Goal: Task Accomplishment & Management: Use online tool/utility

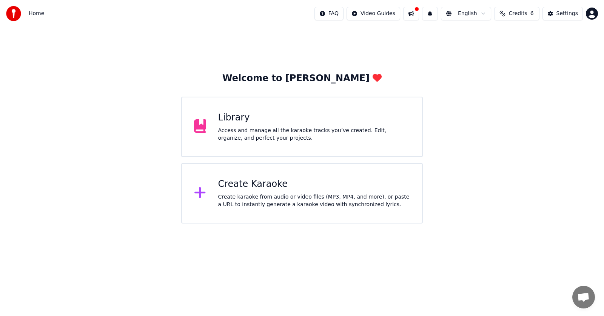
click at [260, 198] on div "Create karaoke from audio or video files (MP3, MP4, and more), or paste a URL t…" at bounding box center [314, 200] width 192 height 15
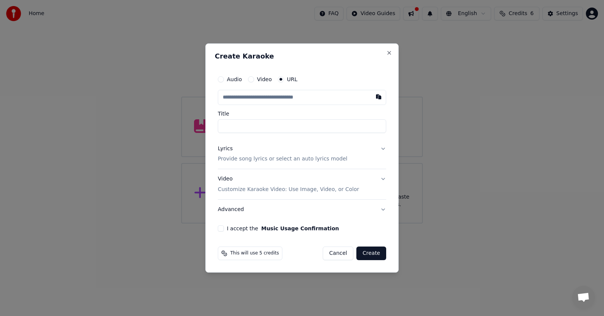
click at [252, 80] on button "Video" at bounding box center [251, 79] width 6 height 6
click at [241, 97] on div "Choose File" at bounding box center [239, 98] width 42 height 14
click at [278, 80] on button "URL" at bounding box center [281, 80] width 6 height 6
click at [285, 97] on input "text" at bounding box center [302, 97] width 168 height 15
paste input "**********"
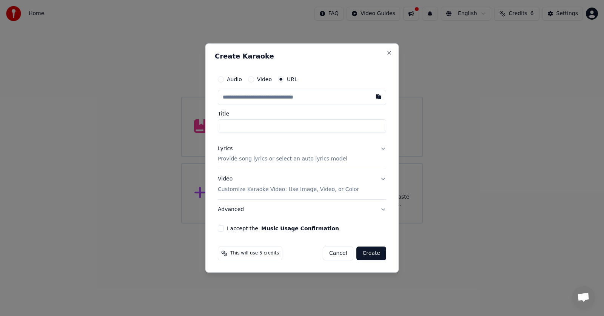
type input "**********"
click at [261, 160] on p "Provide song lyrics or select an auto lyrics model" at bounding box center [282, 160] width 129 height 8
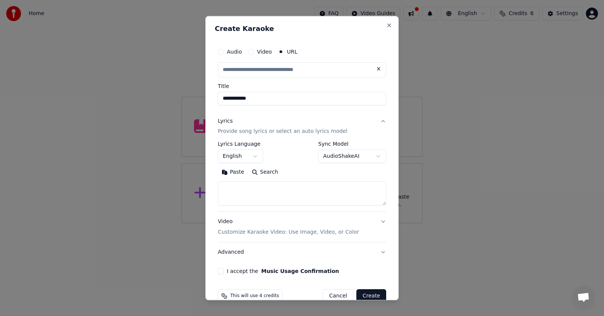
type input "**********"
click at [243, 192] on textarea at bounding box center [302, 194] width 168 height 24
click at [279, 195] on textarea at bounding box center [302, 194] width 168 height 24
paste textarea "**********"
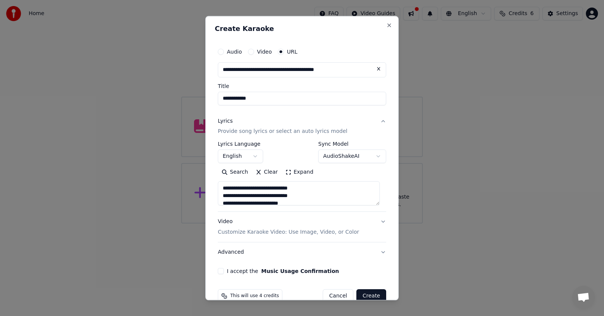
click at [308, 193] on textarea "**********" at bounding box center [299, 194] width 162 height 24
drag, startPoint x: 258, startPoint y: 197, endPoint x: 247, endPoint y: 197, distance: 10.6
click at [247, 197] on textarea "**********" at bounding box center [299, 194] width 162 height 24
drag, startPoint x: 258, startPoint y: 190, endPoint x: 218, endPoint y: 190, distance: 40.0
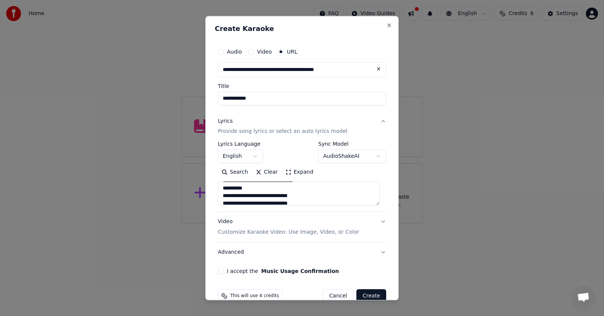
click at [218, 190] on textarea "**********" at bounding box center [299, 194] width 162 height 24
drag, startPoint x: 257, startPoint y: 195, endPoint x: 219, endPoint y: 196, distance: 37.8
click at [219, 196] on textarea "**********" at bounding box center [299, 194] width 162 height 24
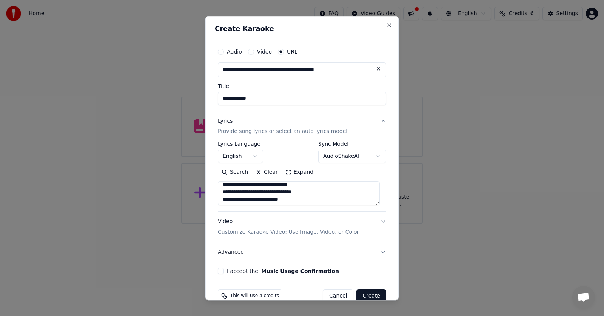
drag, startPoint x: 269, startPoint y: 188, endPoint x: 236, endPoint y: 186, distance: 33.7
click at [236, 186] on textarea "**********" at bounding box center [299, 194] width 162 height 24
click at [285, 196] on textarea "**********" at bounding box center [299, 194] width 162 height 24
click at [299, 197] on textarea "**********" at bounding box center [299, 194] width 162 height 24
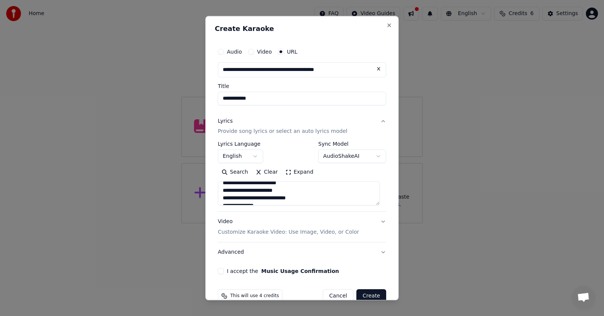
click at [311, 195] on textarea "**********" at bounding box center [299, 194] width 162 height 24
drag, startPoint x: 263, startPoint y: 190, endPoint x: 219, endPoint y: 191, distance: 44.2
click at [219, 191] on textarea "**********" at bounding box center [299, 194] width 162 height 24
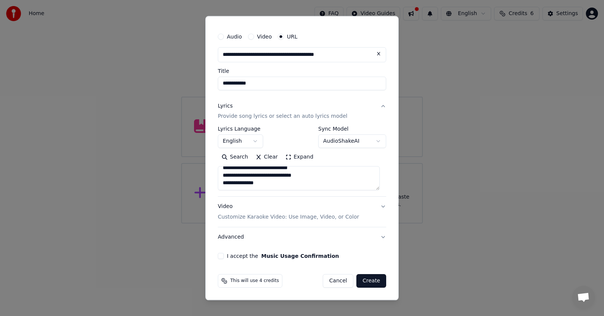
click at [272, 185] on textarea "**********" at bounding box center [299, 178] width 162 height 24
paste textarea "**********"
click at [293, 182] on textarea "**********" at bounding box center [299, 178] width 162 height 24
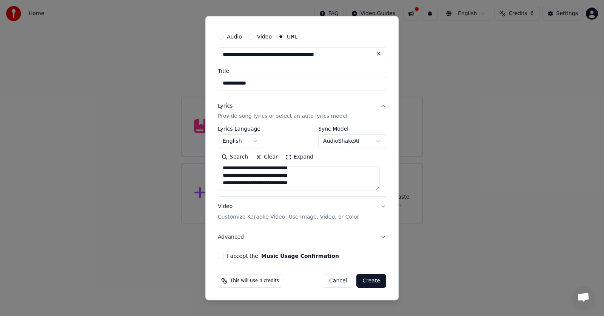
drag, startPoint x: 253, startPoint y: 187, endPoint x: 221, endPoint y: 185, distance: 32.5
click at [221, 185] on textarea "**********" at bounding box center [299, 178] width 162 height 24
drag, startPoint x: 265, startPoint y: 171, endPoint x: 242, endPoint y: 172, distance: 22.7
click at [242, 172] on textarea "**********" at bounding box center [299, 178] width 162 height 24
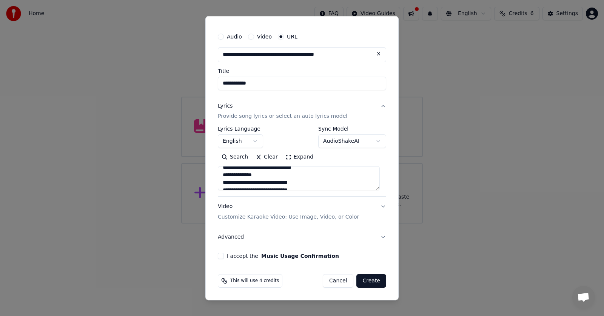
scroll to position [172, 0]
drag, startPoint x: 264, startPoint y: 172, endPoint x: 217, endPoint y: 173, distance: 47.2
click at [217, 173] on div "**********" at bounding box center [302, 144] width 174 height 236
click at [259, 183] on textarea "**********" at bounding box center [299, 178] width 162 height 24
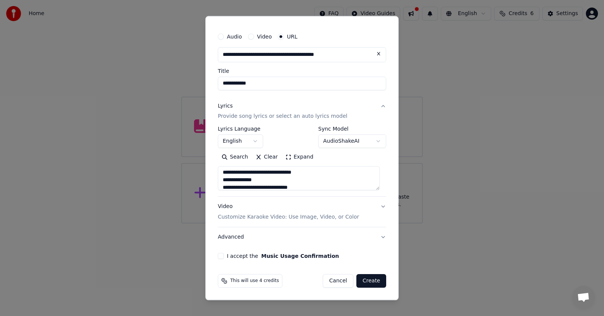
drag, startPoint x: 260, startPoint y: 184, endPoint x: 219, endPoint y: 180, distance: 41.7
click at [219, 180] on textarea "**********" at bounding box center [299, 178] width 162 height 24
drag, startPoint x: 249, startPoint y: 179, endPoint x: 218, endPoint y: 179, distance: 30.6
click at [218, 179] on textarea "**********" at bounding box center [299, 178] width 162 height 24
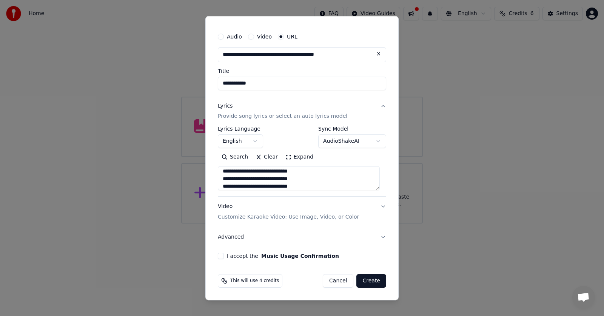
scroll to position [198, 0]
type textarea "**********"
click at [235, 216] on p "Customize Karaoke Video: Use Image, Video, or Color" at bounding box center [288, 218] width 141 height 8
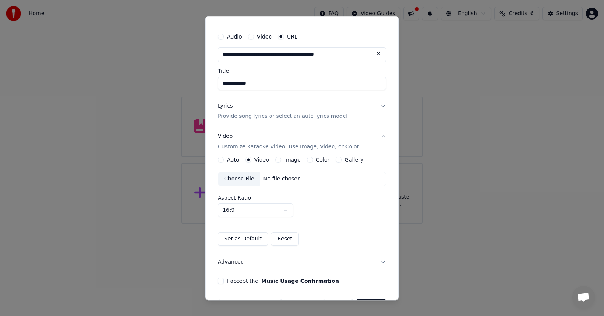
click at [276, 160] on button "Image" at bounding box center [278, 160] width 6 height 6
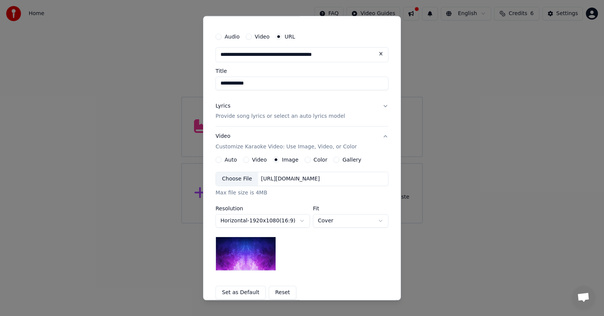
click at [240, 180] on div "Choose File" at bounding box center [237, 179] width 42 height 14
click at [246, 159] on div "Video" at bounding box center [255, 160] width 24 height 6
click at [243, 160] on button "Video" at bounding box center [246, 160] width 6 height 6
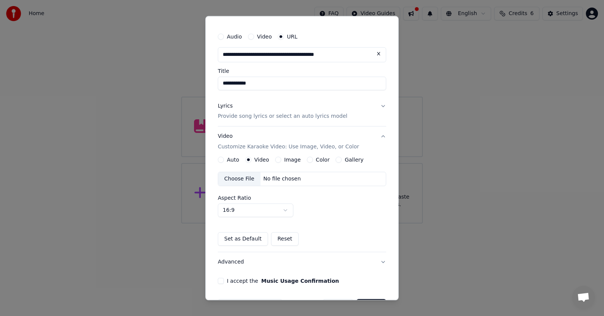
click at [276, 160] on button "Image" at bounding box center [278, 160] width 6 height 6
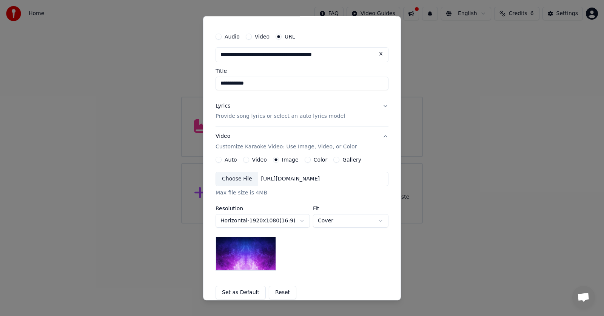
click at [306, 161] on div "Color" at bounding box center [316, 160] width 23 height 6
click at [305, 159] on button "Color" at bounding box center [308, 160] width 6 height 6
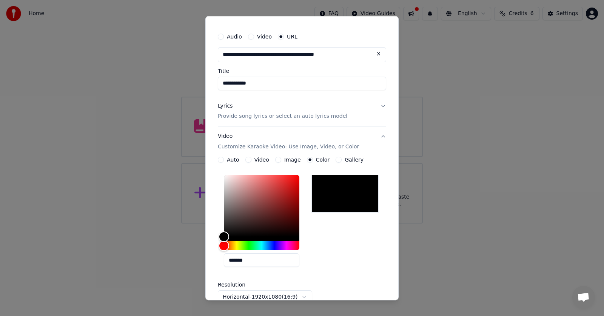
click at [336, 159] on button "Gallery" at bounding box center [339, 160] width 6 height 6
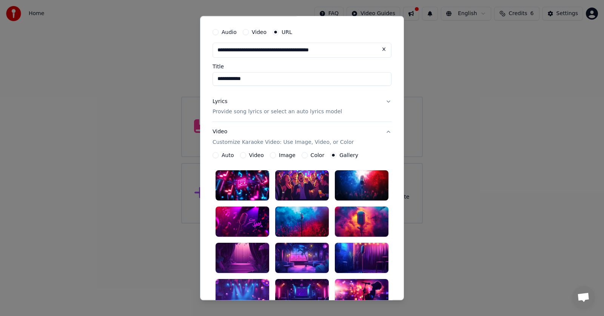
scroll to position [15, 0]
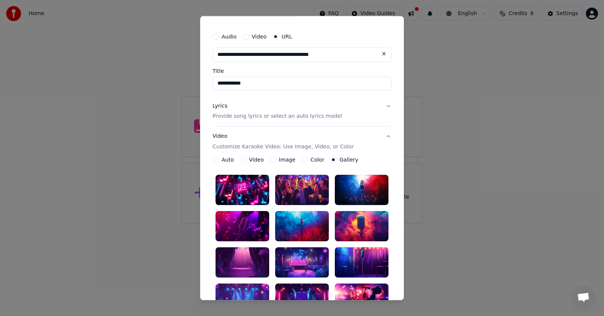
click at [270, 159] on button "Image" at bounding box center [273, 160] width 6 height 6
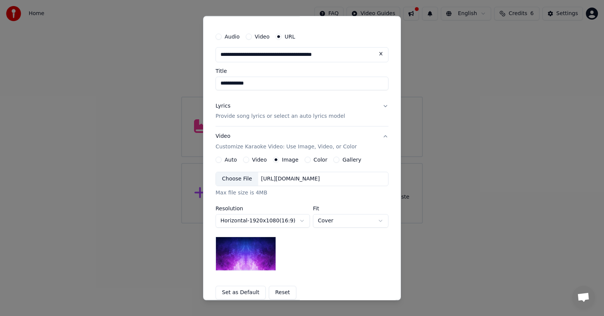
click at [246, 178] on div "Choose File" at bounding box center [237, 179] width 42 height 14
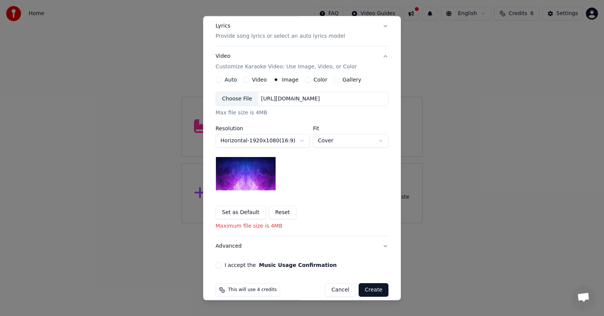
scroll to position [104, 0]
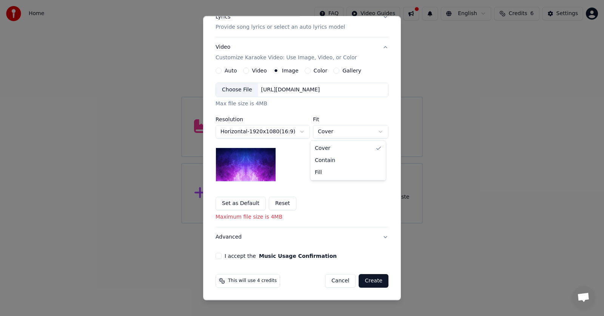
click at [330, 133] on body "**********" at bounding box center [302, 111] width 604 height 223
click at [217, 258] on button "I accept the Music Usage Confirmation" at bounding box center [219, 256] width 6 height 6
click at [305, 70] on button "Color" at bounding box center [308, 71] width 6 height 6
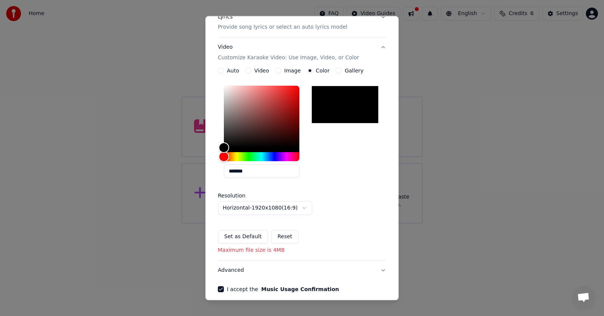
click at [336, 71] on button "Gallery" at bounding box center [339, 71] width 6 height 6
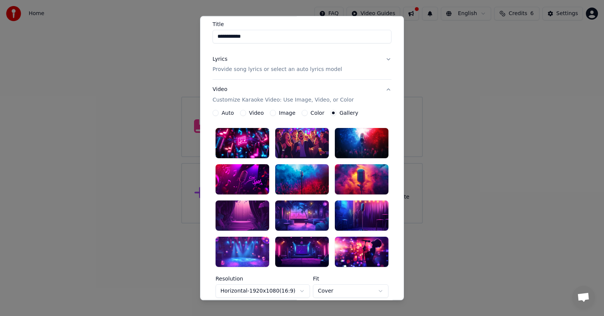
scroll to position [0, 0]
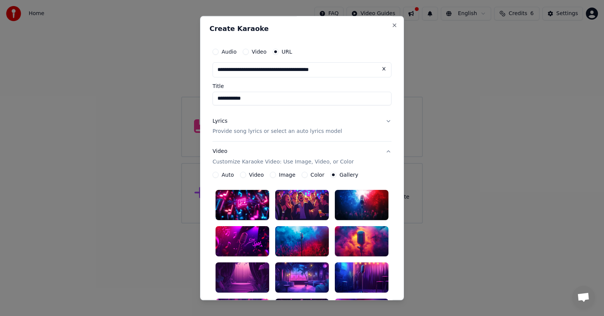
click at [270, 176] on button "Image" at bounding box center [273, 175] width 6 height 6
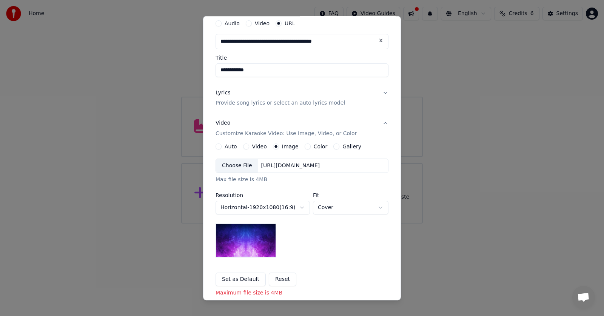
scroll to position [75, 0]
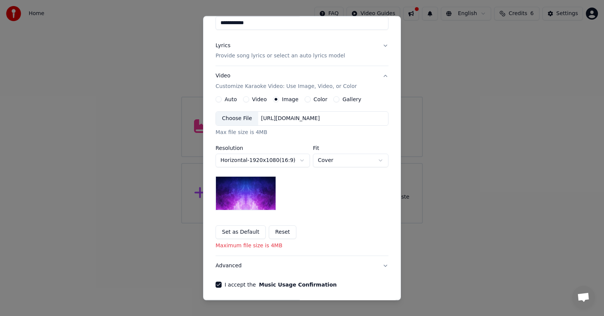
click at [239, 123] on div "Choose File" at bounding box center [237, 119] width 42 height 14
click at [306, 101] on div "Color" at bounding box center [316, 100] width 23 height 6
click at [305, 99] on button "Color" at bounding box center [308, 100] width 6 height 6
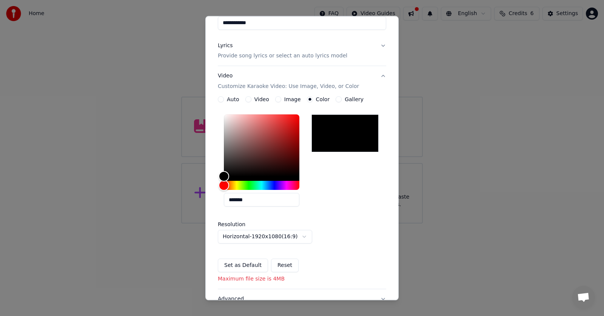
click at [336, 99] on button "Gallery" at bounding box center [339, 100] width 6 height 6
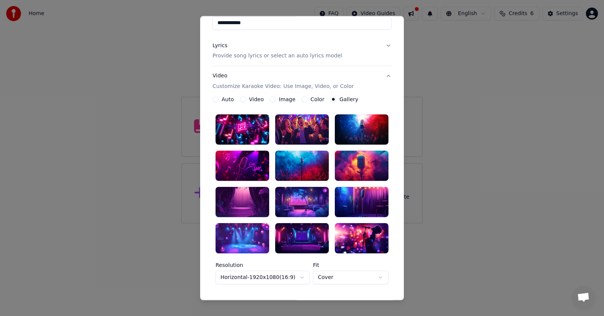
click at [366, 231] on div at bounding box center [362, 238] width 54 height 30
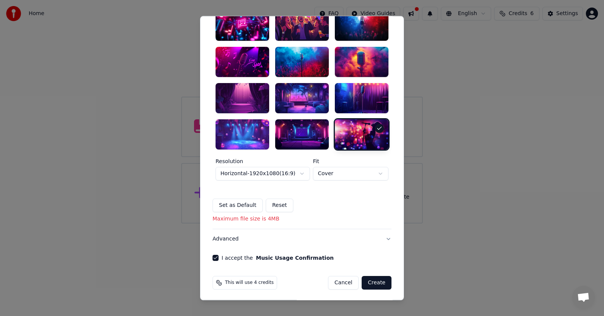
scroll to position [181, 0]
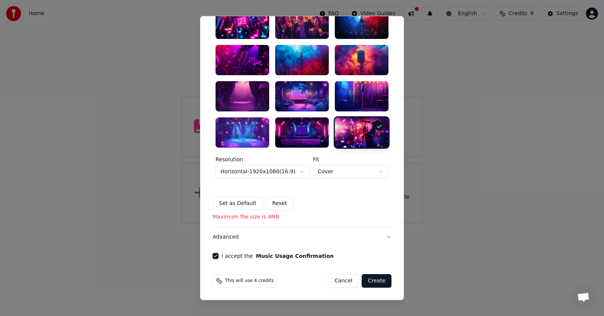
click at [356, 131] on div at bounding box center [362, 132] width 54 height 30
click at [376, 282] on button "Create" at bounding box center [377, 281] width 30 height 14
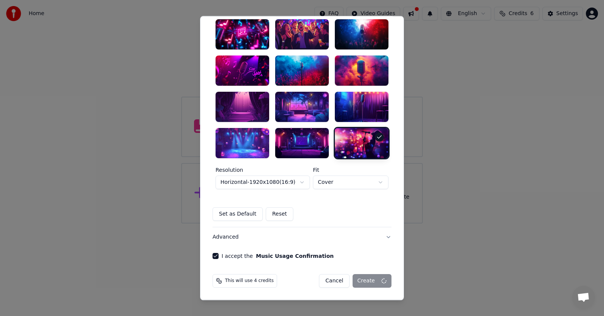
scroll to position [171, 0]
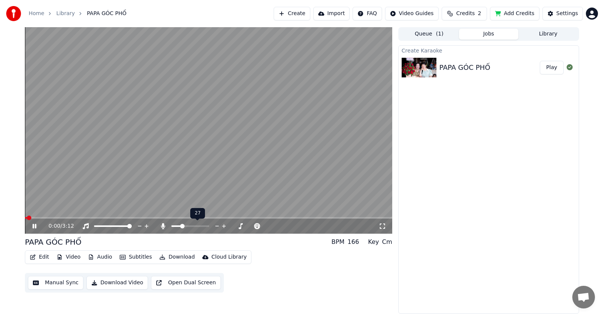
click at [182, 228] on span at bounding box center [182, 226] width 5 height 5
click at [383, 228] on icon at bounding box center [383, 226] width 8 height 6
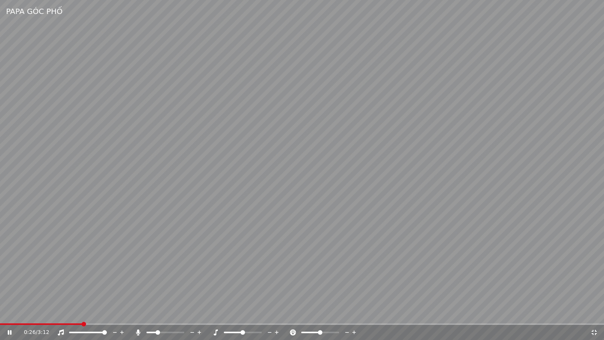
click at [598, 316] on icon at bounding box center [594, 332] width 8 height 6
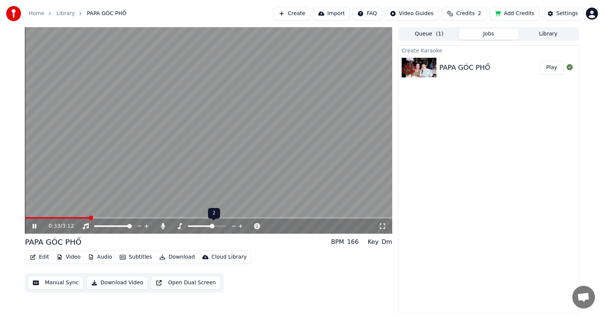
click at [214, 225] on span at bounding box center [212, 226] width 5 height 5
click at [226, 224] on span at bounding box center [223, 226] width 5 height 5
click at [171, 224] on span at bounding box center [173, 226] width 5 height 5
click at [107, 227] on span at bounding box center [107, 226] width 5 height 5
click at [205, 228] on span at bounding box center [203, 226] width 5 height 5
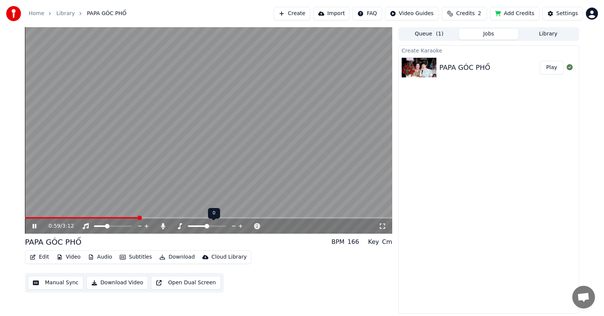
click at [207, 225] on span at bounding box center [207, 226] width 5 height 5
click at [100, 226] on span at bounding box center [102, 226] width 5 height 5
click at [385, 225] on icon at bounding box center [382, 225] width 5 height 5
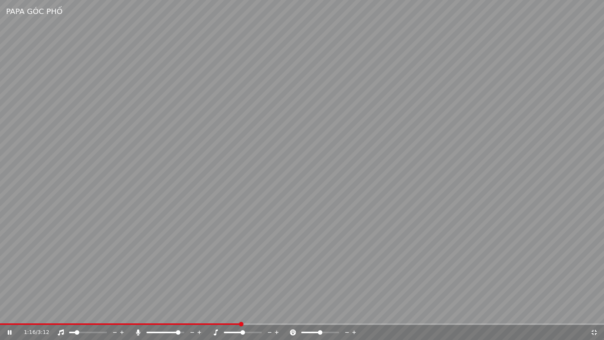
click at [72, 316] on video at bounding box center [302, 170] width 604 height 340
click at [74, 316] on span at bounding box center [121, 324] width 242 height 2
click at [109, 290] on video at bounding box center [302, 170] width 604 height 340
click at [316, 316] on span at bounding box center [316, 332] width 5 height 5
click at [592, 316] on icon at bounding box center [593, 332] width 5 height 5
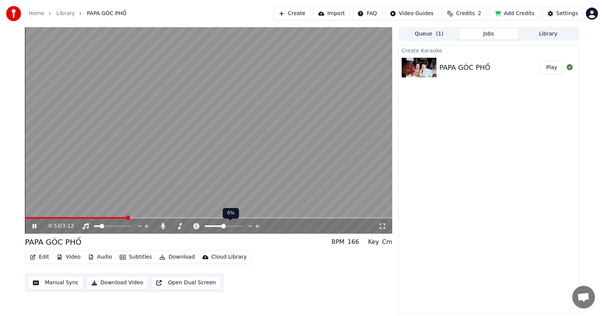
click at [223, 226] on span at bounding box center [223, 226] width 5 height 5
click at [223, 225] on icon at bounding box center [223, 226] width 7 height 8
click at [180, 225] on icon at bounding box center [180, 226] width 4 height 6
click at [202, 225] on span at bounding box center [201, 226] width 5 height 5
click at [198, 225] on span at bounding box center [198, 226] width 5 height 5
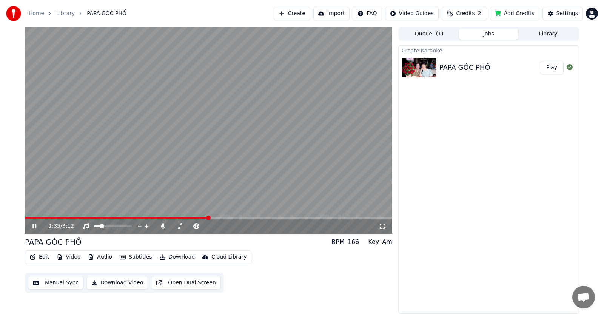
click at [383, 226] on icon at bounding box center [383, 226] width 8 height 6
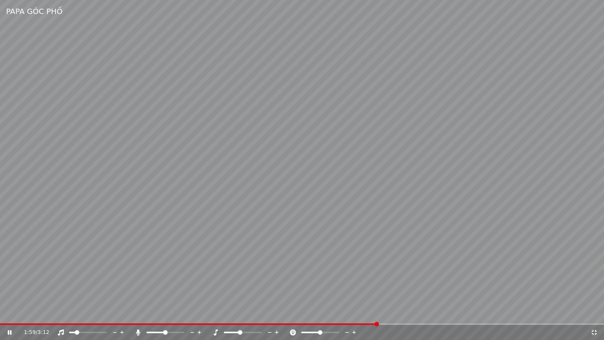
click at [348, 223] on video at bounding box center [302, 170] width 604 height 340
click at [316, 222] on video at bounding box center [302, 170] width 604 height 340
click at [593, 316] on div "2:14 / 3:12" at bounding box center [302, 332] width 598 height 8
click at [591, 316] on icon at bounding box center [594, 332] width 8 height 6
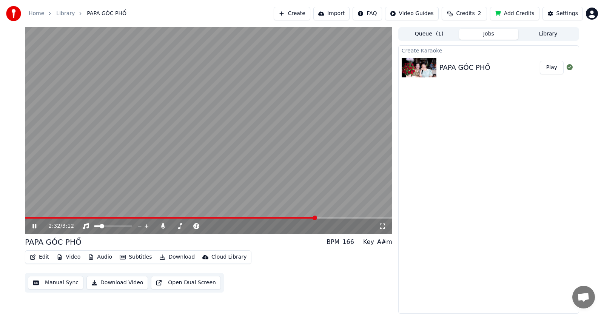
click at [76, 217] on video at bounding box center [208, 130] width 367 height 206
click at [77, 217] on video at bounding box center [208, 130] width 367 height 206
click at [206, 227] on span at bounding box center [207, 226] width 5 height 5
click at [196, 225] on span at bounding box center [195, 226] width 5 height 5
click at [51, 217] on span at bounding box center [202, 218] width 354 height 2
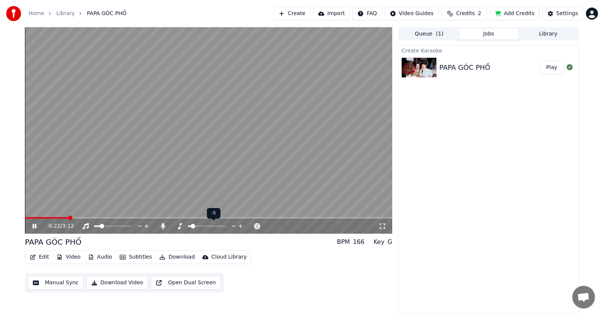
click at [192, 226] on span at bounding box center [193, 226] width 5 height 5
click at [382, 226] on icon at bounding box center [383, 226] width 8 height 6
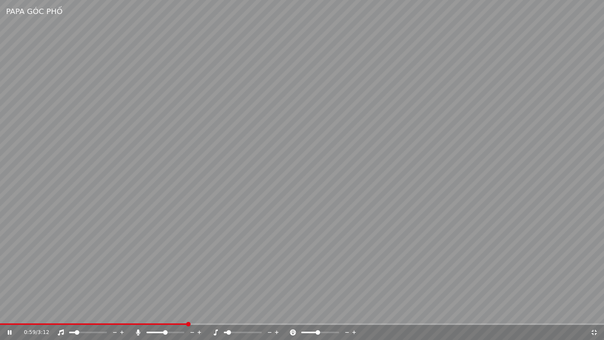
click at [317, 316] on span at bounding box center [318, 332] width 5 height 5
click at [322, 316] on span at bounding box center [321, 332] width 5 height 5
click at [593, 316] on icon at bounding box center [594, 332] width 8 height 6
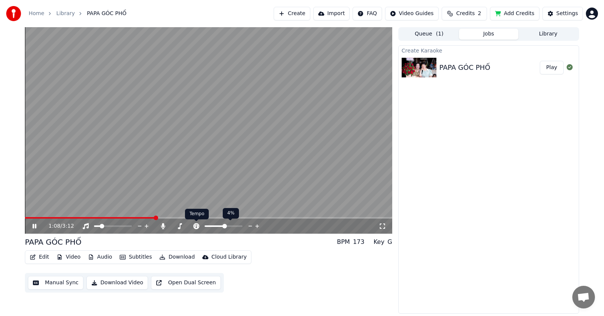
click at [199, 225] on icon at bounding box center [197, 226] width 8 height 6
click at [222, 225] on span at bounding box center [223, 226] width 5 height 5
click at [223, 226] on span at bounding box center [223, 226] width 5 height 5
click at [188, 226] on span at bounding box center [190, 226] width 5 height 5
click at [213, 226] on span at bounding box center [212, 226] width 5 height 5
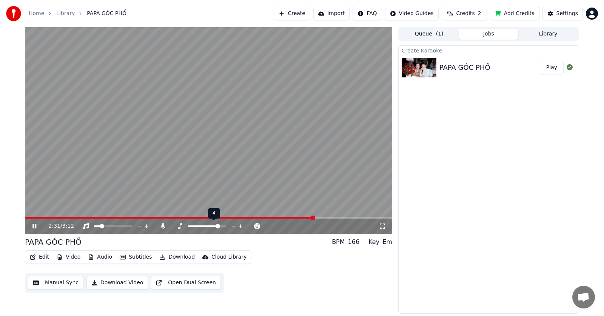
click at [219, 226] on span at bounding box center [218, 226] width 5 height 5
click at [222, 226] on span at bounding box center [220, 226] width 5 height 5
click at [39, 218] on span at bounding box center [196, 218] width 343 height 2
click at [382, 228] on icon at bounding box center [383, 226] width 8 height 6
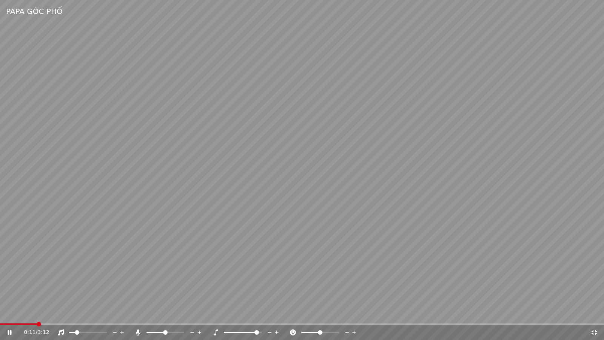
click at [64, 316] on span at bounding box center [302, 324] width 604 height 2
click at [248, 316] on span at bounding box center [248, 332] width 5 height 5
click at [593, 316] on div "1:57 / 3:12" at bounding box center [302, 332] width 604 height 15
click at [593, 316] on icon at bounding box center [594, 332] width 8 height 6
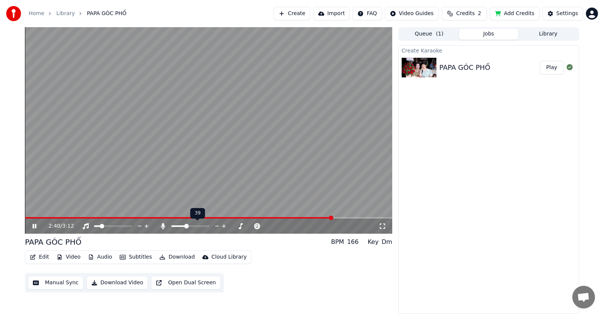
click at [186, 226] on span at bounding box center [186, 226] width 5 height 5
click at [180, 225] on icon at bounding box center [180, 226] width 8 height 6
click at [200, 226] on span at bounding box center [194, 226] width 12 height 2
click at [219, 226] on span at bounding box center [219, 226] width 5 height 5
click at [217, 226] on span at bounding box center [218, 226] width 5 height 5
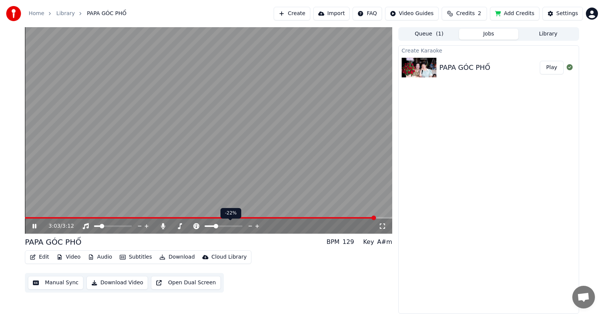
click at [215, 226] on span at bounding box center [216, 226] width 5 height 5
click at [223, 227] on span at bounding box center [223, 226] width 5 height 5
click at [181, 226] on icon at bounding box center [180, 226] width 8 height 6
click at [192, 226] on span at bounding box center [193, 226] width 5 height 5
click at [37, 225] on icon at bounding box center [40, 226] width 18 height 6
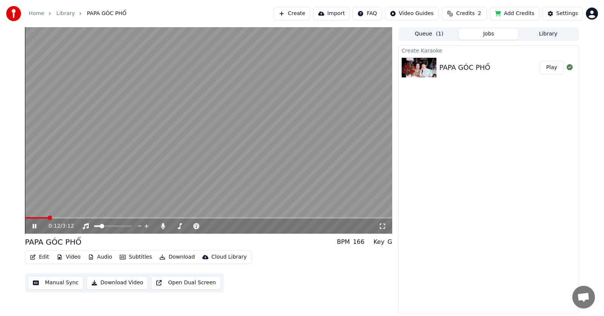
click at [47, 218] on span at bounding box center [208, 218] width 367 height 2
click at [57, 217] on span at bounding box center [208, 218] width 367 height 2
click at [380, 225] on icon at bounding box center [382, 225] width 5 height 5
click at [216, 224] on icon at bounding box center [217, 226] width 7 height 8
click at [181, 225] on icon at bounding box center [180, 226] width 8 height 6
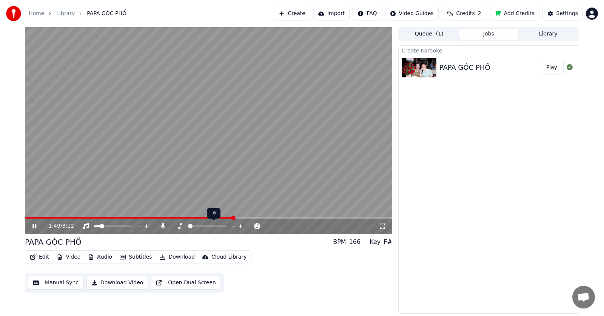
click at [188, 226] on span at bounding box center [190, 226] width 5 height 5
click at [188, 227] on span at bounding box center [190, 226] width 5 height 5
click at [382, 228] on icon at bounding box center [383, 226] width 8 height 6
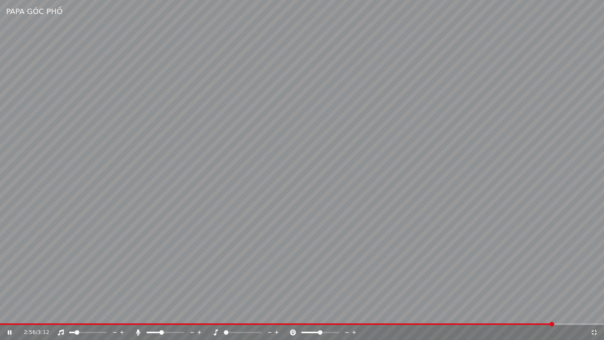
click at [595, 316] on icon at bounding box center [593, 332] width 5 height 5
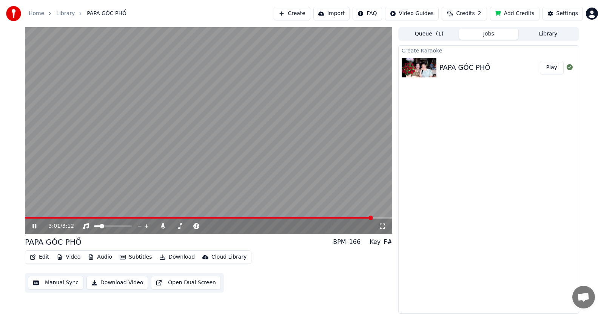
click at [34, 226] on icon at bounding box center [34, 226] width 4 height 5
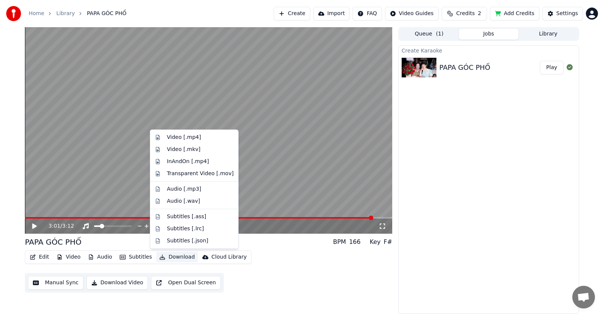
click at [174, 257] on button "Download" at bounding box center [177, 257] width 42 height 11
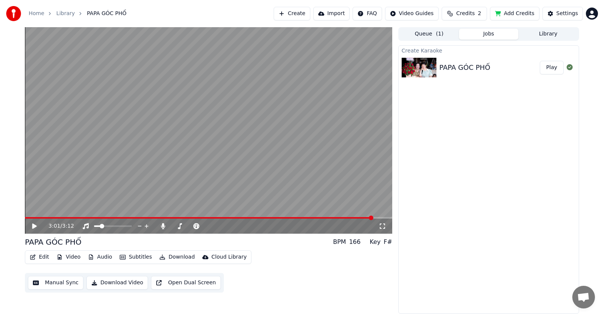
click at [483, 115] on div "Create Karaoke PAPA GÓC PHỐ Play" at bounding box center [488, 179] width 181 height 268
click at [116, 284] on button "Download Video" at bounding box center [117, 283] width 62 height 14
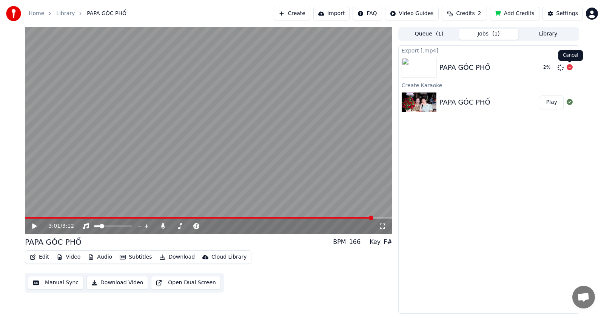
click at [570, 68] on icon at bounding box center [570, 67] width 6 height 6
click at [519, 11] on button "Add Credits" at bounding box center [514, 14] width 49 height 14
click at [474, 11] on span "Credits" at bounding box center [465, 14] width 18 height 8
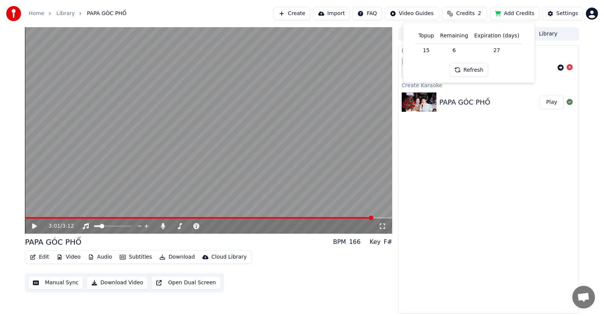
click at [430, 136] on div "Export [.mp4] PAPA GÓC PHỐ Create Karaoke PAPA GÓC PHỐ Play" at bounding box center [488, 179] width 181 height 268
click at [518, 14] on button "Add Credits" at bounding box center [514, 14] width 49 height 14
click at [466, 12] on span "Credits" at bounding box center [465, 14] width 18 height 8
click at [465, 12] on span "Credits" at bounding box center [465, 14] width 18 height 8
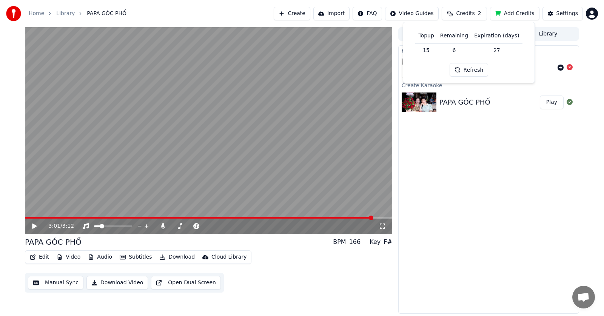
click at [466, 70] on button "Refresh" at bounding box center [469, 70] width 39 height 14
click at [473, 135] on div "Export [.mp4] PAPA GÓC PHỐ Create Karaoke PAPA GÓC PHỐ Play" at bounding box center [488, 179] width 181 height 268
click at [520, 11] on button "Add Credits" at bounding box center [514, 14] width 49 height 14
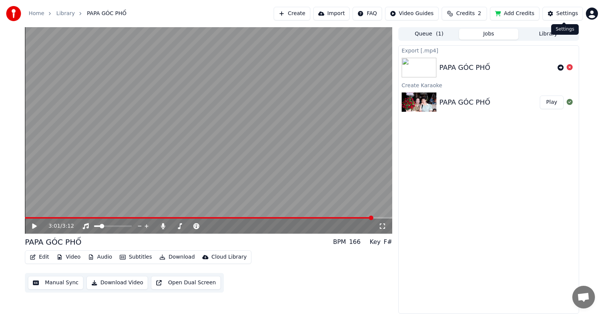
click at [562, 13] on div "Settings" at bounding box center [567, 14] width 22 height 8
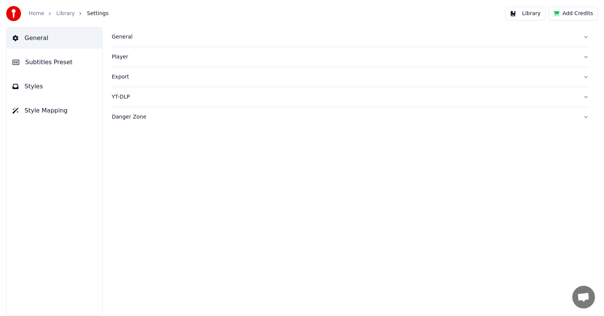
drag, startPoint x: 121, startPoint y: 57, endPoint x: 42, endPoint y: 147, distance: 120.1
click at [42, 147] on div "General Subtitles Preset Styles Style Mapping General Player Export YT-DLP Dang…" at bounding box center [302, 171] width 604 height 289
click at [36, 15] on link "Home" at bounding box center [36, 14] width 15 height 8
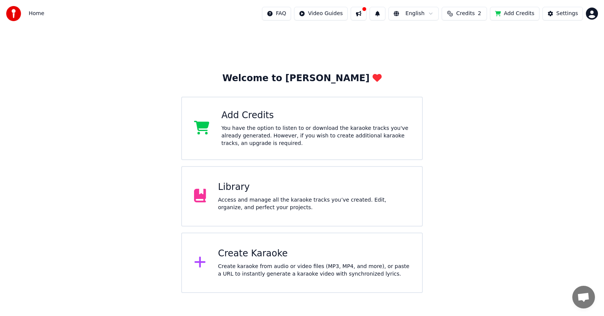
click at [274, 129] on div "You have the option to listen to or download the karaoke tracks you've already …" at bounding box center [316, 136] width 189 height 23
click at [273, 134] on div "You have the option to listen to or download the karaoke tracks you've already …" at bounding box center [316, 136] width 189 height 23
click at [291, 140] on div "You have the option to listen to or download the karaoke tracks you've already …" at bounding box center [316, 136] width 189 height 23
click at [15, 15] on img at bounding box center [13, 13] width 15 height 15
click at [508, 15] on button "Add Credits" at bounding box center [514, 14] width 49 height 14
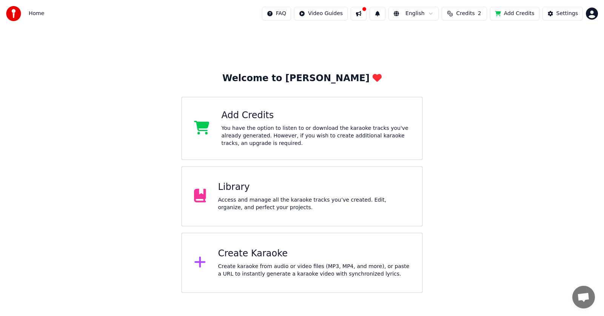
click at [284, 125] on div "You have the option to listen to or download the karaoke tracks you've already …" at bounding box center [316, 136] width 189 height 23
click at [521, 40] on div "Welcome to Youka Add Credits You have the option to listen to or download the k…" at bounding box center [302, 160] width 604 height 266
click at [591, 12] on html "Home FAQ Video Guides English Credits 2 Add Credits Settings Welcome to Youka A…" at bounding box center [302, 146] width 604 height 293
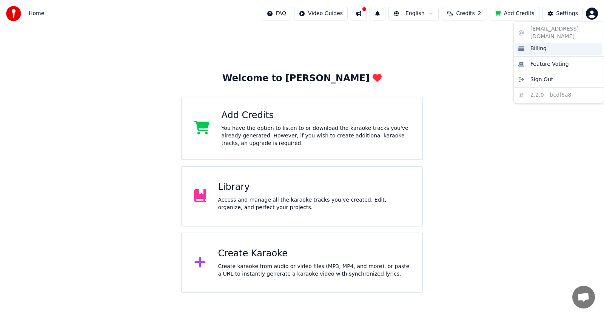
click at [537, 45] on span "Billing" at bounding box center [538, 49] width 16 height 8
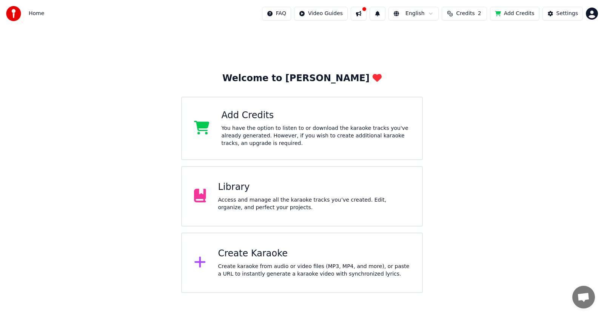
click at [279, 193] on div "Library Access and manage all the karaoke tracks you’ve created. Edit, organize…" at bounding box center [314, 196] width 192 height 30
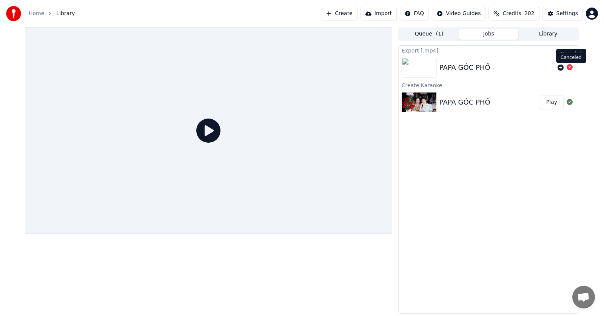
click at [571, 68] on icon at bounding box center [570, 67] width 6 height 6
click at [570, 66] on icon at bounding box center [570, 67] width 6 height 6
click at [570, 68] on icon at bounding box center [570, 67] width 6 height 6
click at [460, 66] on div "PAPA GÓC PHỐ" at bounding box center [464, 67] width 51 height 11
click at [427, 65] on img at bounding box center [419, 68] width 35 height 20
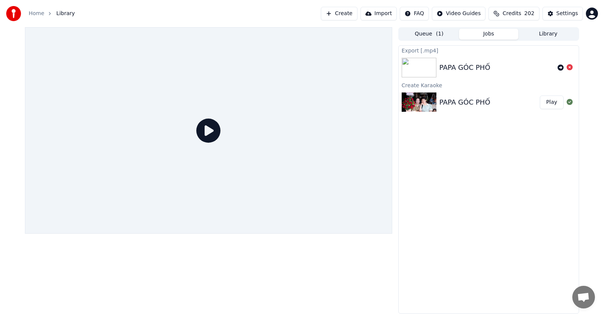
click at [450, 101] on div "PAPA GÓC PHỐ" at bounding box center [464, 102] width 51 height 11
click at [443, 99] on div "PAPA GÓC PHỐ" at bounding box center [464, 102] width 51 height 11
click at [423, 100] on img at bounding box center [419, 102] width 35 height 20
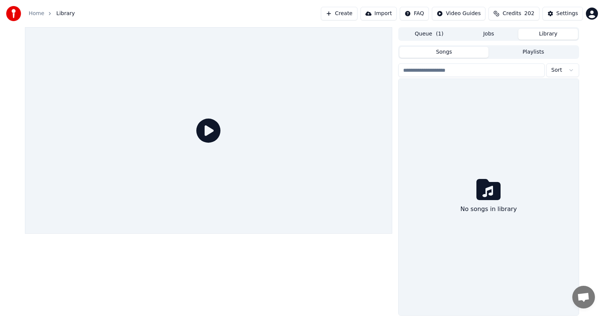
click at [547, 31] on button "Library" at bounding box center [548, 34] width 60 height 11
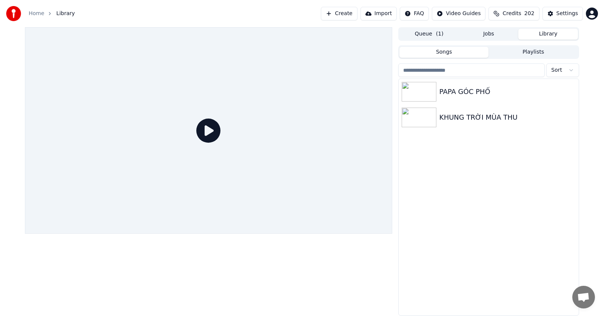
drag, startPoint x: 456, startPoint y: 93, endPoint x: 500, endPoint y: 40, distance: 69.0
click at [500, 40] on div "Queue ( 1 ) Jobs Library Songs Playlists Sort PAPA GÓC PHỐ KHUNG TRỜI MÙA THU" at bounding box center [488, 171] width 181 height 288
click at [490, 35] on button "Jobs" at bounding box center [489, 34] width 60 height 11
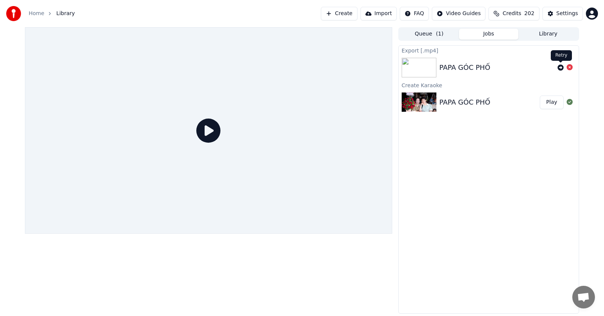
click at [560, 66] on icon at bounding box center [560, 68] width 6 height 6
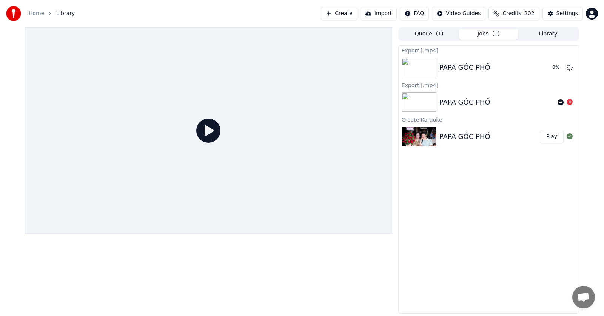
click at [569, 102] on icon at bounding box center [570, 102] width 6 height 6
click at [546, 69] on button "Show" at bounding box center [549, 68] width 27 height 14
click at [426, 134] on img at bounding box center [419, 137] width 35 height 20
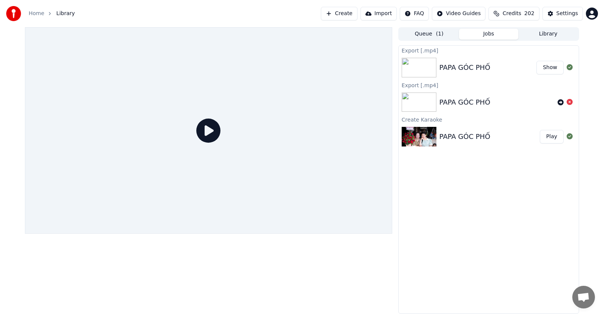
click at [426, 134] on img at bounding box center [419, 137] width 35 height 20
click at [550, 136] on button "Play" at bounding box center [552, 137] width 24 height 14
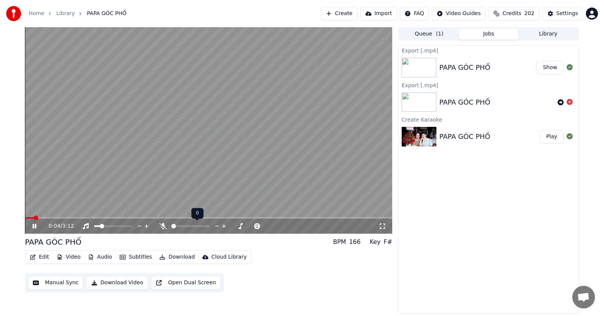
click at [171, 227] on span at bounding box center [171, 226] width 0 height 2
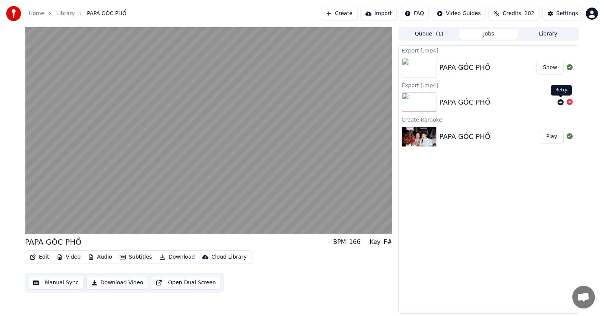
click at [562, 102] on icon at bounding box center [560, 102] width 6 height 6
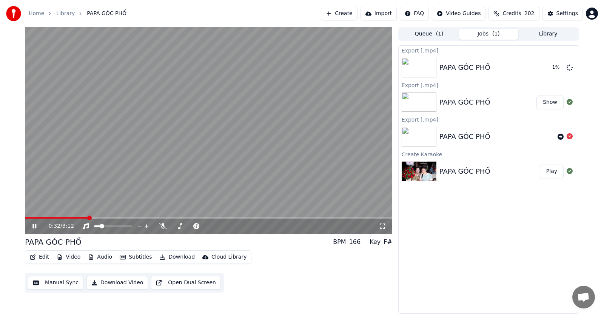
click at [380, 227] on icon at bounding box center [383, 226] width 8 height 6
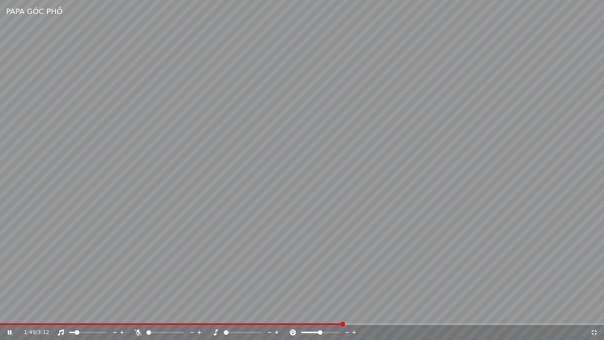
click at [342, 316] on span at bounding box center [171, 324] width 343 height 2
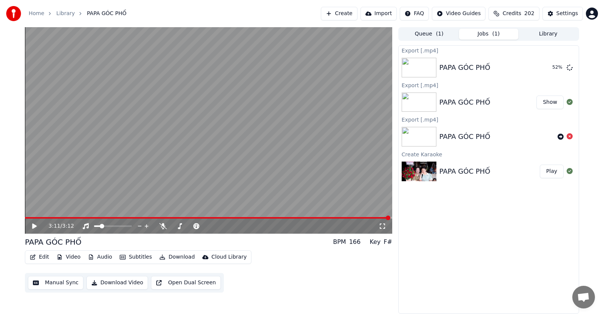
click at [43, 203] on video at bounding box center [208, 130] width 367 height 206
click at [382, 226] on icon at bounding box center [383, 226] width 8 height 6
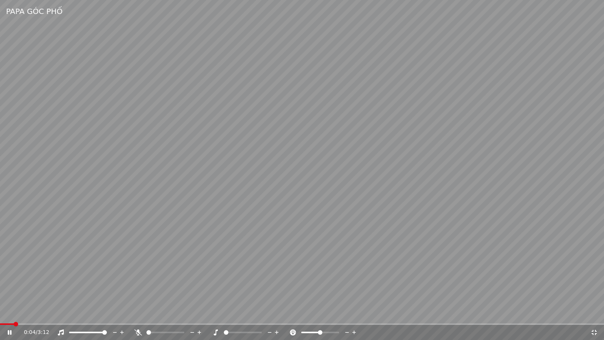
click at [107, 316] on span at bounding box center [104, 332] width 5 height 5
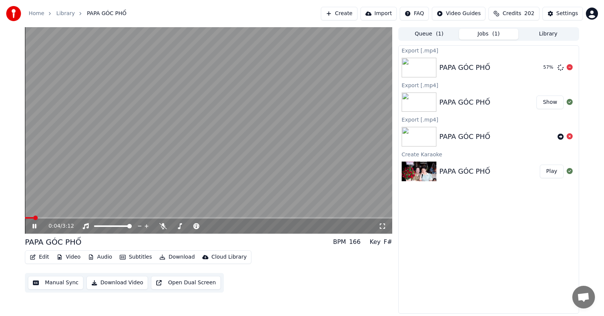
click at [543, 65] on div "57 %" at bounding box center [548, 68] width 11 height 6
click at [570, 67] on icon at bounding box center [570, 67] width 6 height 6
click at [27, 220] on span at bounding box center [29, 218] width 5 height 5
click at [35, 227] on icon at bounding box center [34, 226] width 4 height 5
click at [112, 285] on button "Download Video" at bounding box center [117, 283] width 62 height 14
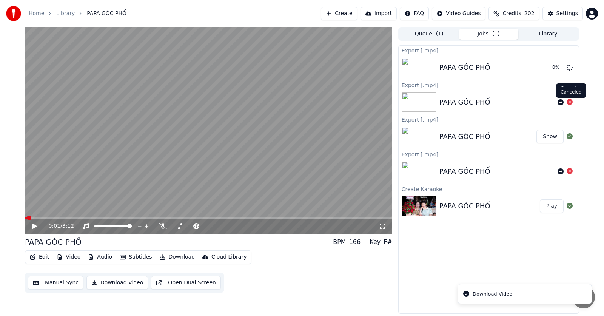
click at [570, 102] on icon at bounding box center [570, 102] width 6 height 6
click at [278, 111] on video at bounding box center [208, 130] width 367 height 206
click at [382, 226] on icon at bounding box center [383, 226] width 8 height 6
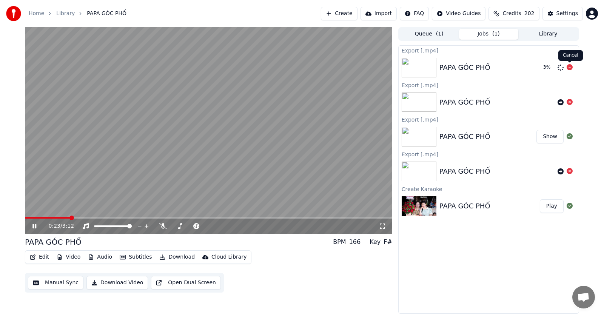
click at [569, 67] on icon at bounding box center [570, 67] width 6 height 6
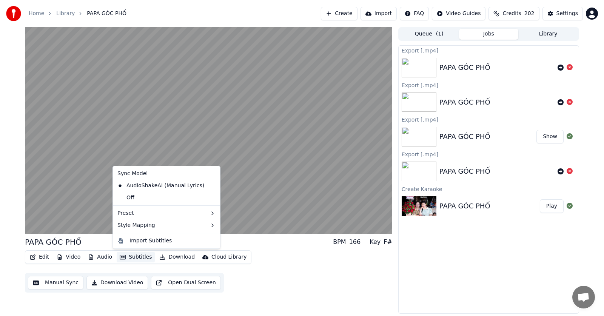
click at [136, 256] on button "Subtitles" at bounding box center [136, 257] width 38 height 11
click at [229, 227] on div "Default" at bounding box center [233, 227] width 45 height 12
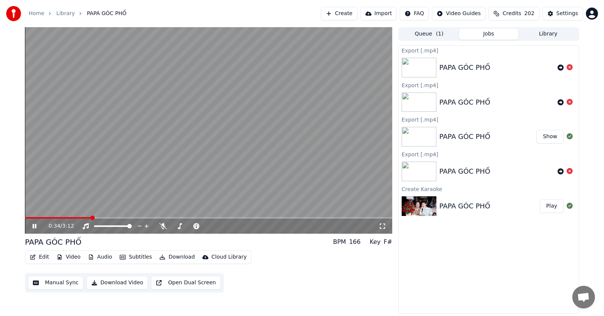
click at [136, 256] on button "Subtitles" at bounding box center [136, 257] width 38 height 11
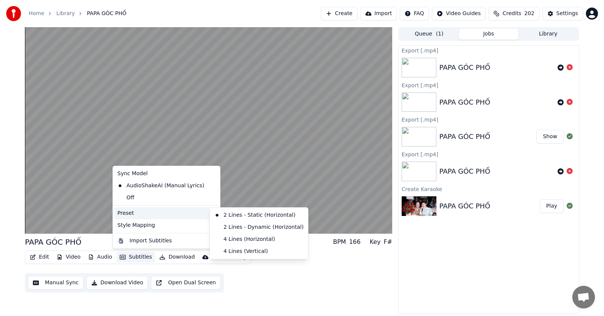
drag, startPoint x: 184, startPoint y: 223, endPoint x: 180, endPoint y: 213, distance: 11.1
click at [180, 213] on div "Sync Model AudioShakeAI (Manual Lyrics) Off Preset 2 Lines - Static (Horizontal…" at bounding box center [166, 207] width 108 height 83
click at [241, 225] on div "2 Lines - Dynamic (Horizontal)" at bounding box center [258, 227] width 95 height 12
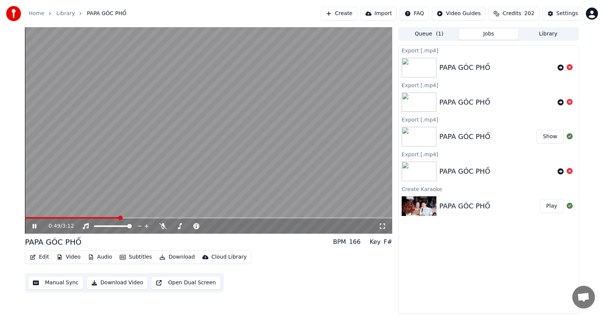
click at [26, 218] on span at bounding box center [72, 218] width 95 height 2
click at [80, 218] on span at bounding box center [208, 218] width 367 height 2
click at [69, 217] on span at bounding box center [54, 218] width 58 height 2
click at [60, 218] on span at bounding box center [43, 218] width 36 height 2
click at [52, 219] on span at bounding box center [43, 218] width 36 height 2
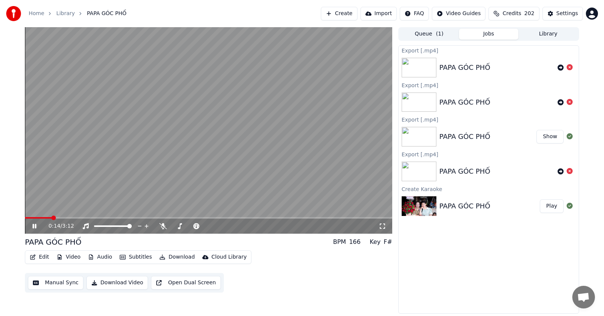
click at [46, 217] on span at bounding box center [38, 218] width 27 height 2
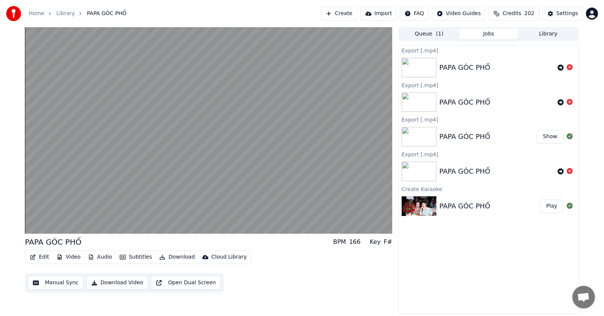
click at [108, 284] on button "Download Video" at bounding box center [117, 283] width 62 height 14
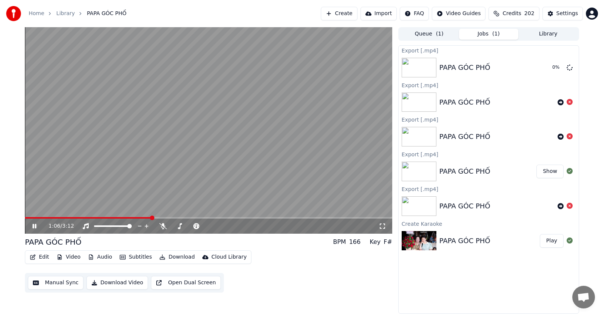
click at [380, 226] on icon at bounding box center [383, 226] width 8 height 6
click at [257, 139] on video at bounding box center [208, 130] width 367 height 206
click at [433, 35] on button "Queue ( 1 )" at bounding box center [429, 34] width 60 height 11
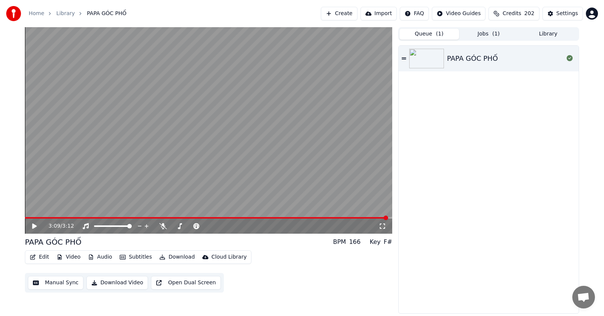
click at [496, 32] on span "( 1 )" at bounding box center [496, 34] width 8 height 8
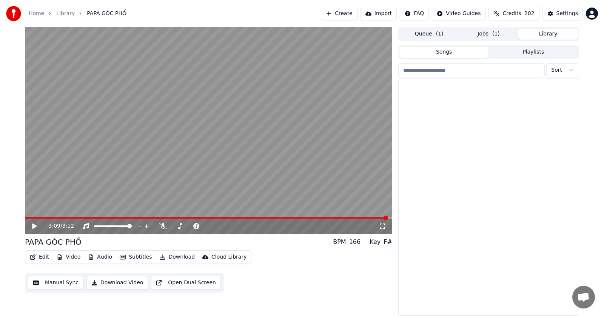
click at [547, 33] on button "Library" at bounding box center [548, 34] width 60 height 11
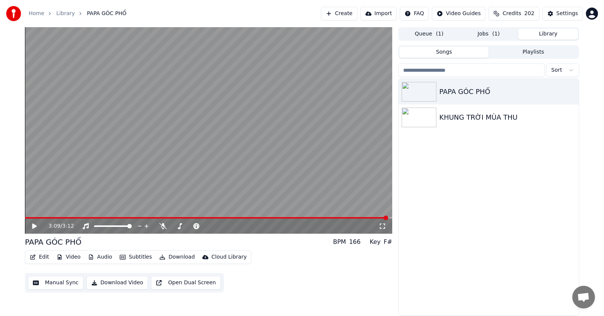
click at [490, 36] on button "Jobs ( 1 )" at bounding box center [489, 34] width 60 height 11
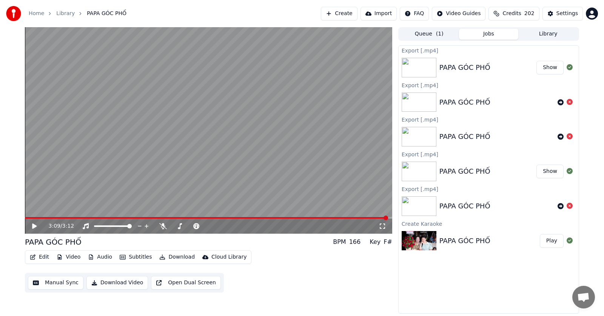
click at [553, 67] on button "Show" at bounding box center [549, 68] width 27 height 14
click at [387, 14] on button "Import" at bounding box center [378, 14] width 36 height 14
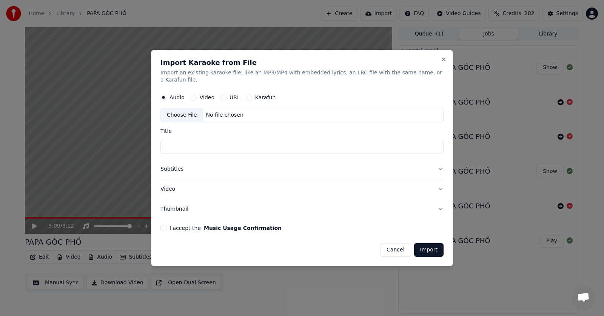
click at [227, 95] on div "URL" at bounding box center [230, 98] width 20 height 6
click at [222, 95] on button "URL" at bounding box center [223, 98] width 6 height 6
click at [223, 142] on input "Title" at bounding box center [301, 147] width 283 height 14
click at [242, 112] on input "text" at bounding box center [301, 115] width 283 height 15
paste input "**********"
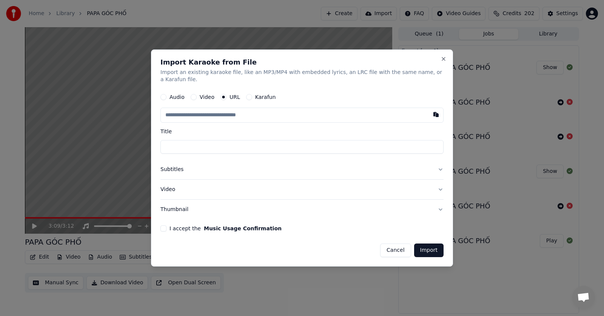
type input "**********"
click at [176, 188] on button "Video" at bounding box center [301, 190] width 283 height 20
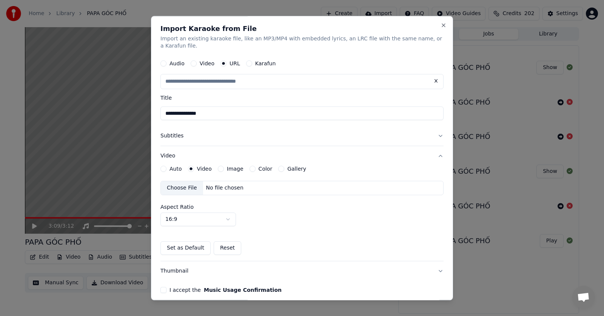
click at [278, 169] on button "Gallery" at bounding box center [281, 169] width 6 height 6
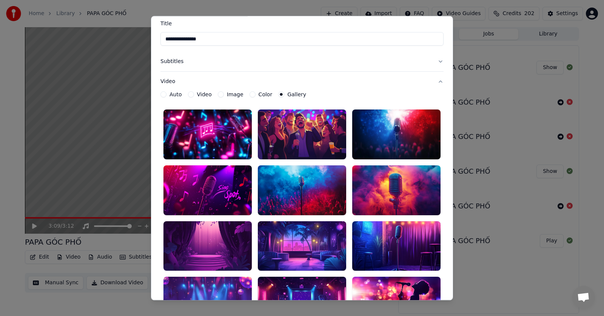
scroll to position [5, 0]
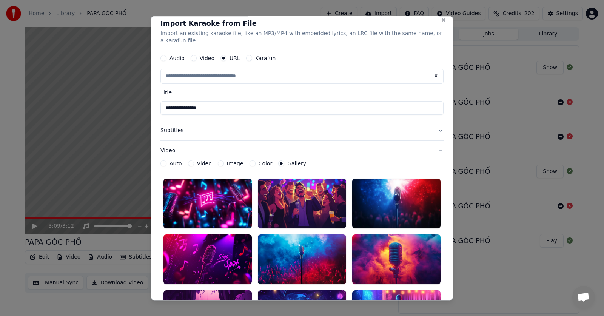
click at [219, 163] on button "Image" at bounding box center [221, 164] width 6 height 6
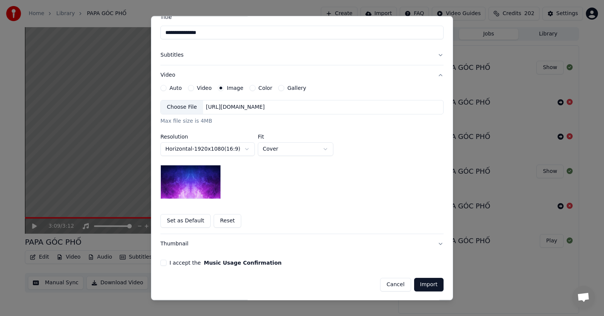
scroll to position [82, 0]
click at [193, 86] on button "Video" at bounding box center [191, 88] width 6 height 6
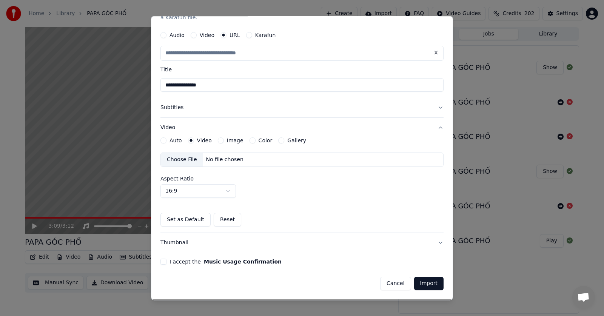
scroll to position [28, 0]
click at [185, 159] on div "Choose File" at bounding box center [182, 160] width 42 height 14
click at [166, 262] on button "I accept the Music Usage Confirmation" at bounding box center [163, 262] width 6 height 6
drag, startPoint x: 417, startPoint y: 282, endPoint x: 424, endPoint y: 82, distance: 200.2
click at [424, 84] on form "**********" at bounding box center [301, 159] width 283 height 263
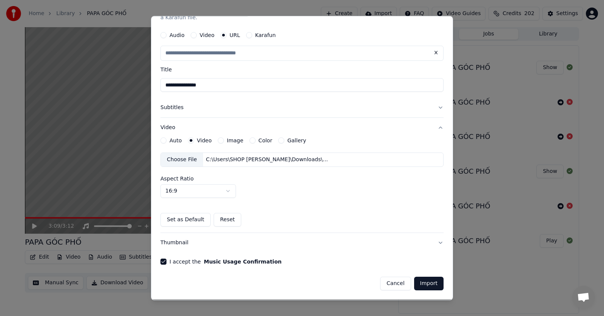
click at [188, 159] on div "Choose File" at bounding box center [182, 160] width 42 height 14
click at [428, 284] on button "Import" at bounding box center [428, 284] width 29 height 14
type input "**********"
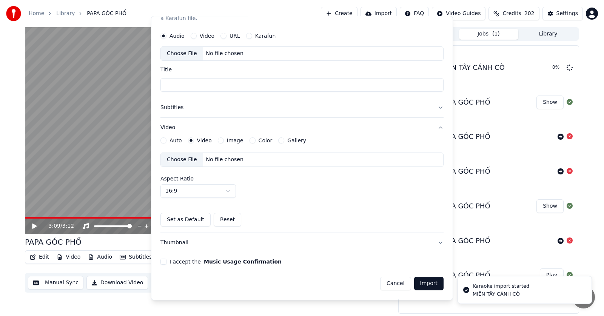
scroll to position [28, 0]
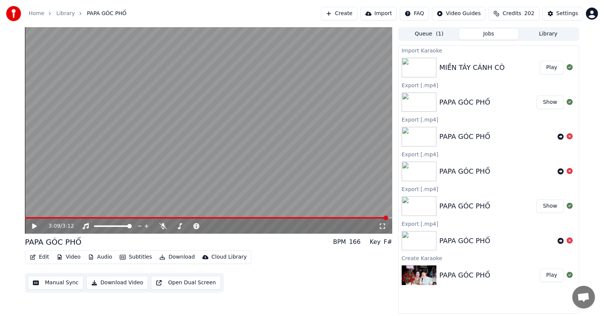
drag, startPoint x: 553, startPoint y: 69, endPoint x: 581, endPoint y: 81, distance: 30.4
click at [586, 85] on div "3:09 / 3:12 PAPA GÓC PHỐ BPM 166 Key F# Edit Video Audio Subtitles Download Clo…" at bounding box center [302, 170] width 604 height 286
click at [552, 69] on button "Play" at bounding box center [552, 68] width 24 height 14
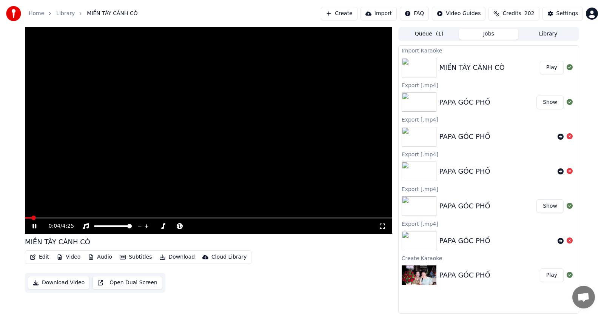
click at [382, 227] on icon at bounding box center [383, 226] width 8 height 6
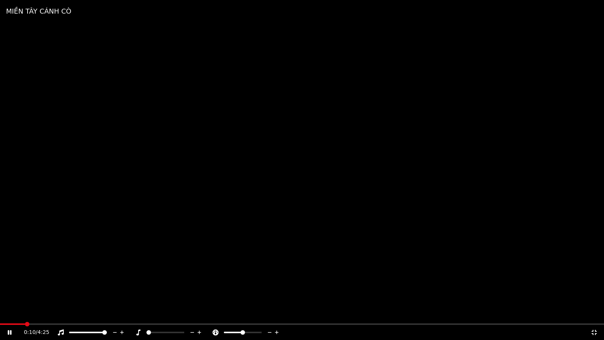
click at [595, 316] on icon at bounding box center [593, 332] width 5 height 5
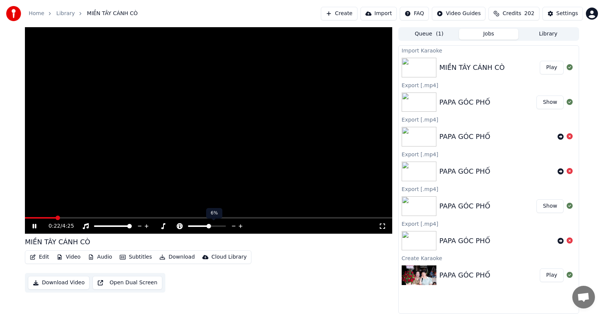
click at [209, 225] on span at bounding box center [208, 226] width 5 height 5
click at [208, 225] on span at bounding box center [207, 226] width 5 height 5
click at [258, 150] on video at bounding box center [208, 130] width 367 height 206
click at [136, 255] on button "Subtitles" at bounding box center [136, 257] width 38 height 11
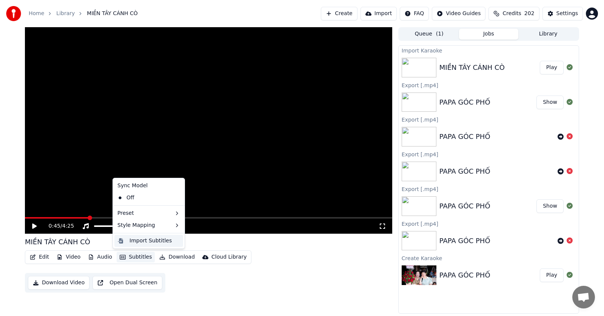
click at [141, 241] on div "Import Subtitles" at bounding box center [150, 241] width 42 height 8
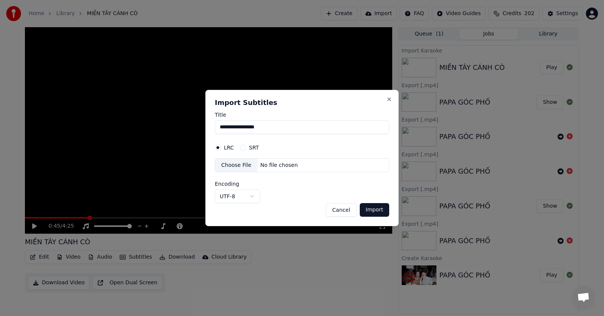
click at [344, 206] on button "Cancel" at bounding box center [341, 210] width 31 height 14
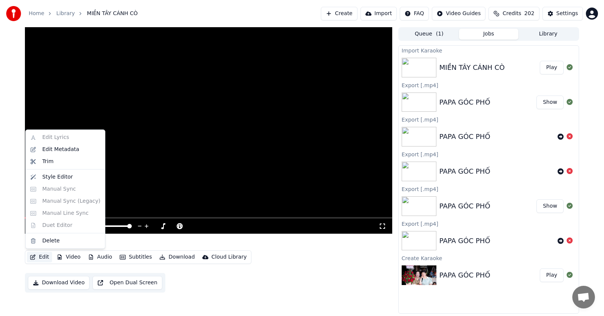
click at [38, 259] on button "Edit" at bounding box center [39, 257] width 25 height 11
click at [65, 178] on div "Style Editor" at bounding box center [57, 177] width 31 height 8
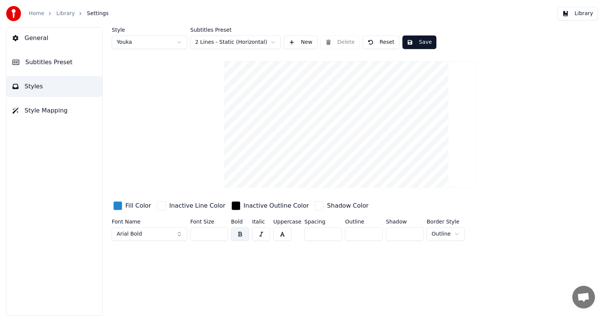
click at [71, 59] on button "Subtitles Preset" at bounding box center [54, 62] width 96 height 21
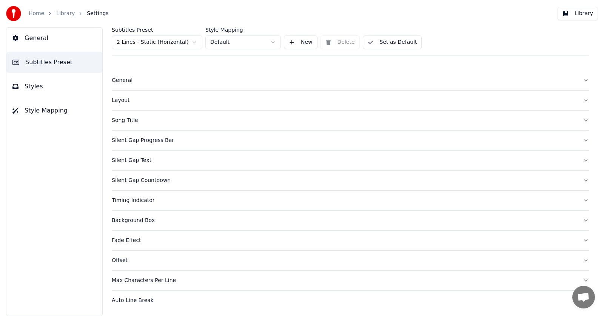
click at [71, 59] on button "Subtitles Preset" at bounding box center [54, 62] width 96 height 21
click at [28, 39] on span "General" at bounding box center [37, 38] width 24 height 9
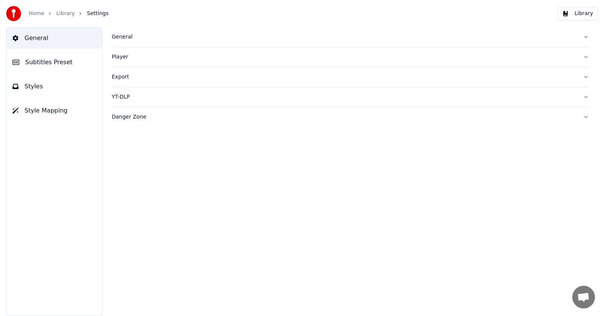
click at [61, 63] on span "Subtitles Preset" at bounding box center [48, 62] width 47 height 9
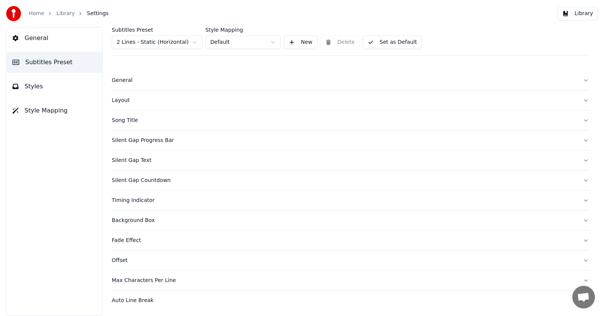
click at [35, 37] on span "General" at bounding box center [37, 38] width 24 height 9
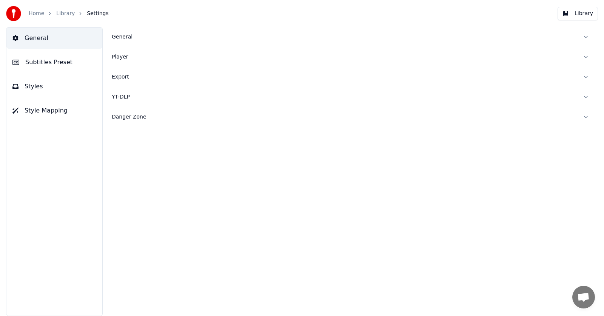
click at [63, 14] on link "Library" at bounding box center [65, 14] width 18 height 8
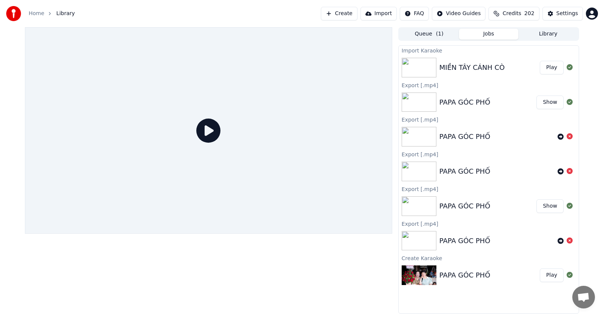
click at [549, 66] on button "Play" at bounding box center [552, 68] width 24 height 14
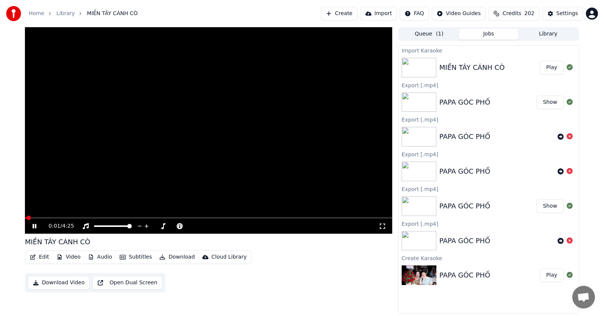
click at [35, 225] on icon at bounding box center [34, 226] width 4 height 5
click at [133, 257] on button "Subtitles" at bounding box center [136, 257] width 38 height 11
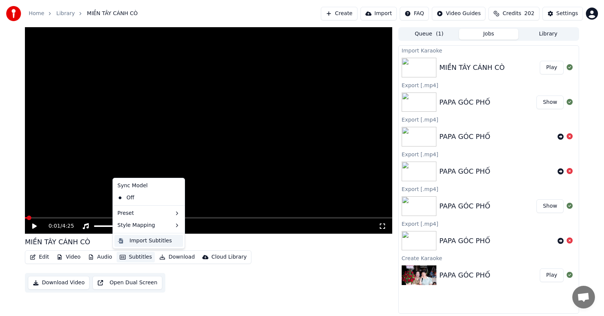
click at [149, 244] on div "Import Subtitles" at bounding box center [150, 241] width 42 height 8
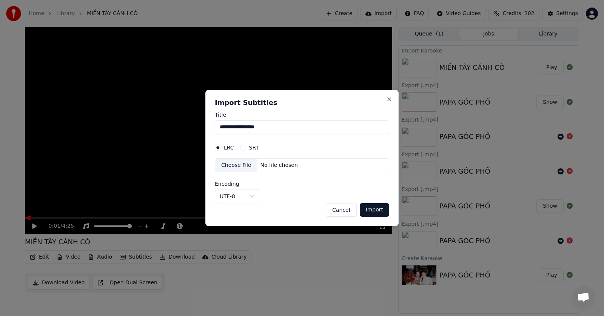
click at [242, 147] on button "SRT" at bounding box center [243, 148] width 6 height 6
click at [239, 130] on input "**********" at bounding box center [302, 127] width 174 height 14
click at [219, 148] on button "LRC" at bounding box center [218, 148] width 6 height 6
click at [224, 163] on div "Choose File" at bounding box center [236, 166] width 42 height 14
click at [389, 101] on button "Close" at bounding box center [389, 99] width 6 height 6
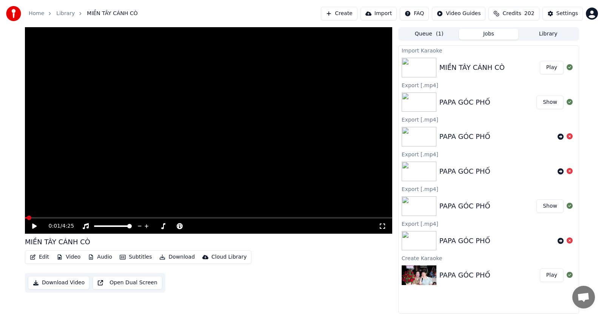
click at [385, 15] on button "Import" at bounding box center [378, 14] width 36 height 14
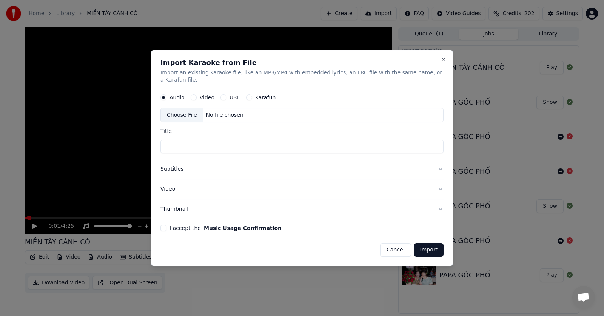
click at [197, 95] on button "Video" at bounding box center [194, 98] width 6 height 6
click at [225, 95] on button "URL" at bounding box center [223, 98] width 6 height 6
click at [223, 112] on input "text" at bounding box center [301, 115] width 283 height 15
paste input "**********"
type input "**********"
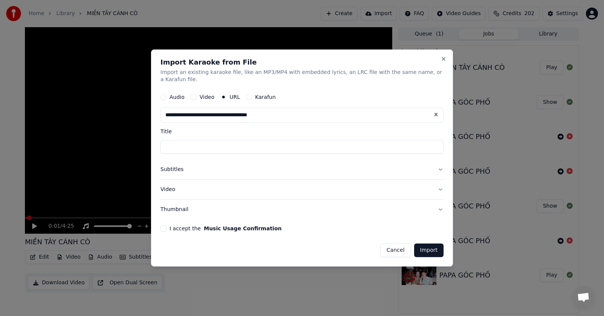
type input "**********"
drag, startPoint x: 291, startPoint y: 110, endPoint x: 169, endPoint y: 114, distance: 121.6
click at [169, 114] on input "**********" at bounding box center [301, 115] width 283 height 15
type input "**********"
click at [204, 114] on input "text" at bounding box center [301, 115] width 283 height 15
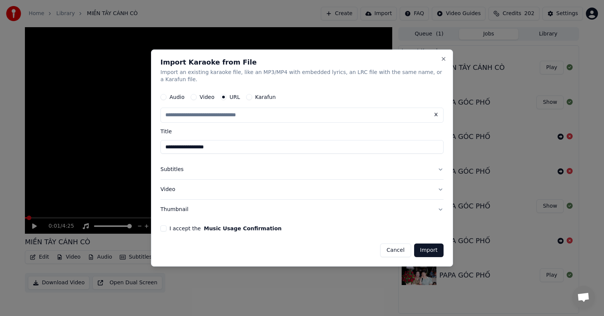
paste input "**********"
type input "**********"
click at [176, 167] on button "Subtitles" at bounding box center [301, 170] width 283 height 20
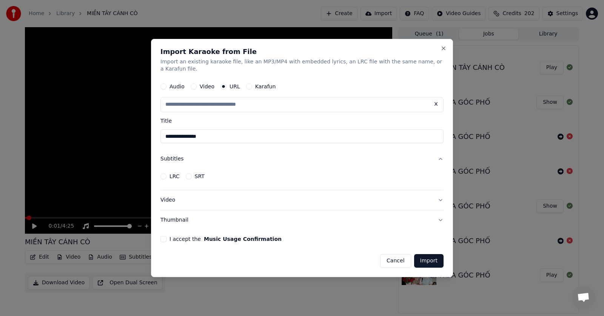
click at [173, 156] on button "Subtitles" at bounding box center [301, 159] width 283 height 20
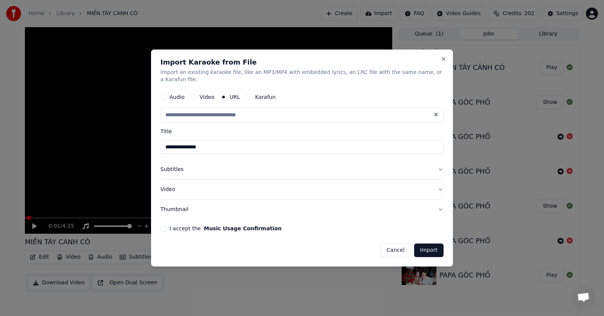
click at [172, 164] on button "Subtitles" at bounding box center [301, 170] width 283 height 20
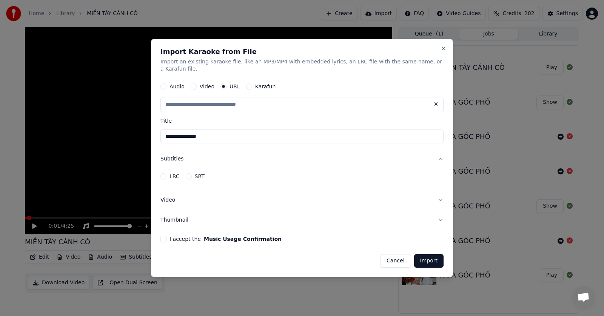
click at [166, 173] on button "LRC" at bounding box center [163, 176] width 6 height 6
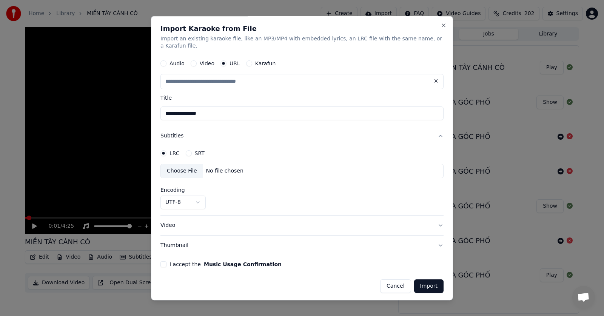
click at [188, 151] on button "SRT" at bounding box center [189, 154] width 6 height 6
click at [309, 77] on input "text" at bounding box center [301, 81] width 283 height 15
click at [176, 131] on button "Subtitles" at bounding box center [301, 136] width 283 height 20
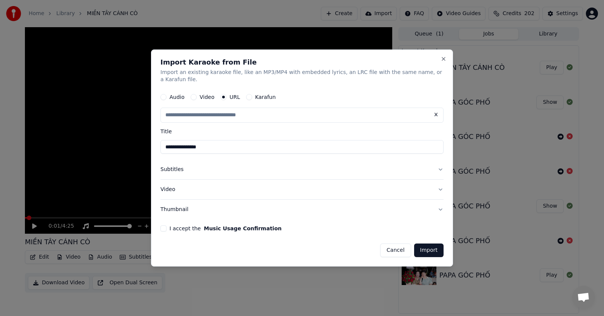
click at [172, 163] on button "Subtitles" at bounding box center [301, 170] width 283 height 20
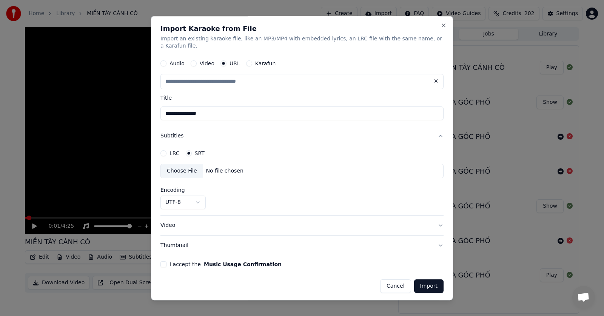
click at [165, 151] on button "LRC" at bounding box center [163, 154] width 6 height 6
click at [193, 151] on div "SRT" at bounding box center [195, 154] width 19 height 6
click at [191, 151] on button "SRT" at bounding box center [189, 154] width 6 height 6
click at [442, 28] on button "Close" at bounding box center [443, 25] width 6 height 6
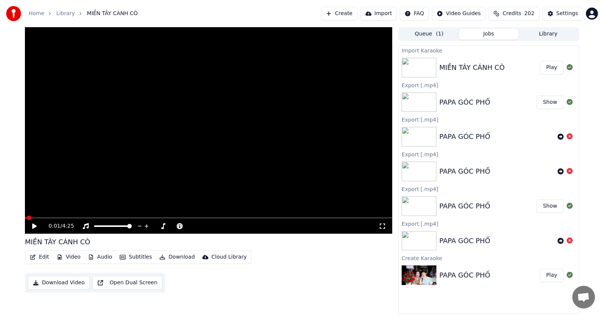
click at [532, 67] on div "MIỀN TÂY CÁNH CÒ" at bounding box center [489, 67] width 100 height 11
click at [570, 68] on icon at bounding box center [570, 67] width 6 height 6
click at [71, 258] on button "Video" at bounding box center [69, 257] width 30 height 11
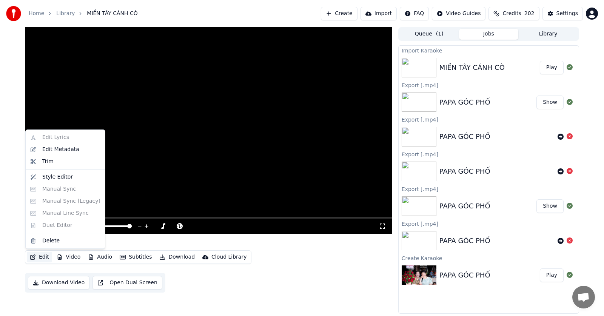
click at [39, 256] on button "Edit" at bounding box center [39, 257] width 25 height 11
click at [52, 240] on div "Delete" at bounding box center [50, 241] width 17 height 8
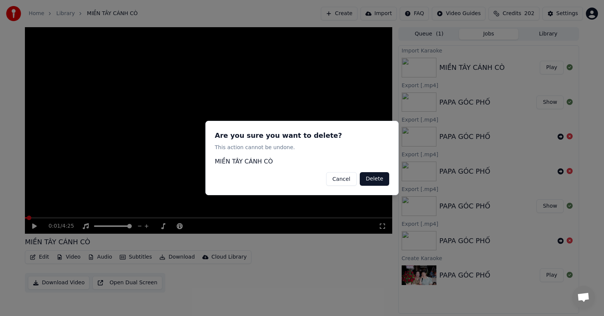
click at [383, 179] on button "Delete" at bounding box center [374, 179] width 29 height 14
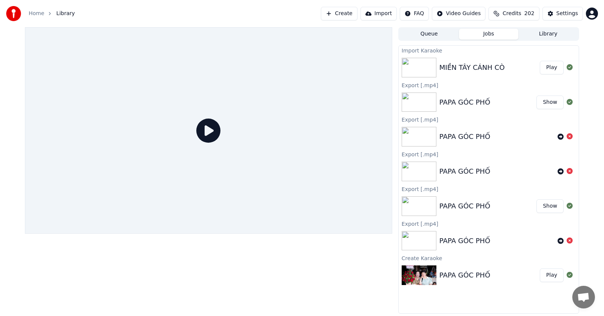
click at [394, 14] on button "Import" at bounding box center [378, 14] width 36 height 14
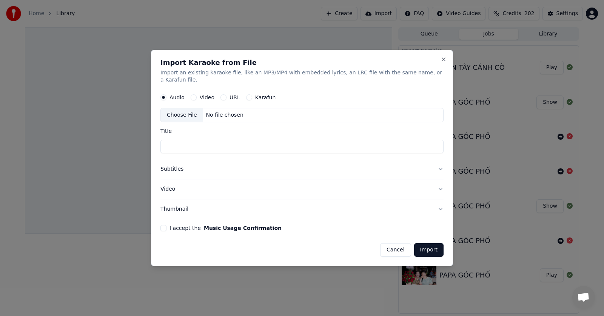
click at [200, 141] on input "Title" at bounding box center [301, 147] width 283 height 14
click at [226, 95] on div "URL" at bounding box center [230, 98] width 20 height 6
click at [226, 95] on button "URL" at bounding box center [223, 98] width 6 height 6
click at [209, 109] on input "text" at bounding box center [301, 115] width 283 height 15
paste input "**********"
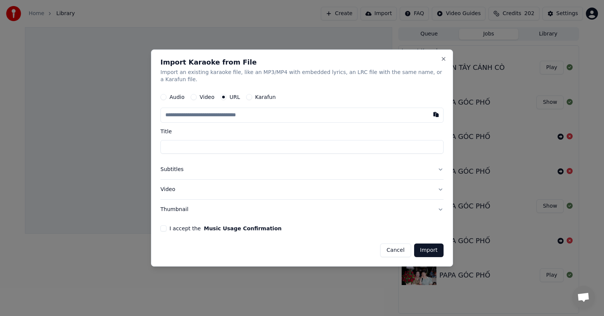
type input "**********"
click at [203, 143] on input "**********" at bounding box center [301, 147] width 283 height 14
click at [179, 167] on button "Subtitles" at bounding box center [301, 170] width 283 height 20
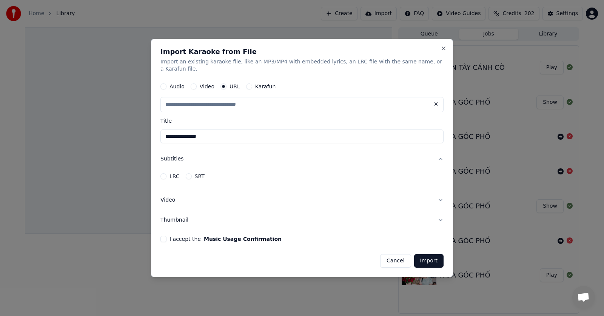
click at [393, 259] on button "Cancel" at bounding box center [395, 261] width 31 height 14
type input "**********"
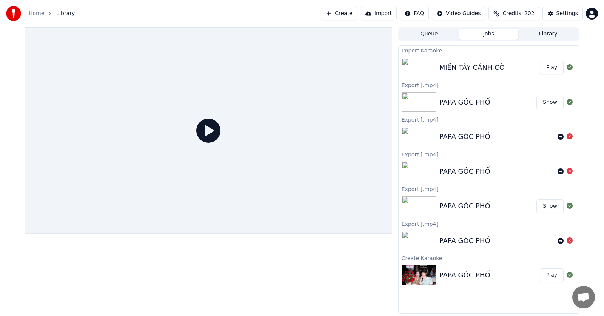
click at [420, 70] on img at bounding box center [419, 68] width 35 height 20
click at [420, 68] on img at bounding box center [419, 68] width 35 height 20
click at [419, 67] on img at bounding box center [419, 68] width 35 height 20
click at [439, 69] on div "MIỀN TÂY CÁNH CÒ" at bounding box center [471, 67] width 65 height 11
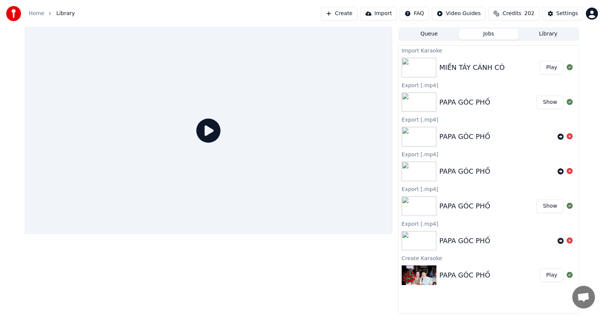
click at [549, 68] on button "Play" at bounding box center [552, 68] width 24 height 14
click at [551, 69] on button "Play" at bounding box center [552, 68] width 24 height 14
click at [552, 69] on button "Play" at bounding box center [552, 68] width 24 height 14
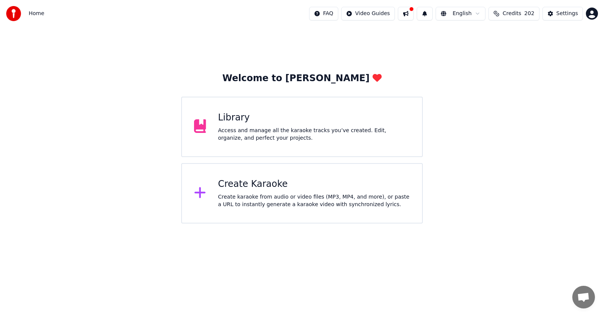
click at [243, 188] on div "Create Karaoke" at bounding box center [314, 184] width 192 height 12
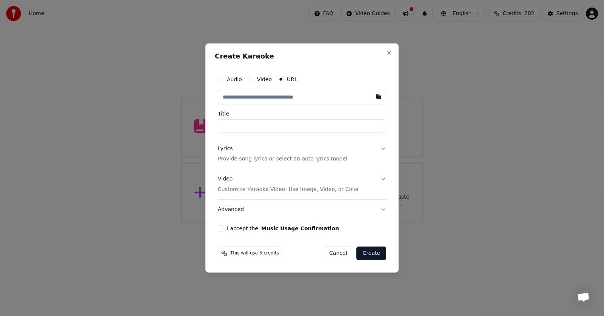
type input "**********"
click at [254, 128] on input "**********" at bounding box center [302, 126] width 168 height 14
click at [243, 160] on p "Provide song lyrics or select an auto lyrics model" at bounding box center [282, 160] width 129 height 8
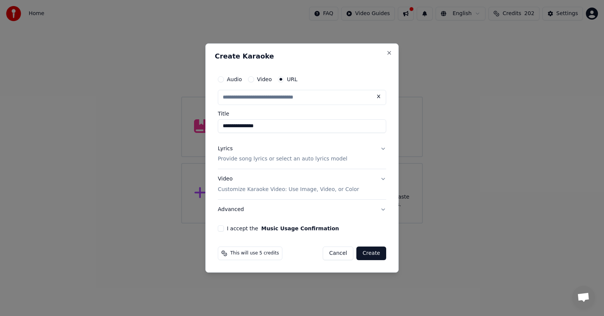
type input "**********"
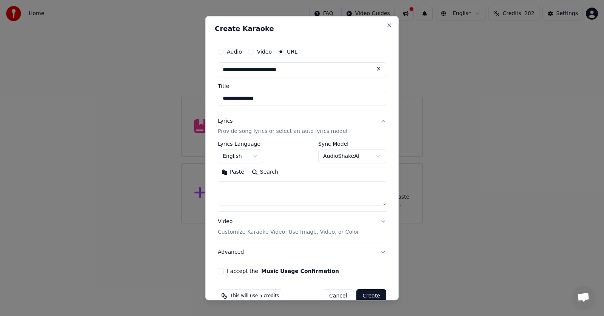
click at [236, 190] on textarea at bounding box center [302, 194] width 168 height 24
click at [275, 194] on textarea at bounding box center [302, 194] width 168 height 24
paste textarea "**********"
click at [253, 188] on textarea at bounding box center [299, 194] width 162 height 24
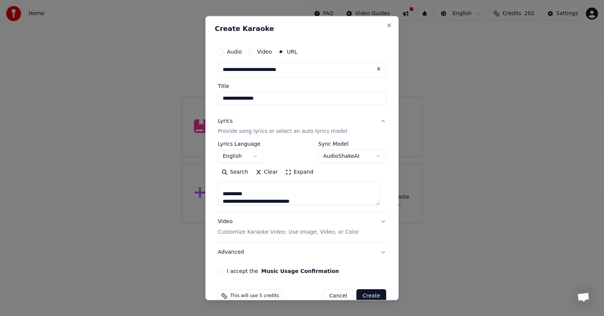
drag, startPoint x: 264, startPoint y: 199, endPoint x: 256, endPoint y: 200, distance: 8.3
click at [256, 200] on textarea at bounding box center [299, 194] width 162 height 24
click at [283, 202] on textarea at bounding box center [299, 194] width 162 height 24
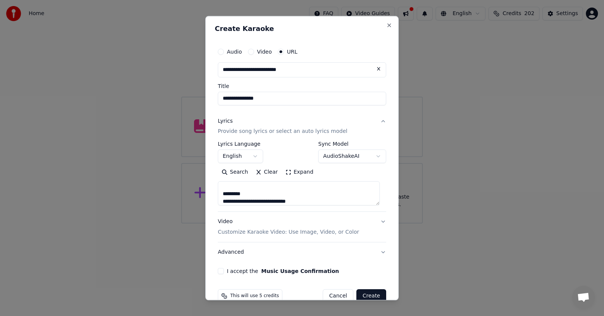
click at [297, 201] on textarea at bounding box center [299, 194] width 162 height 24
click at [309, 194] on textarea at bounding box center [299, 194] width 162 height 24
click at [323, 194] on textarea at bounding box center [299, 194] width 162 height 24
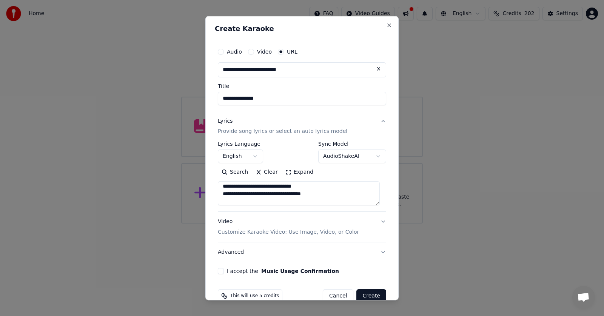
scroll to position [153, 0]
click at [325, 194] on textarea at bounding box center [299, 194] width 162 height 24
click at [330, 198] on textarea at bounding box center [299, 194] width 162 height 24
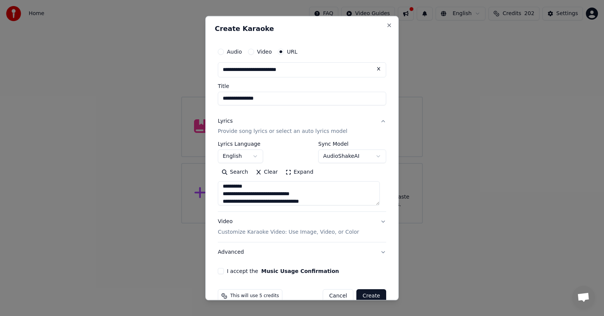
click at [288, 194] on textarea at bounding box center [299, 194] width 162 height 24
click at [318, 192] on textarea at bounding box center [299, 194] width 162 height 24
click at [283, 193] on textarea at bounding box center [299, 194] width 162 height 24
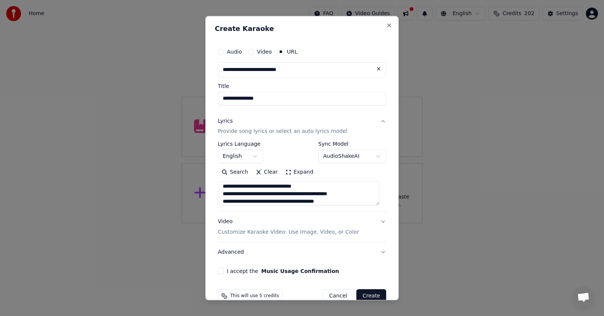
scroll to position [243, 0]
click at [320, 194] on textarea at bounding box center [299, 194] width 162 height 24
click at [344, 200] on textarea at bounding box center [299, 194] width 162 height 24
click at [361, 194] on textarea at bounding box center [299, 194] width 162 height 24
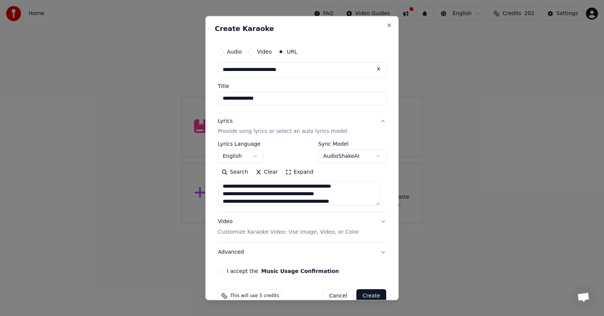
click at [354, 202] on textarea at bounding box center [299, 194] width 162 height 24
click at [353, 194] on textarea at bounding box center [299, 194] width 162 height 24
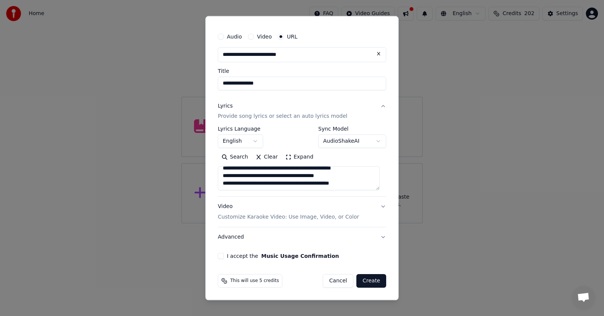
type textarea "**********"
click at [221, 255] on button "I accept the Music Usage Confirmation" at bounding box center [221, 256] width 6 height 6
click at [271, 214] on p "Customize Karaoke Video: Use Image, Video, or Color" at bounding box center [288, 218] width 141 height 8
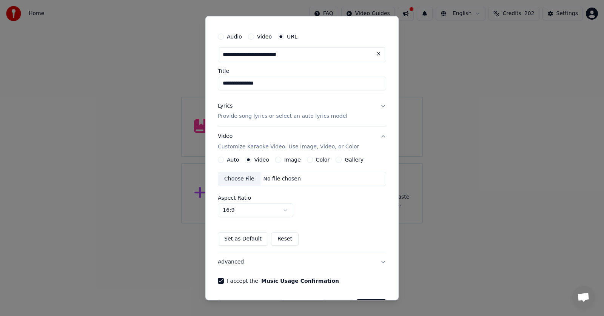
click at [246, 179] on div "Choose File" at bounding box center [239, 179] width 42 height 14
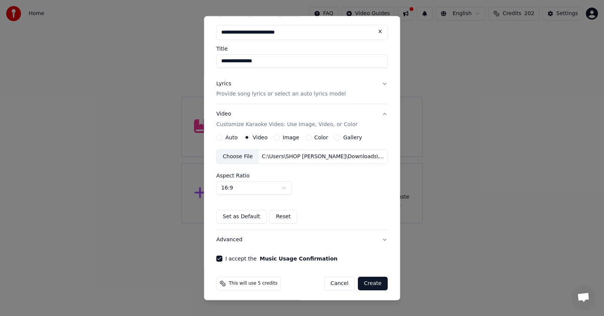
scroll to position [40, 0]
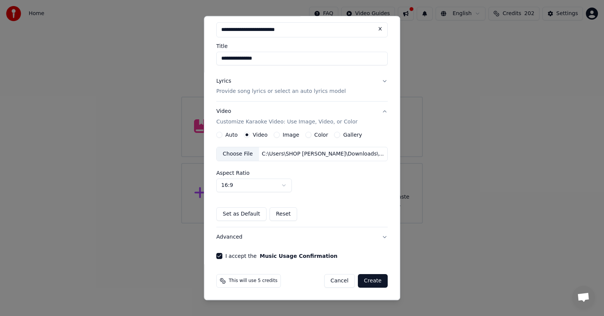
click at [365, 282] on button "Create" at bounding box center [373, 281] width 30 height 14
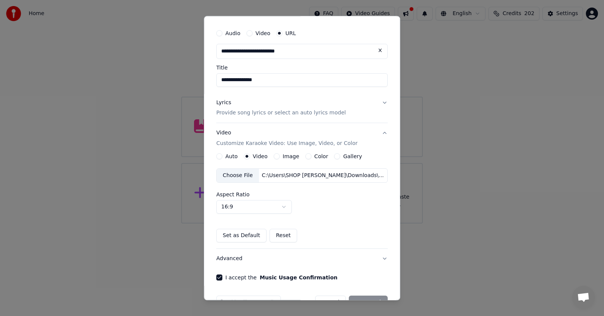
scroll to position [0, 0]
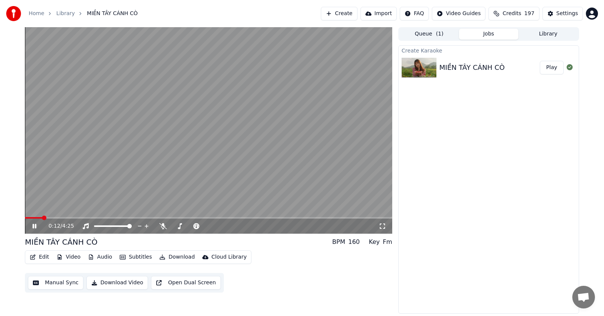
click at [382, 225] on icon at bounding box center [383, 226] width 8 height 6
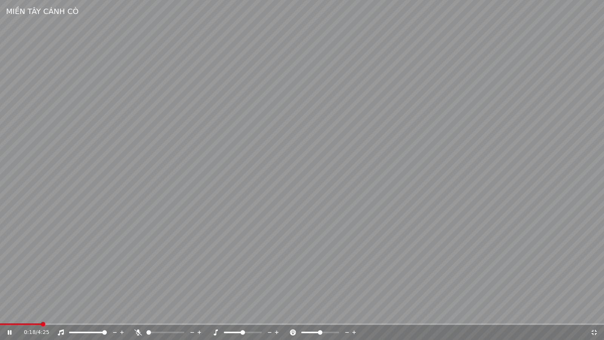
click at [595, 316] on icon at bounding box center [594, 332] width 8 height 6
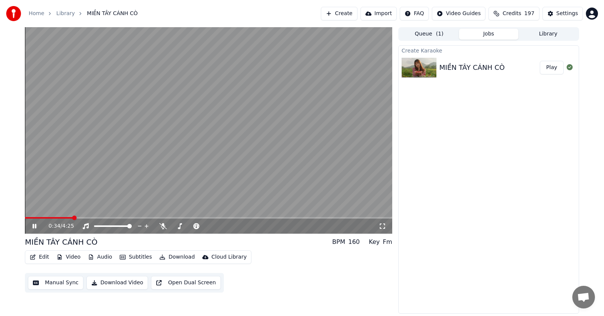
click at [36, 225] on icon at bounding box center [34, 226] width 4 height 5
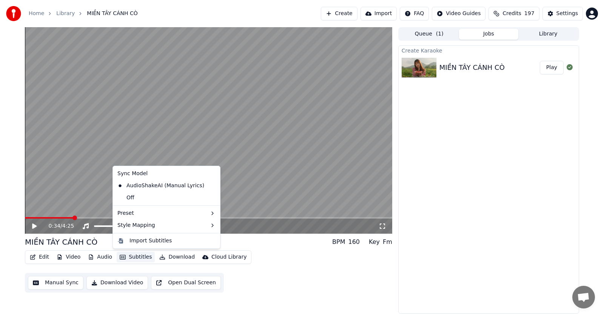
click at [134, 256] on button "Subtitles" at bounding box center [136, 257] width 38 height 11
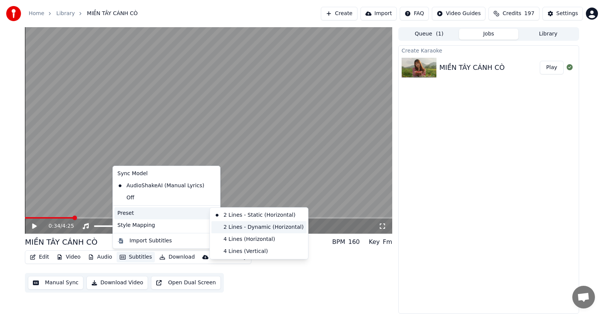
click at [240, 225] on div "2 Lines - Dynamic (Horizontal)" at bounding box center [258, 227] width 95 height 12
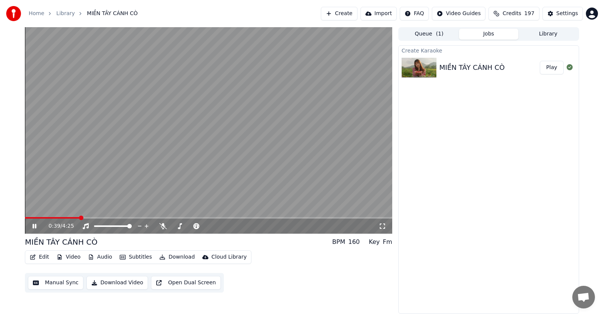
click at [380, 226] on icon at bounding box center [383, 226] width 8 height 6
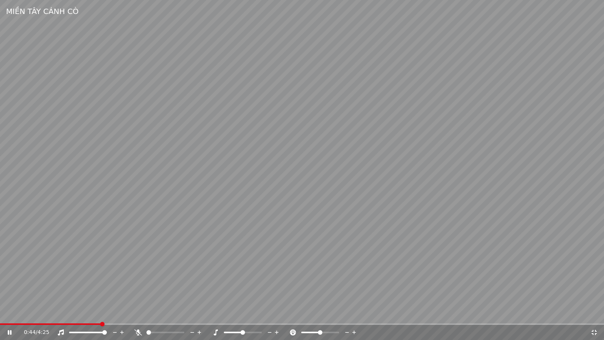
drag, startPoint x: 152, startPoint y: 331, endPoint x: 158, endPoint y: 332, distance: 6.1
click at [158, 316] on div at bounding box center [172, 332] width 61 height 8
click at [158, 316] on span at bounding box center [165, 332] width 38 height 2
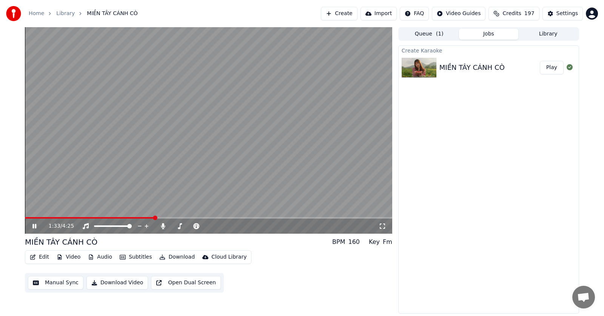
click at [382, 229] on icon at bounding box center [383, 226] width 8 height 6
click at [203, 225] on span at bounding box center [204, 226] width 5 height 5
click at [382, 229] on icon at bounding box center [383, 226] width 8 height 6
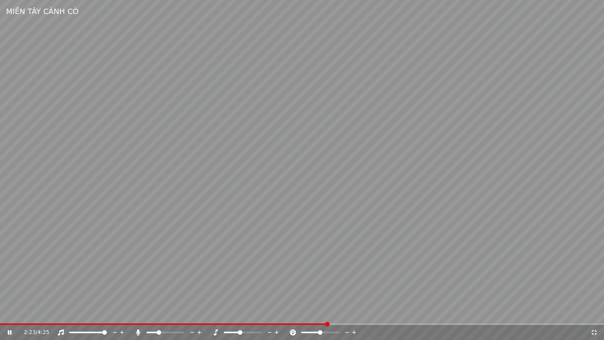
click at [595, 316] on icon at bounding box center [594, 332] width 8 height 6
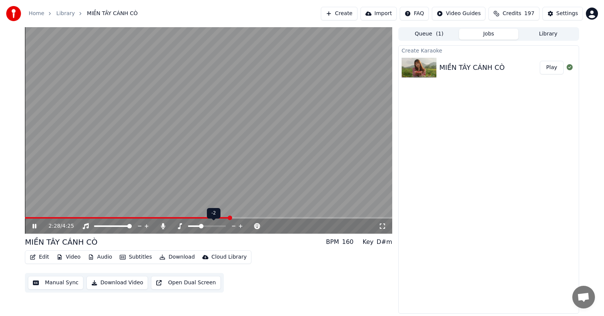
click at [202, 227] on span at bounding box center [201, 226] width 5 height 5
click at [383, 226] on icon at bounding box center [383, 226] width 8 height 6
click at [381, 226] on icon at bounding box center [383, 226] width 8 height 6
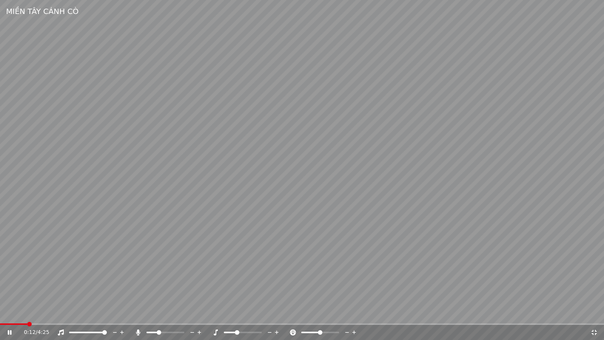
click at [26, 316] on span at bounding box center [13, 324] width 27 height 2
click at [11, 316] on div "0:13 / 4:25" at bounding box center [302, 332] width 604 height 15
click at [13, 316] on video at bounding box center [302, 170] width 604 height 340
click at [8, 316] on div "0:15 / 4:25" at bounding box center [302, 332] width 604 height 15
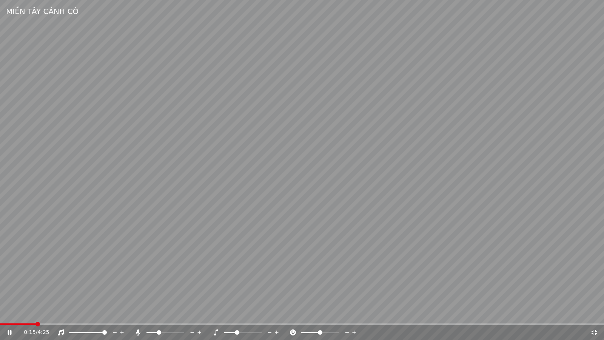
click at [8, 316] on span at bounding box center [18, 324] width 36 height 2
click at [594, 316] on icon at bounding box center [594, 332] width 8 height 6
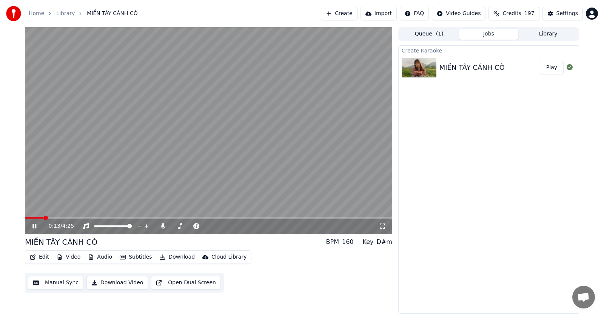
click at [34, 227] on icon at bounding box center [40, 226] width 18 height 6
click at [43, 256] on button "Edit" at bounding box center [39, 257] width 25 height 11
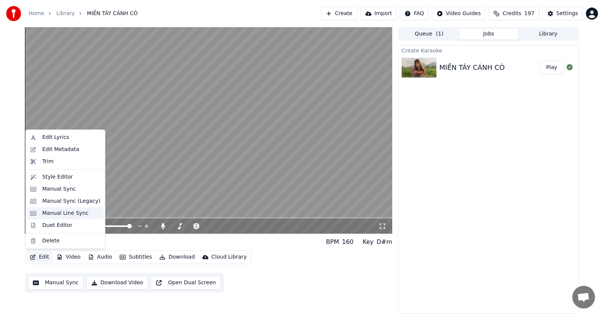
click at [68, 213] on div "Manual Line Sync" at bounding box center [65, 213] width 46 height 8
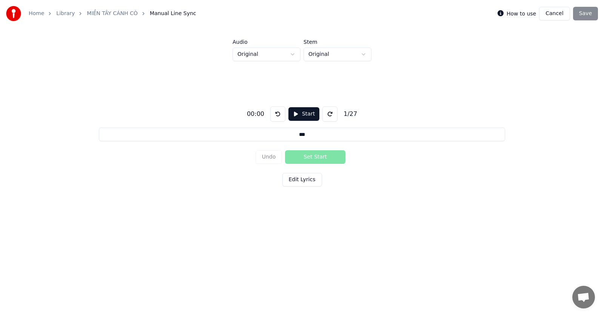
click at [297, 116] on button "Start" at bounding box center [303, 114] width 31 height 14
click at [556, 11] on button "Cancel" at bounding box center [554, 14] width 31 height 14
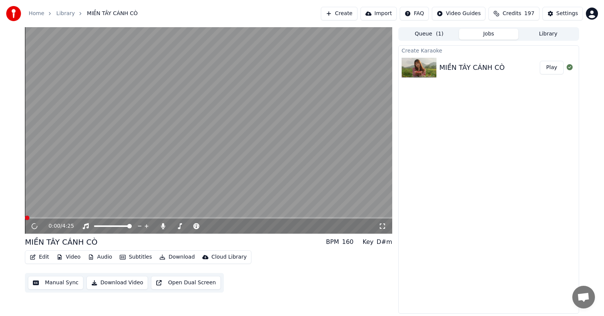
click at [40, 258] on button "Edit" at bounding box center [39, 257] width 25 height 11
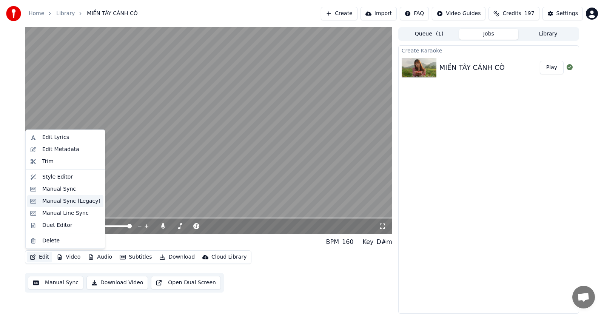
click at [71, 203] on div "Manual Sync (Legacy)" at bounding box center [71, 201] width 58 height 8
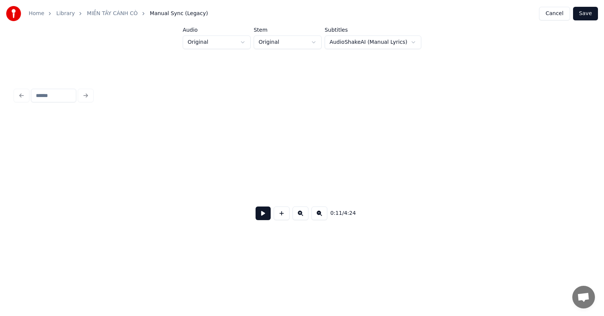
scroll to position [0, 886]
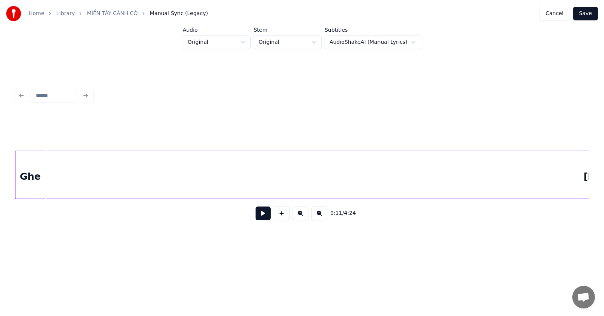
click at [561, 12] on button "Cancel" at bounding box center [554, 14] width 31 height 14
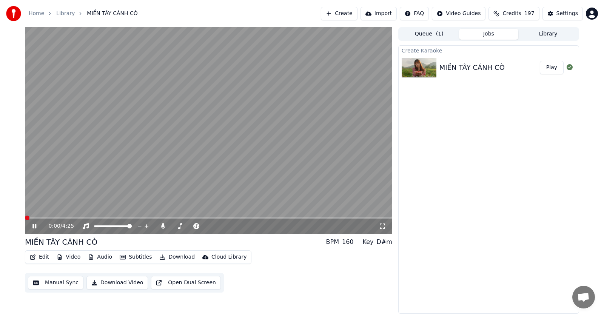
click at [42, 257] on button "Edit" at bounding box center [39, 257] width 25 height 11
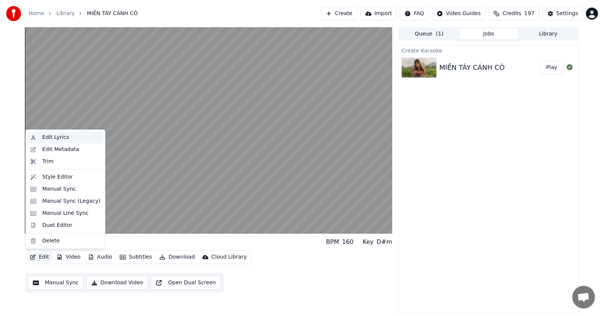
click at [43, 136] on div "Edit Lyrics" at bounding box center [55, 138] width 27 height 8
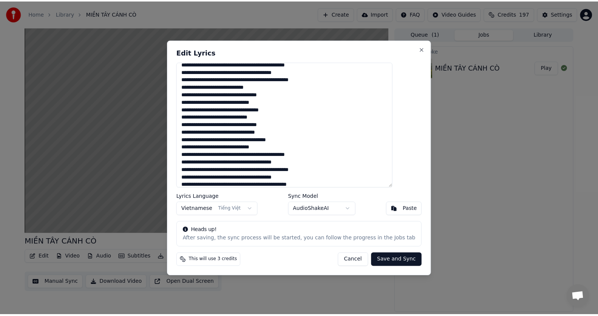
scroll to position [84, 0]
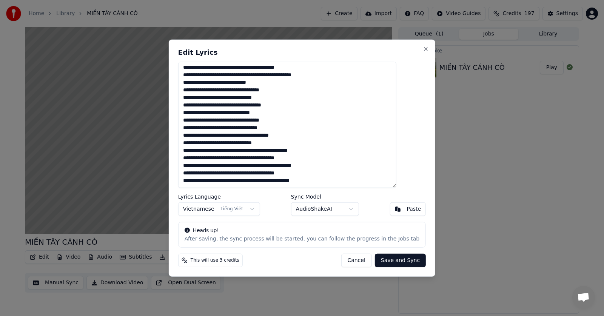
click at [346, 260] on button "Cancel" at bounding box center [356, 261] width 31 height 14
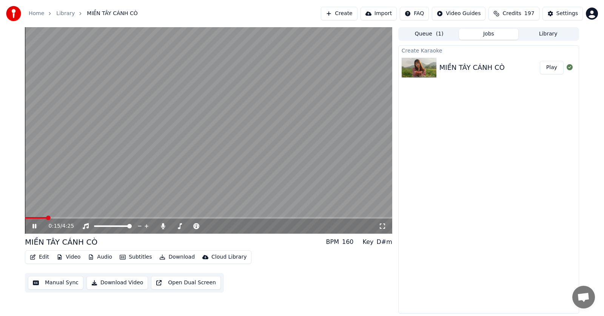
click at [41, 256] on button "Edit" at bounding box center [39, 257] width 25 height 11
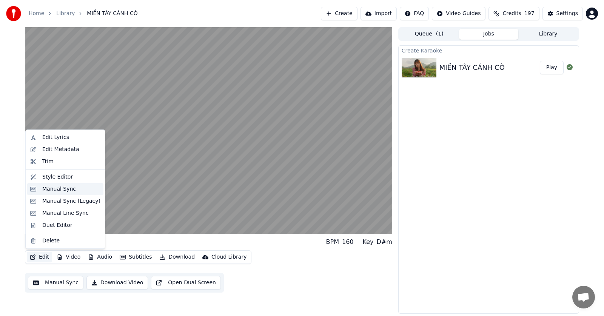
click at [69, 188] on div "Manual Sync" at bounding box center [59, 189] width 34 height 8
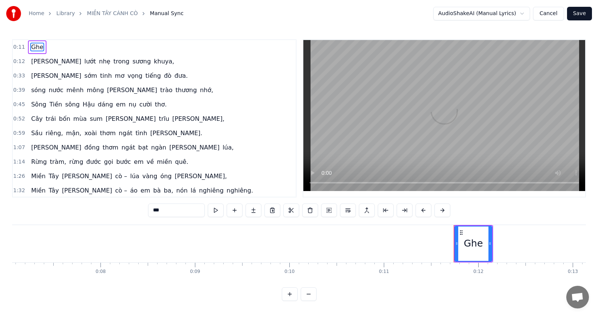
scroll to position [0, 1070]
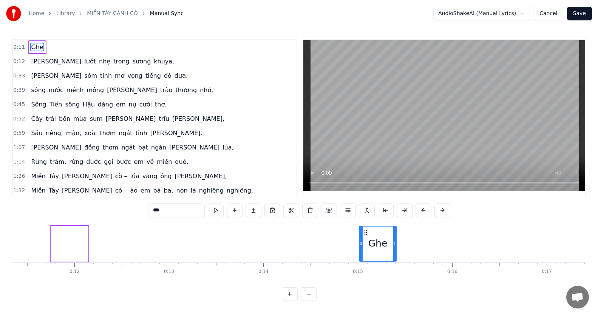
drag, startPoint x: 57, startPoint y: 232, endPoint x: 394, endPoint y: 242, distance: 338.0
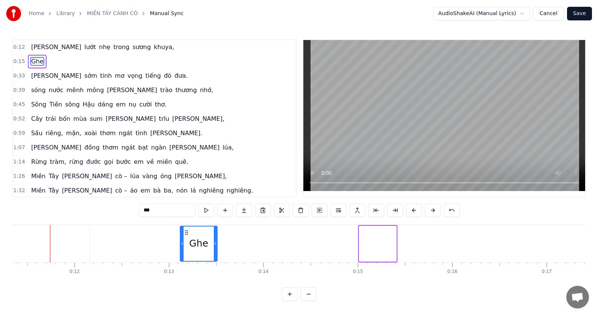
drag, startPoint x: 367, startPoint y: 234, endPoint x: 188, endPoint y: 238, distance: 179.0
click at [188, 238] on div "Ghe" at bounding box center [198, 243] width 36 height 34
type input "*****"
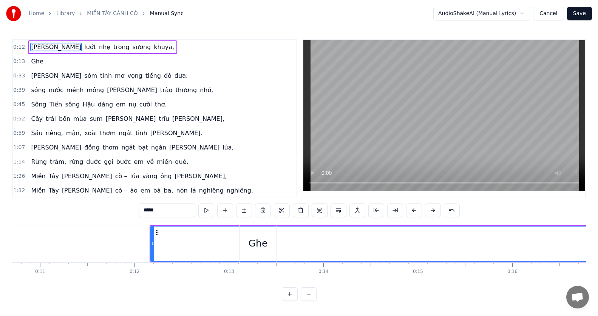
scroll to position [0, 977]
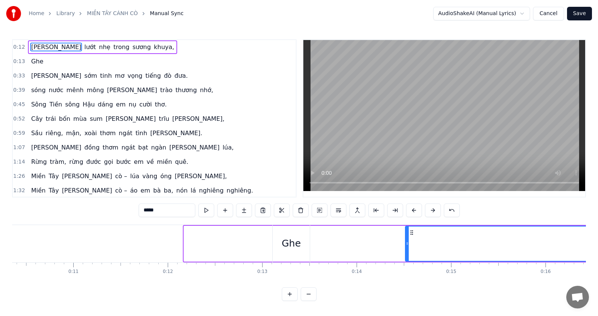
drag, startPoint x: 186, startPoint y: 239, endPoint x: 408, endPoint y: 248, distance: 221.3
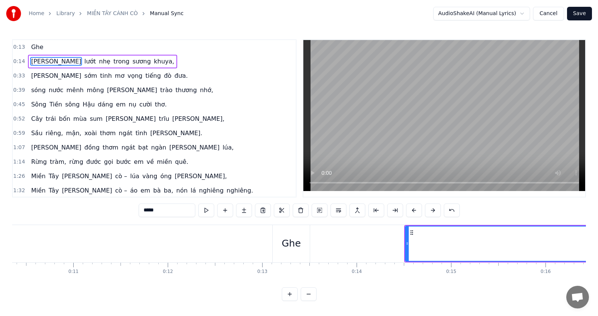
drag, startPoint x: 297, startPoint y: 243, endPoint x: 414, endPoint y: 245, distance: 117.0
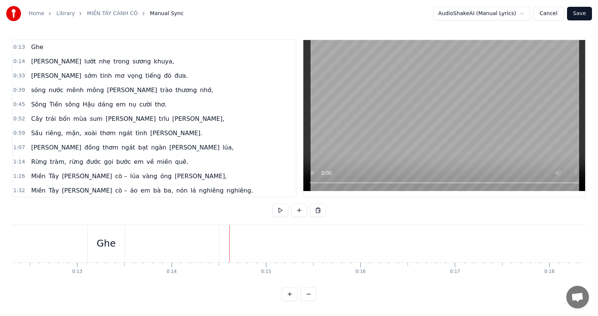
scroll to position [0, 1112]
click at [153, 237] on div "Ghe" at bounding box center [156, 243] width 19 height 14
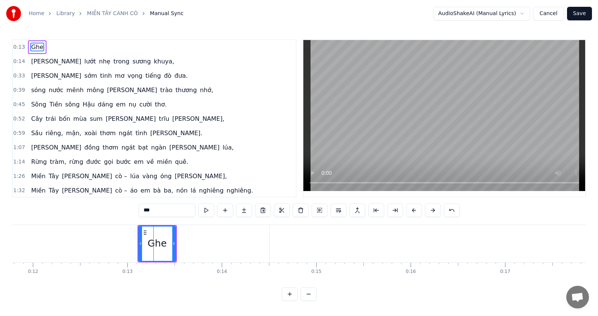
scroll to position [0, 0]
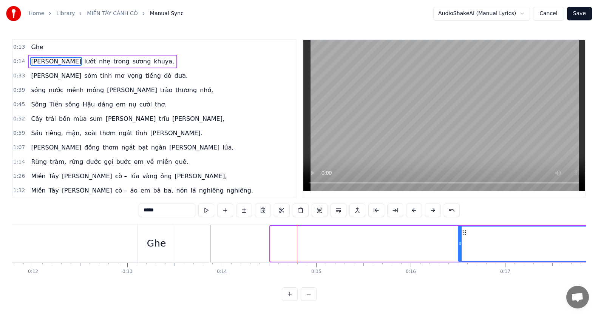
drag, startPoint x: 273, startPoint y: 243, endPoint x: 461, endPoint y: 232, distance: 187.9
click at [461, 232] on div at bounding box center [459, 243] width 3 height 34
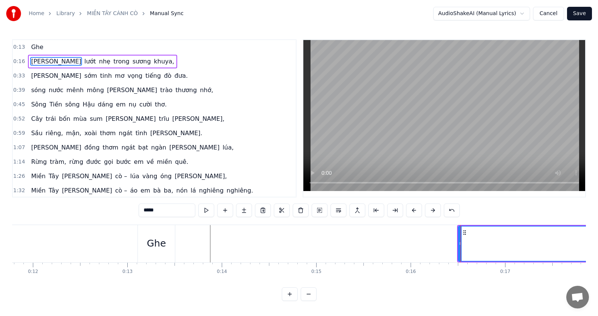
click at [166, 244] on div "Ghe" at bounding box center [156, 243] width 37 height 37
type input "***"
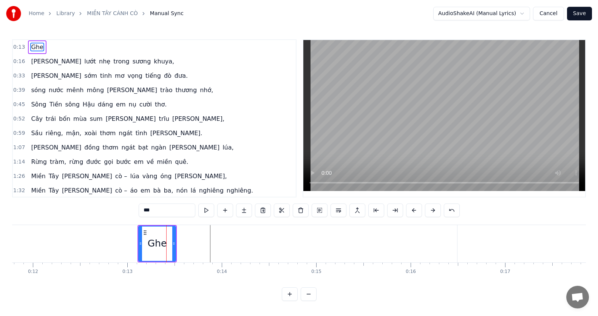
drag, startPoint x: 160, startPoint y: 233, endPoint x: 204, endPoint y: 237, distance: 44.8
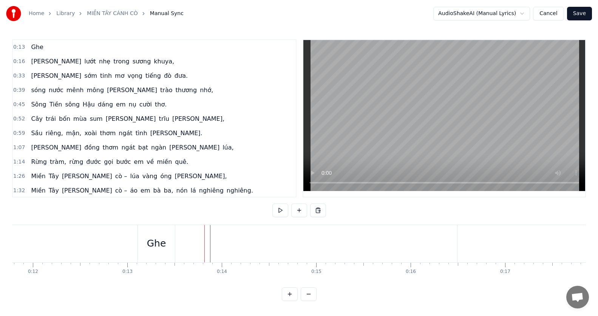
click at [155, 236] on div "Ghe" at bounding box center [156, 243] width 37 height 37
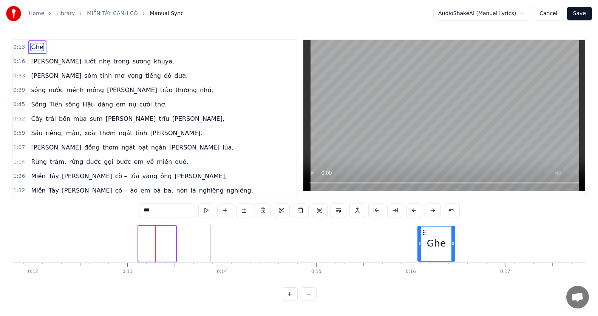
drag, startPoint x: 145, startPoint y: 231, endPoint x: 424, endPoint y: 240, distance: 279.1
click at [424, 240] on div "Ghe" at bounding box center [436, 243] width 36 height 34
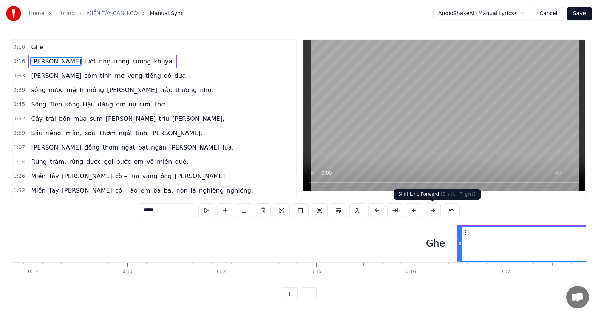
click at [434, 210] on button at bounding box center [433, 210] width 16 height 14
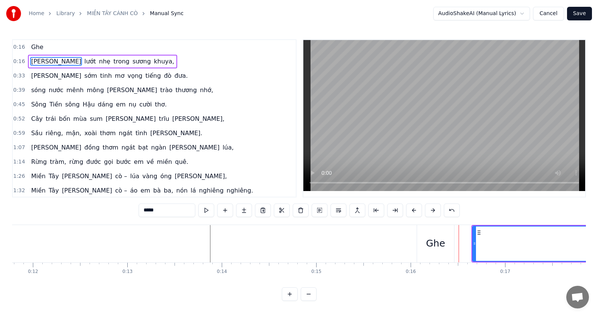
click at [434, 210] on button at bounding box center [433, 210] width 16 height 14
click at [430, 236] on div "Ghe" at bounding box center [435, 243] width 19 height 14
type input "***"
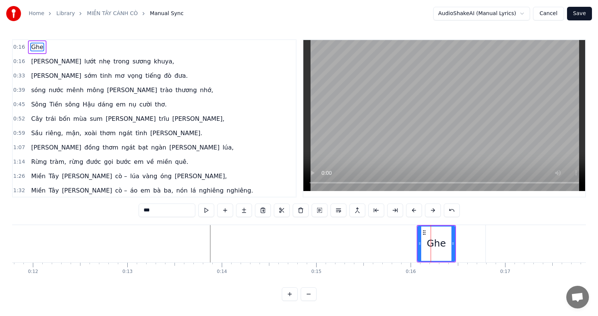
drag, startPoint x: 432, startPoint y: 237, endPoint x: 498, endPoint y: 237, distance: 66.1
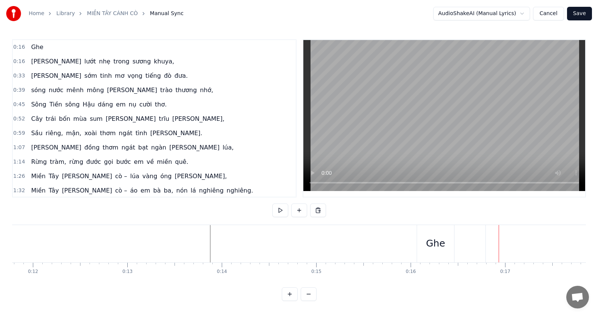
click at [437, 236] on div "Ghe" at bounding box center [435, 243] width 19 height 14
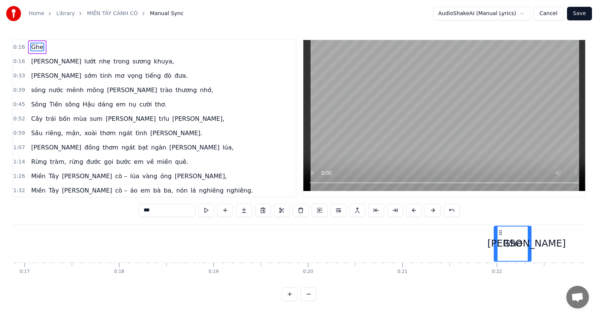
scroll to position [0, 1592]
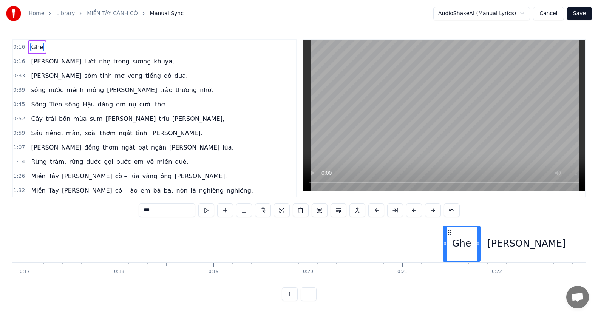
drag, startPoint x: 425, startPoint y: 232, endPoint x: 450, endPoint y: 240, distance: 26.5
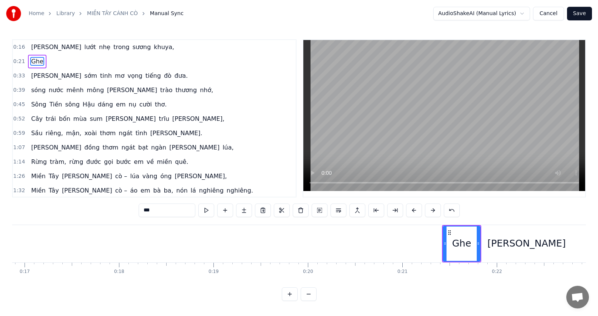
click at [260, 242] on div "[PERSON_NAME]" at bounding box center [526, 243] width 1042 height 37
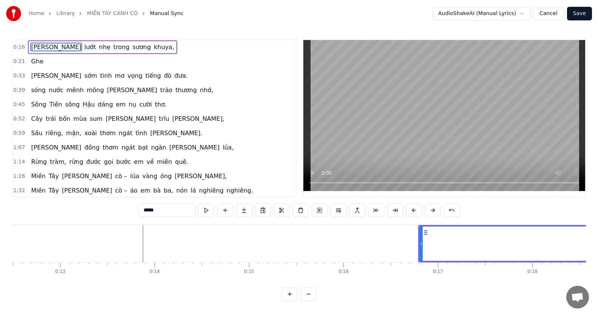
scroll to position [0, 1246]
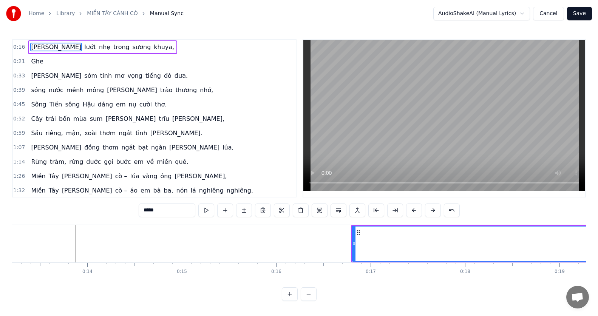
click at [430, 212] on button at bounding box center [433, 210] width 16 height 14
click at [434, 210] on button at bounding box center [433, 210] width 16 height 14
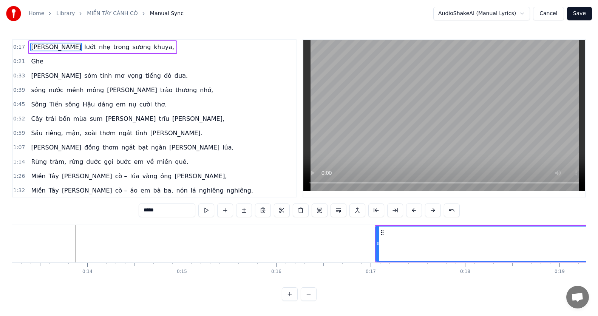
click at [434, 210] on button at bounding box center [433, 210] width 16 height 14
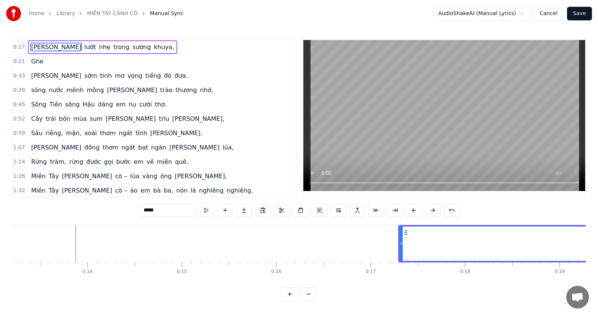
click at [434, 210] on button at bounding box center [433, 210] width 16 height 14
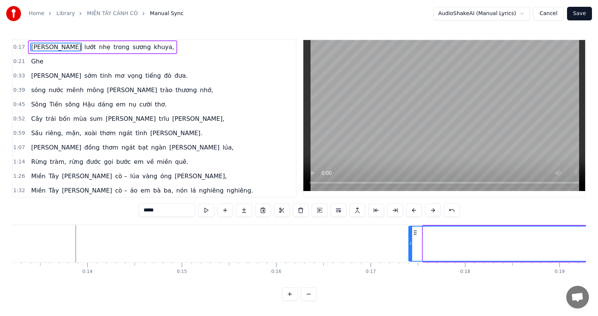
click at [434, 210] on button at bounding box center [433, 210] width 16 height 14
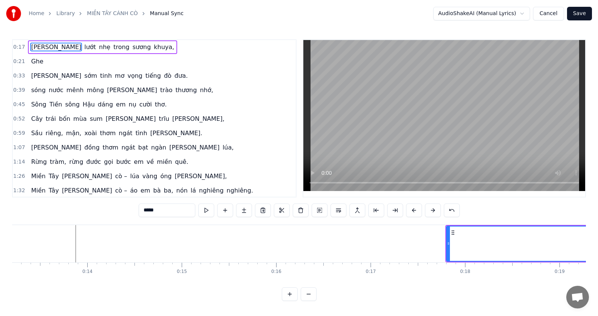
click at [434, 210] on button at bounding box center [433, 210] width 16 height 14
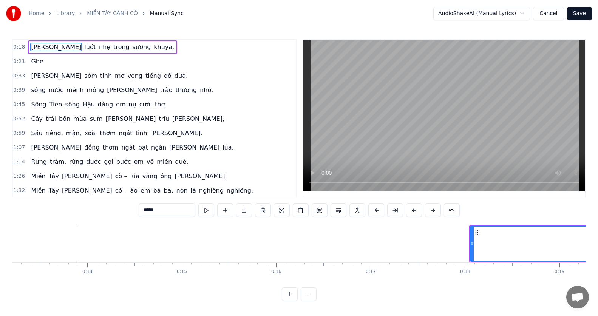
click at [434, 210] on button at bounding box center [433, 210] width 16 height 14
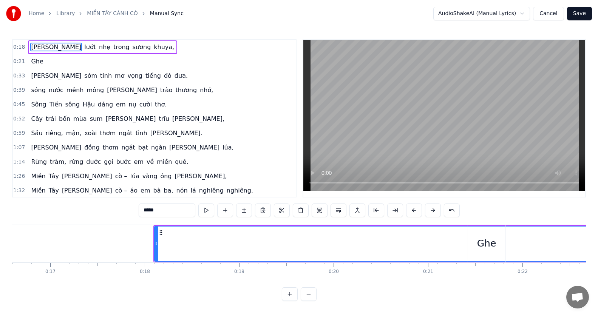
scroll to position [0, 1498]
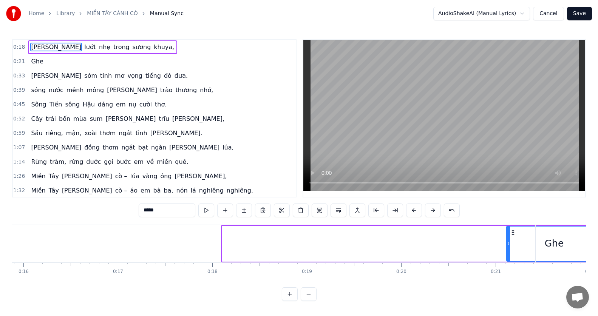
drag, startPoint x: 223, startPoint y: 239, endPoint x: 508, endPoint y: 240, distance: 284.2
click at [508, 240] on icon at bounding box center [508, 243] width 3 height 6
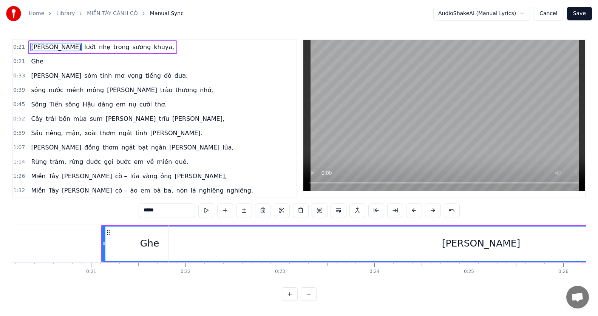
scroll to position [0, 1936]
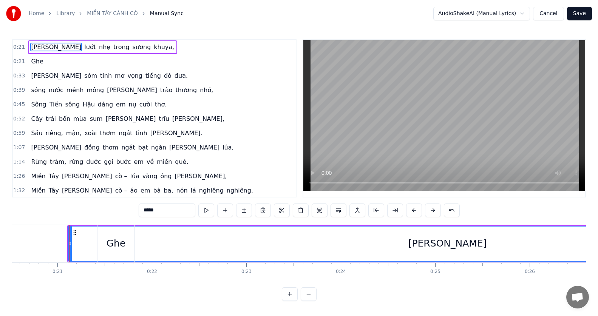
click at [396, 209] on button at bounding box center [395, 210] width 16 height 14
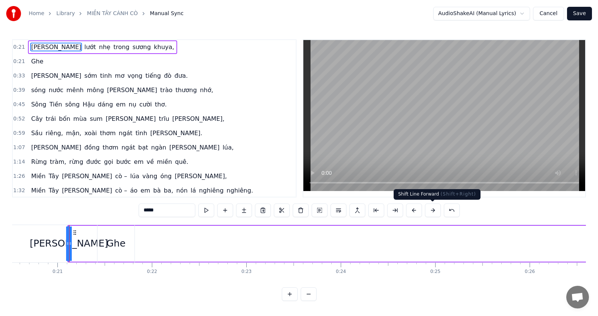
click at [434, 210] on button at bounding box center [433, 210] width 16 height 14
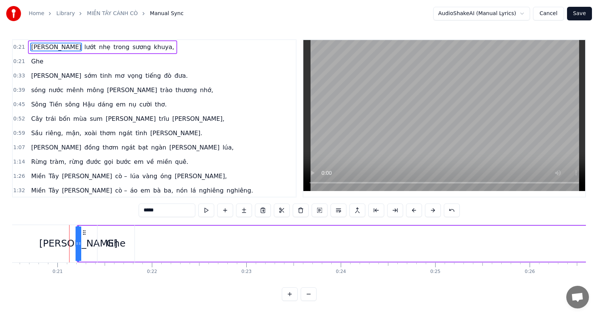
click at [434, 210] on button at bounding box center [433, 210] width 16 height 14
click at [120, 249] on div "Ghe" at bounding box center [115, 243] width 19 height 14
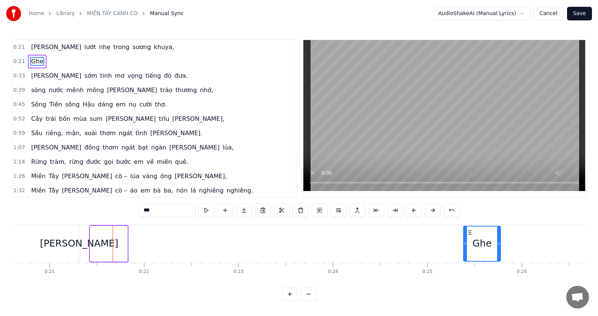
drag, startPoint x: 106, startPoint y: 231, endPoint x: 488, endPoint y: 246, distance: 381.9
click at [488, 246] on div "Ghe" at bounding box center [482, 243] width 36 height 34
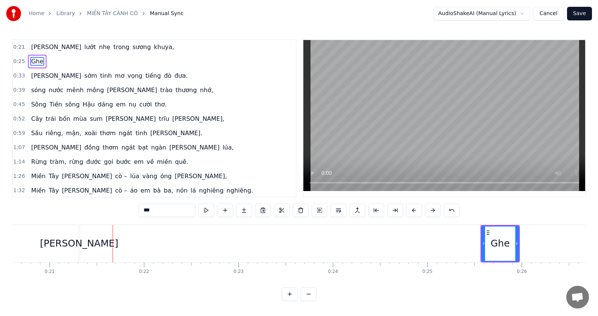
scroll to position [0, 1946]
click at [80, 242] on div "[PERSON_NAME]" at bounding box center [78, 243] width 79 height 14
type input "*****"
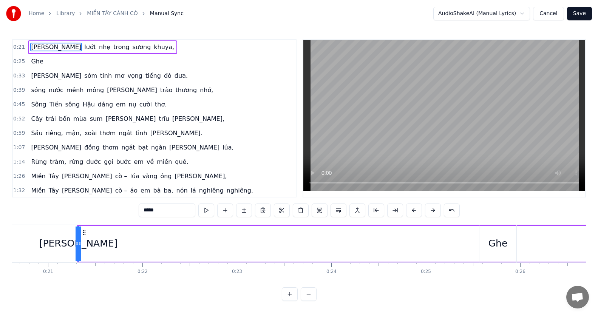
click at [86, 243] on div "[PERSON_NAME]" at bounding box center [78, 243] width 79 height 14
click at [66, 242] on div "[PERSON_NAME]" at bounding box center [78, 243] width 79 height 14
click at [69, 243] on div "[PERSON_NAME]" at bounding box center [78, 243] width 79 height 14
drag, startPoint x: 79, startPoint y: 237, endPoint x: 151, endPoint y: 242, distance: 71.9
click at [151, 242] on div "[PERSON_NAME] nhẹ [PERSON_NAME] khuya," at bounding box center [581, 243] width 1009 height 37
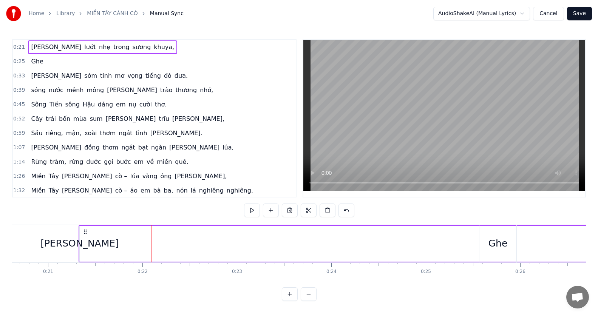
click at [86, 242] on div "[PERSON_NAME]" at bounding box center [79, 243] width 79 height 14
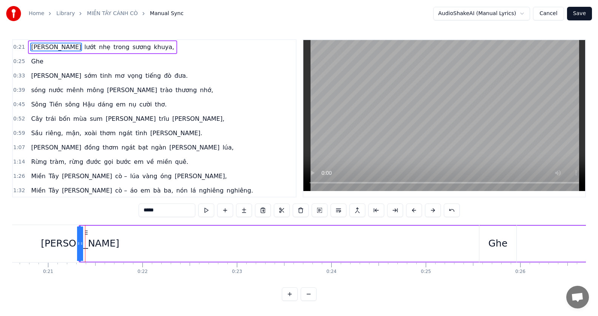
click at [69, 244] on div "[PERSON_NAME]" at bounding box center [80, 243] width 79 height 14
drag, startPoint x: 81, startPoint y: 233, endPoint x: 39, endPoint y: 235, distance: 42.0
click at [39, 235] on div at bounding box center [40, 243] width 3 height 34
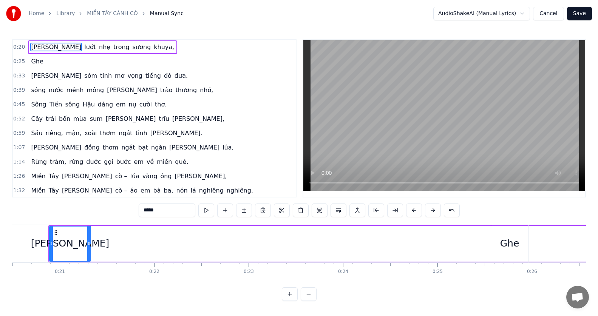
click at [51, 243] on div "[PERSON_NAME]" at bounding box center [70, 243] width 40 height 34
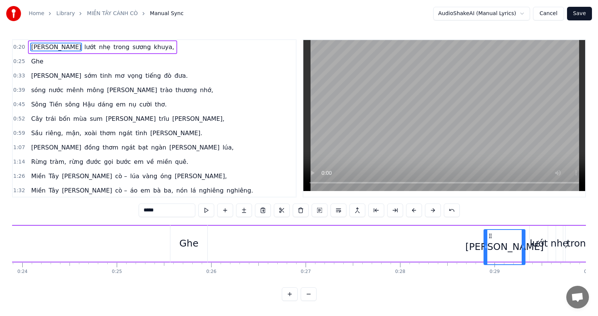
scroll to position [0, 2262]
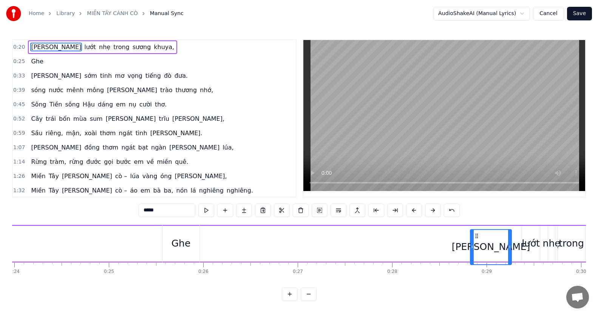
drag, startPoint x: 55, startPoint y: 232, endPoint x: 475, endPoint y: 237, distance: 420.5
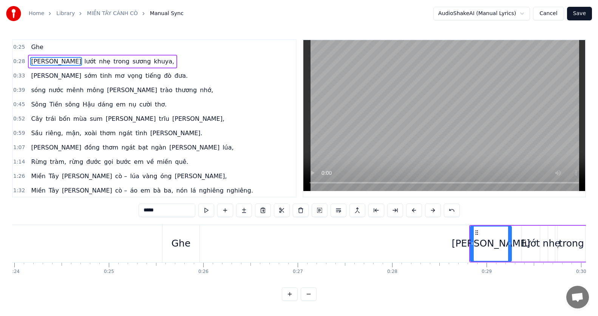
click at [189, 238] on div "Ghe" at bounding box center [180, 243] width 37 height 37
type input "***"
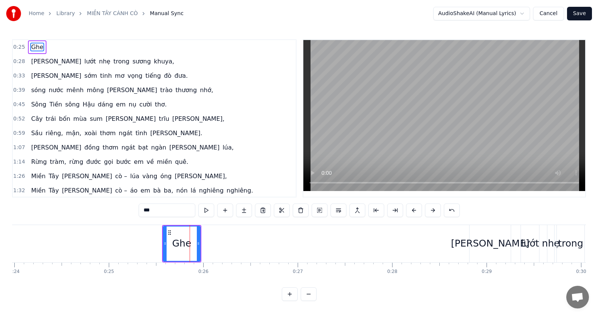
scroll to position [0, 0]
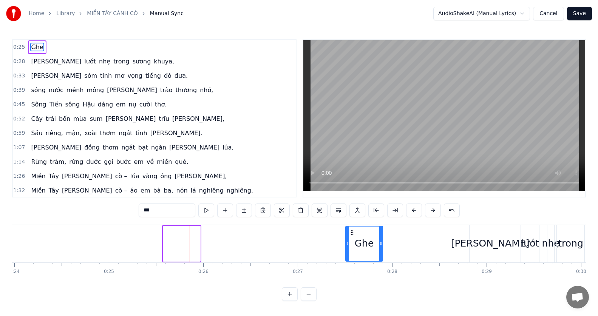
drag, startPoint x: 169, startPoint y: 233, endPoint x: 351, endPoint y: 239, distance: 182.4
click at [351, 239] on div "Ghe" at bounding box center [364, 243] width 36 height 34
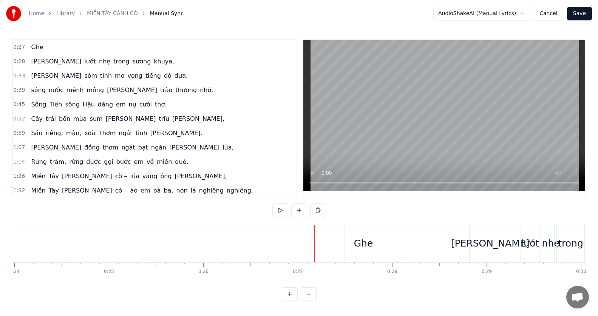
scroll to position [3, 0]
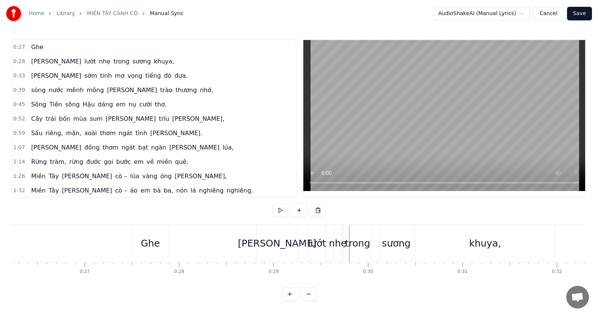
scroll to position [0, 2458]
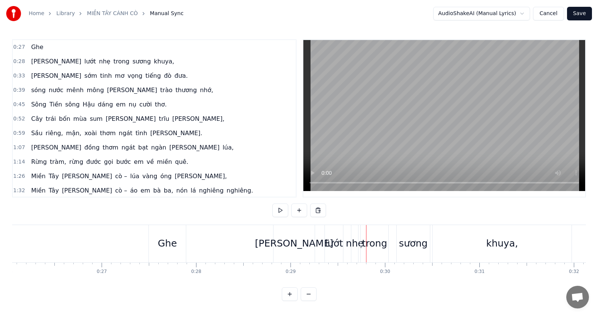
click at [290, 237] on div "[PERSON_NAME]" at bounding box center [294, 243] width 79 height 14
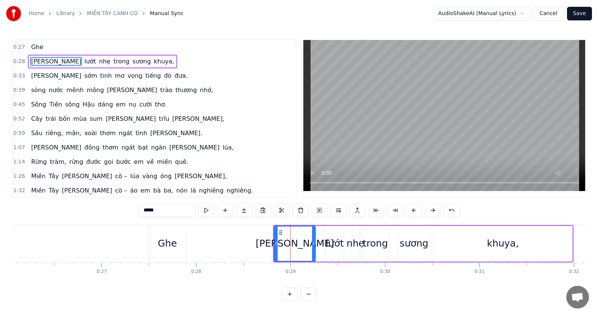
scroll to position [0, 0]
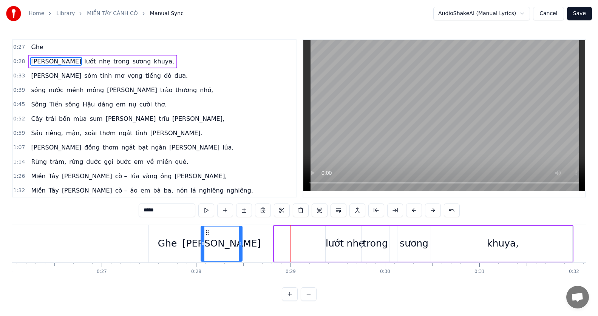
drag, startPoint x: 279, startPoint y: 233, endPoint x: 205, endPoint y: 240, distance: 73.6
click at [205, 240] on div "[PERSON_NAME]" at bounding box center [221, 243] width 40 height 34
click at [331, 244] on div "lướt" at bounding box center [334, 243] width 18 height 14
type input "****"
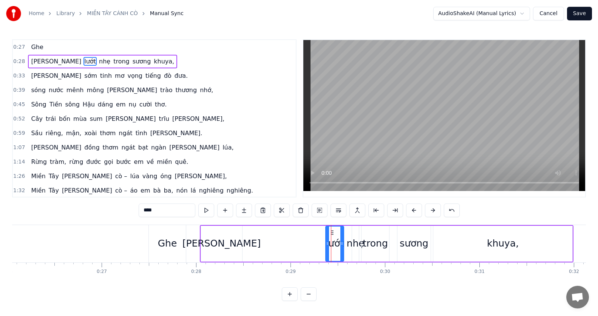
drag, startPoint x: 331, startPoint y: 232, endPoint x: 299, endPoint y: 234, distance: 31.4
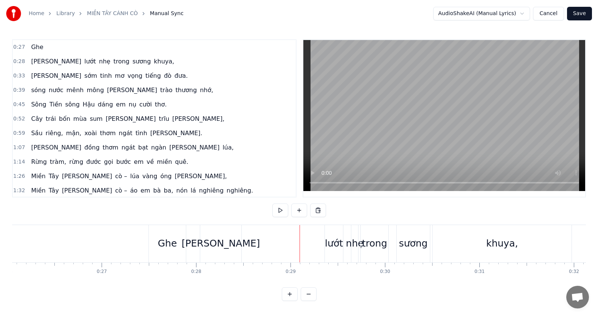
click at [331, 236] on div "lướt" at bounding box center [334, 243] width 18 height 37
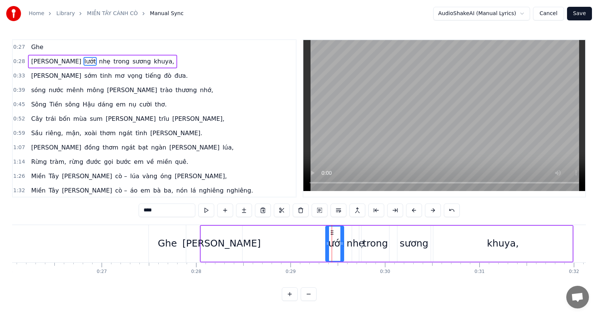
click at [334, 231] on icon at bounding box center [332, 232] width 6 height 6
drag, startPoint x: 326, startPoint y: 234, endPoint x: 311, endPoint y: 242, distance: 17.4
click at [311, 242] on div at bounding box center [311, 243] width 3 height 34
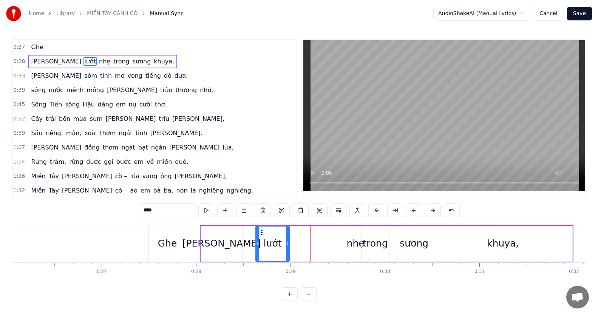
drag, startPoint x: 317, startPoint y: 233, endPoint x: 263, endPoint y: 237, distance: 54.6
click at [263, 237] on div "lướt" at bounding box center [272, 243] width 33 height 34
click at [356, 238] on div "nhẹ" at bounding box center [356, 243] width 18 height 14
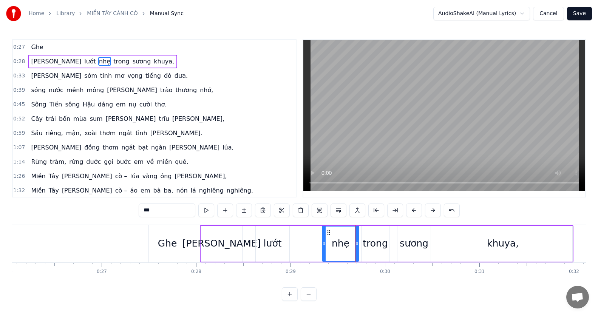
drag, startPoint x: 353, startPoint y: 234, endPoint x: 323, endPoint y: 237, distance: 30.0
click at [323, 237] on div at bounding box center [323, 243] width 3 height 34
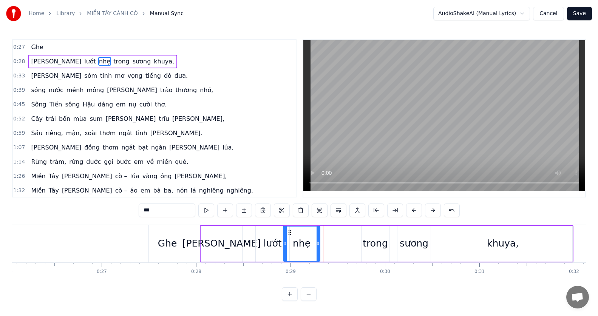
drag, startPoint x: 329, startPoint y: 233, endPoint x: 290, endPoint y: 237, distance: 39.1
click at [290, 237] on div "nhẹ" at bounding box center [301, 243] width 36 height 34
click at [367, 242] on div "trong" at bounding box center [374, 243] width 25 height 14
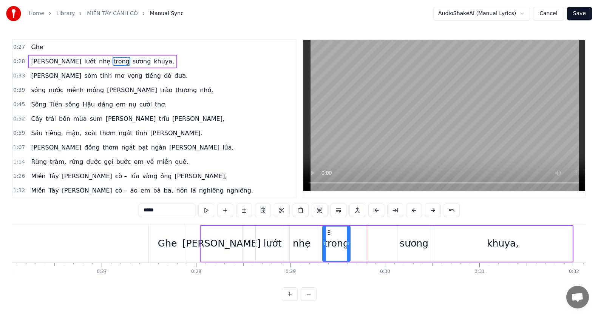
drag, startPoint x: 367, startPoint y: 231, endPoint x: 328, endPoint y: 234, distance: 39.0
click at [328, 234] on icon at bounding box center [329, 232] width 6 height 6
click at [403, 239] on div "sương" at bounding box center [413, 243] width 29 height 14
type input "*****"
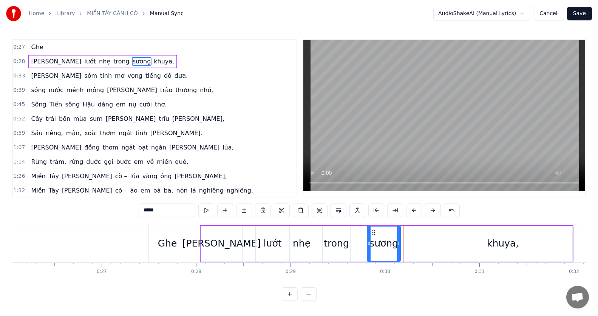
drag, startPoint x: 404, startPoint y: 232, endPoint x: 374, endPoint y: 234, distance: 30.3
click at [374, 234] on icon at bounding box center [373, 232] width 6 height 6
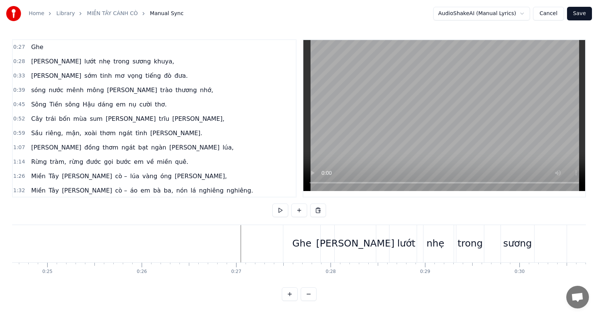
scroll to position [0, 2307]
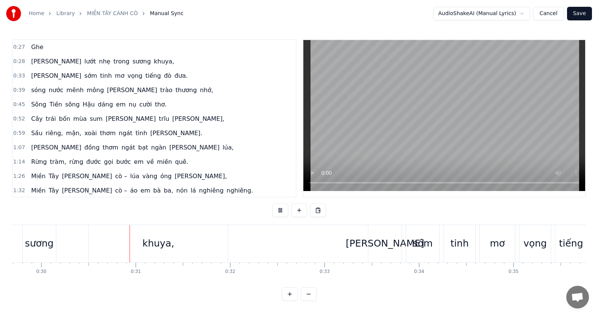
scroll to position [0, 2825]
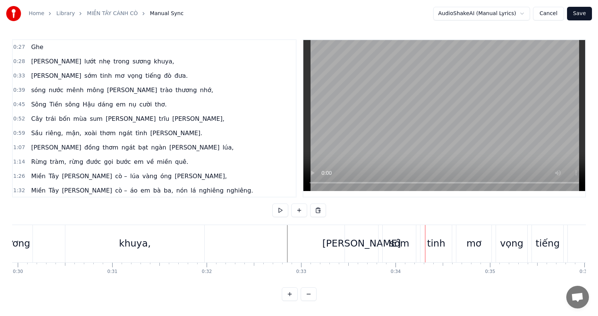
click at [399, 240] on div "sớm" at bounding box center [399, 243] width 20 height 14
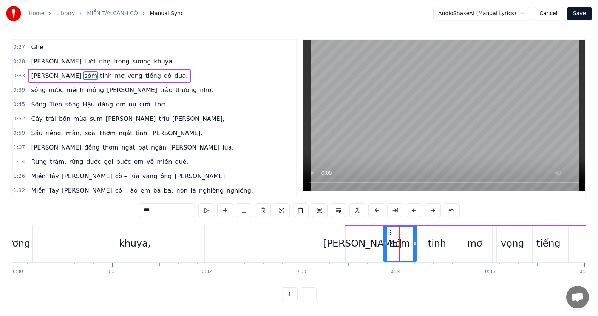
scroll to position [0, 0]
drag, startPoint x: 390, startPoint y: 233, endPoint x: 402, endPoint y: 233, distance: 11.7
click at [402, 233] on icon at bounding box center [401, 232] width 6 height 6
click at [368, 237] on div "[PERSON_NAME]" at bounding box center [362, 243] width 79 height 14
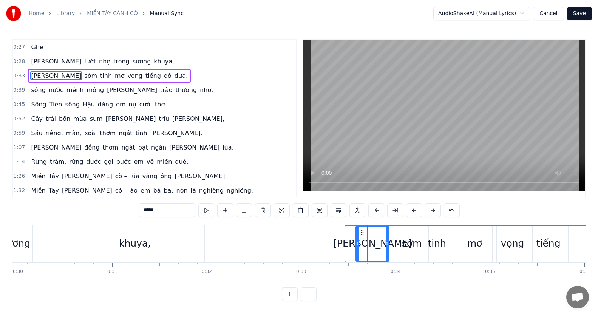
drag, startPoint x: 353, startPoint y: 232, endPoint x: 363, endPoint y: 232, distance: 10.2
click at [363, 232] on icon at bounding box center [362, 232] width 6 height 6
click at [160, 241] on div "khuya," at bounding box center [134, 243] width 139 height 37
type input "******"
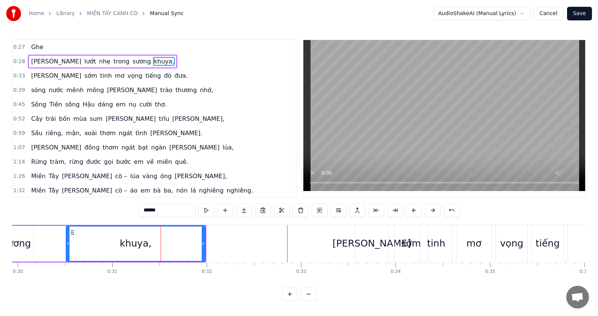
scroll to position [3, 0]
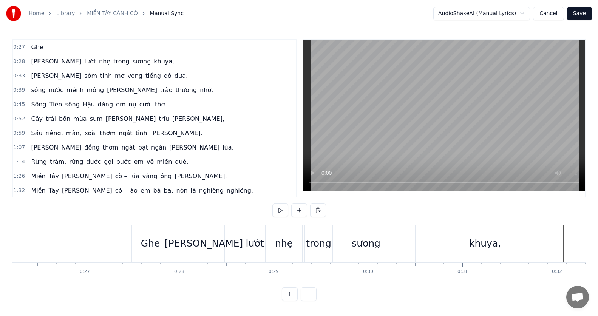
scroll to position [0, 2374]
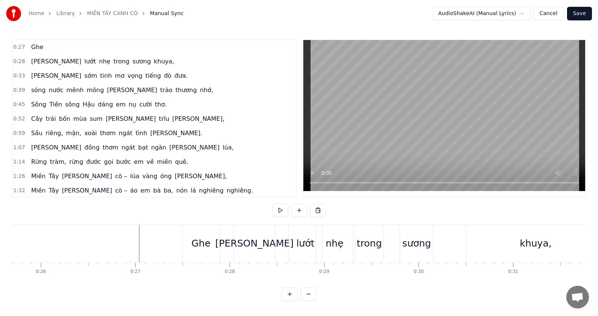
scroll to position [0, 2458]
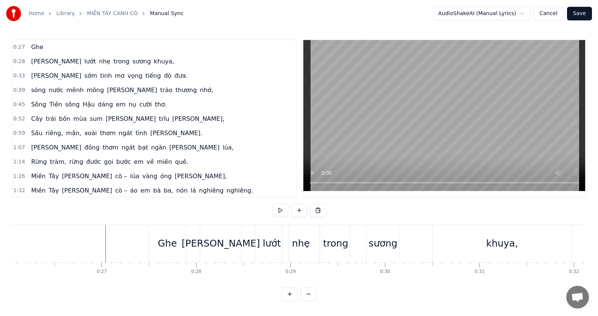
click at [167, 240] on div "Ghe" at bounding box center [167, 243] width 19 height 14
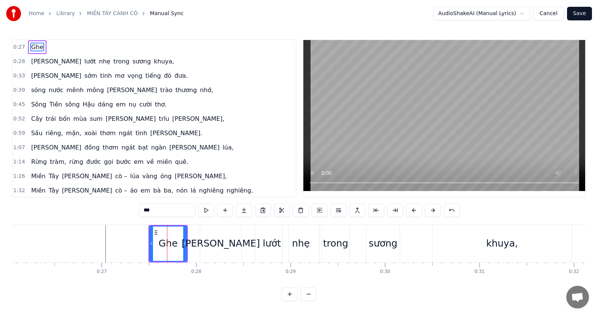
drag, startPoint x: 216, startPoint y: 245, endPoint x: 212, endPoint y: 245, distance: 4.2
click at [212, 245] on div "[PERSON_NAME]" at bounding box center [221, 243] width 79 height 14
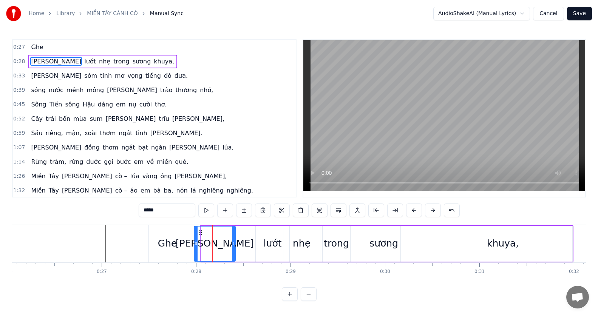
drag, startPoint x: 206, startPoint y: 231, endPoint x: 200, endPoint y: 231, distance: 6.8
click at [200, 231] on icon at bounding box center [200, 232] width 6 height 6
click at [259, 242] on div "lướt" at bounding box center [273, 244] width 34 height 36
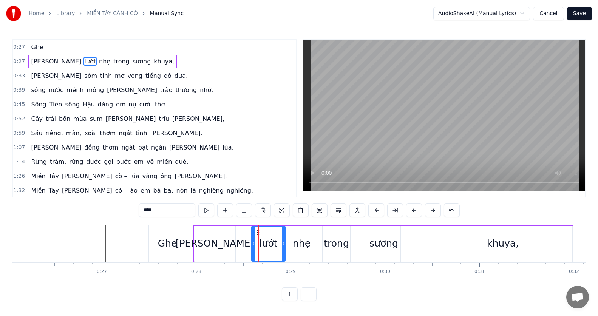
drag, startPoint x: 262, startPoint y: 233, endPoint x: 257, endPoint y: 236, distance: 4.9
click at [257, 236] on div "lướt" at bounding box center [268, 243] width 33 height 34
click at [220, 244] on div "[PERSON_NAME]" at bounding box center [215, 243] width 79 height 14
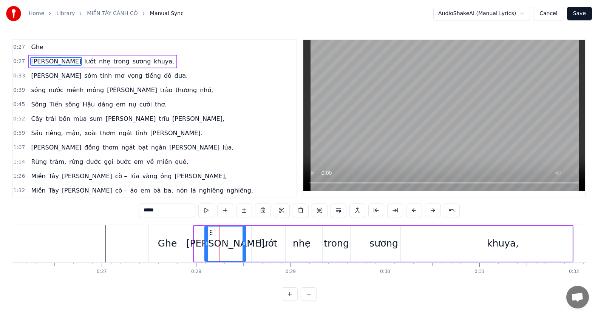
drag, startPoint x: 202, startPoint y: 233, endPoint x: 212, endPoint y: 234, distance: 10.6
click at [212, 234] on icon at bounding box center [211, 232] width 6 height 6
click at [171, 242] on div "Ghe" at bounding box center [167, 243] width 19 height 14
type input "***"
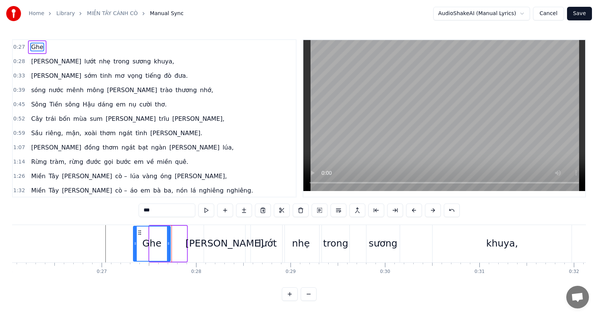
drag, startPoint x: 157, startPoint y: 233, endPoint x: 141, endPoint y: 234, distance: 16.2
click at [141, 234] on icon at bounding box center [140, 232] width 6 height 6
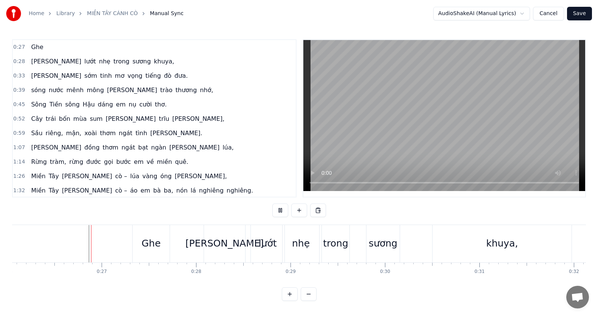
scroll to position [3, 0]
click at [216, 239] on div "[PERSON_NAME]" at bounding box center [224, 243] width 79 height 14
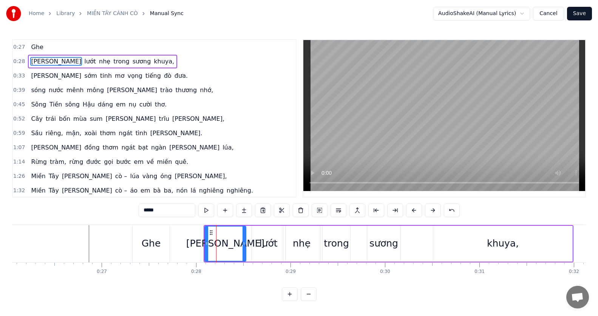
scroll to position [0, 0]
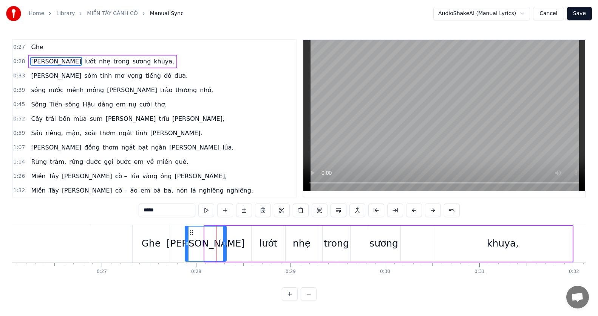
drag, startPoint x: 210, startPoint y: 233, endPoint x: 191, endPoint y: 233, distance: 19.6
click at [191, 233] on icon at bounding box center [191, 232] width 6 height 6
click at [265, 236] on div "lướt" at bounding box center [268, 243] width 18 height 14
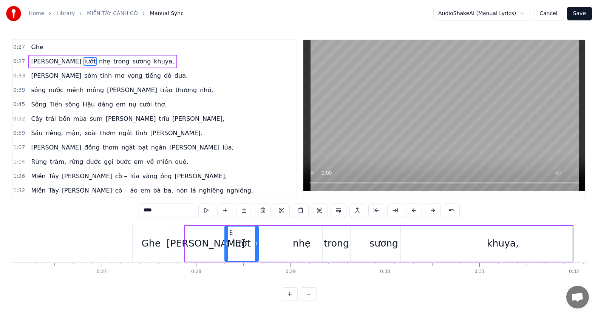
drag, startPoint x: 257, startPoint y: 232, endPoint x: 230, endPoint y: 234, distance: 26.9
click at [230, 234] on icon at bounding box center [231, 232] width 6 height 6
click at [302, 240] on div "nhẹ" at bounding box center [302, 243] width 18 height 14
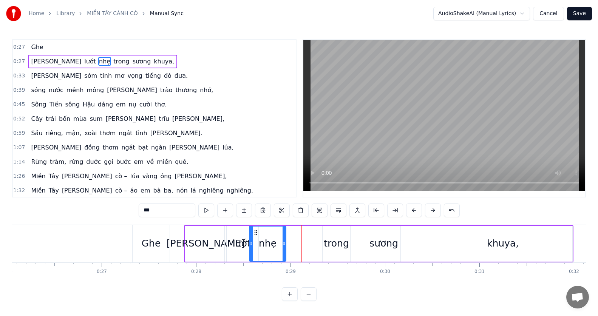
drag, startPoint x: 289, startPoint y: 231, endPoint x: 255, endPoint y: 231, distance: 34.0
click at [255, 231] on icon at bounding box center [256, 232] width 6 height 6
click at [332, 239] on div "trong" at bounding box center [335, 243] width 25 height 14
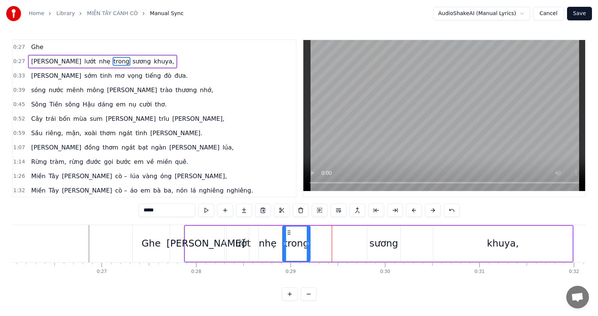
drag, startPoint x: 328, startPoint y: 232, endPoint x: 288, endPoint y: 233, distance: 40.0
click at [288, 233] on icon at bounding box center [289, 232] width 6 height 6
click at [377, 242] on div "sương" at bounding box center [383, 243] width 29 height 14
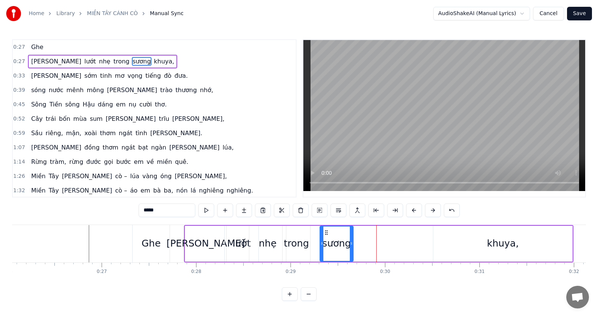
drag, startPoint x: 373, startPoint y: 233, endPoint x: 325, endPoint y: 235, distance: 47.2
click at [325, 235] on icon at bounding box center [326, 232] width 6 height 6
click at [497, 241] on div "khuya," at bounding box center [503, 243] width 32 height 14
type input "******"
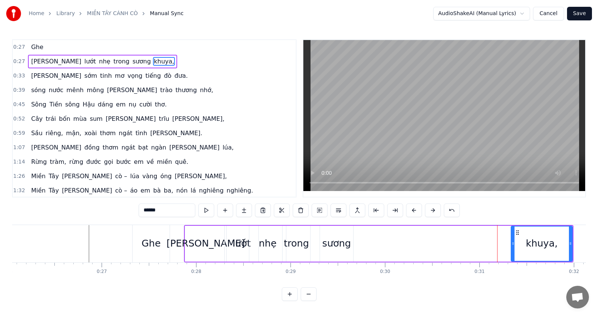
drag, startPoint x: 436, startPoint y: 232, endPoint x: 514, endPoint y: 239, distance: 78.4
click at [514, 239] on div at bounding box center [512, 243] width 3 height 34
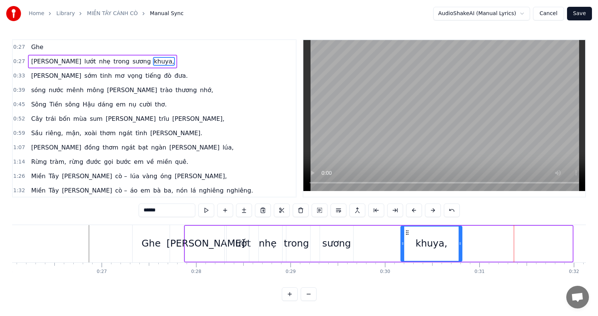
drag, startPoint x: 516, startPoint y: 231, endPoint x: 406, endPoint y: 236, distance: 110.3
click at [406, 236] on div "khuya," at bounding box center [431, 243] width 60 height 34
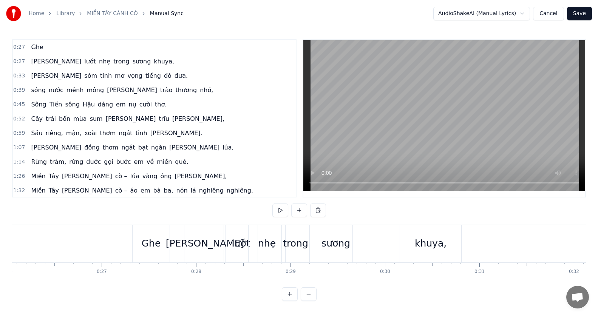
click at [422, 240] on div "khuya," at bounding box center [430, 243] width 32 height 14
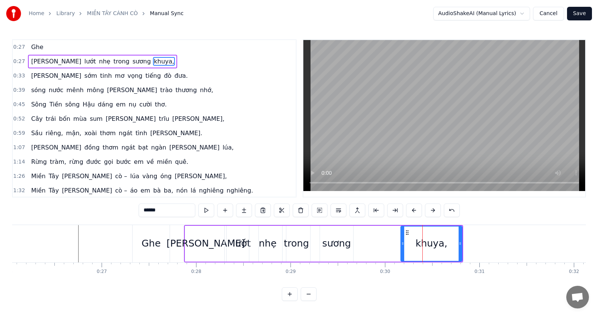
scroll to position [0, 0]
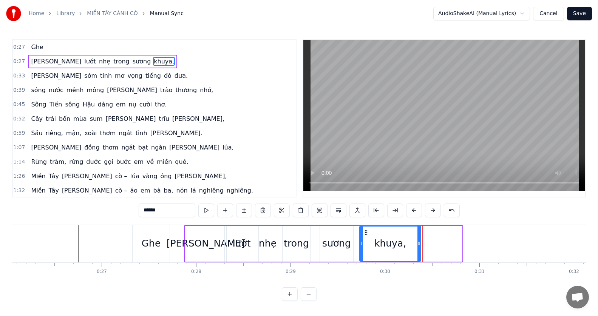
drag, startPoint x: 405, startPoint y: 233, endPoint x: 364, endPoint y: 235, distance: 41.2
click at [364, 235] on icon at bounding box center [366, 232] width 6 height 6
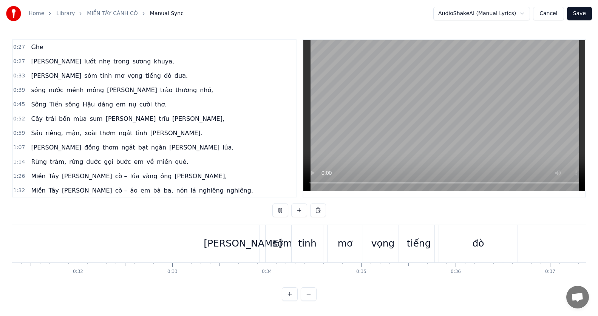
scroll to position [0, 2956]
click at [239, 239] on div "[PERSON_NAME]" at bounding box center [240, 243] width 79 height 14
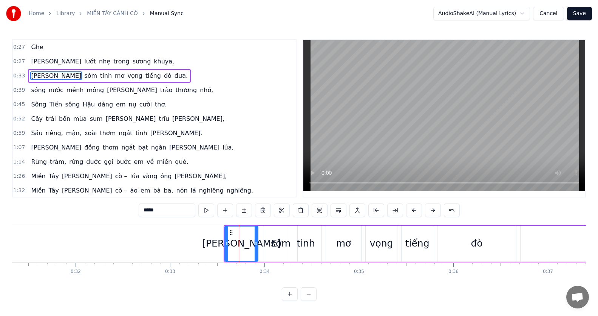
scroll to position [0, 0]
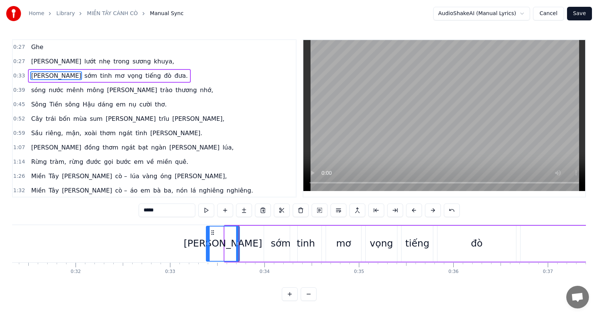
drag, startPoint x: 231, startPoint y: 232, endPoint x: 213, endPoint y: 232, distance: 18.5
click at [213, 232] on icon at bounding box center [212, 232] width 6 height 6
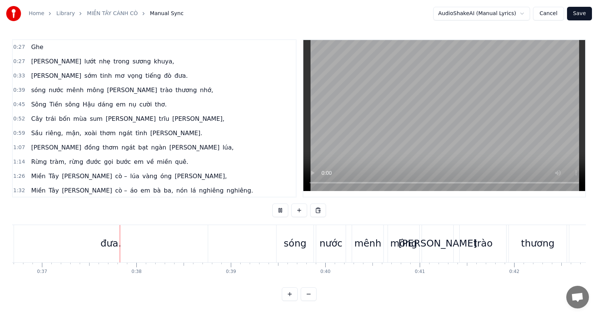
scroll to position [0, 3473]
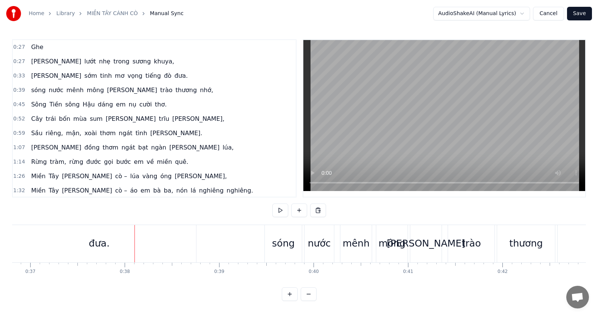
click at [98, 242] on div "đưa." at bounding box center [99, 243] width 21 height 14
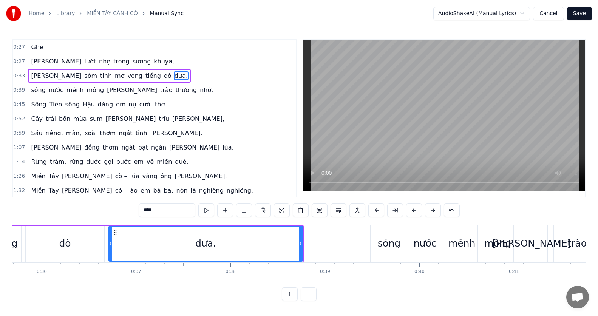
scroll to position [0, 3334]
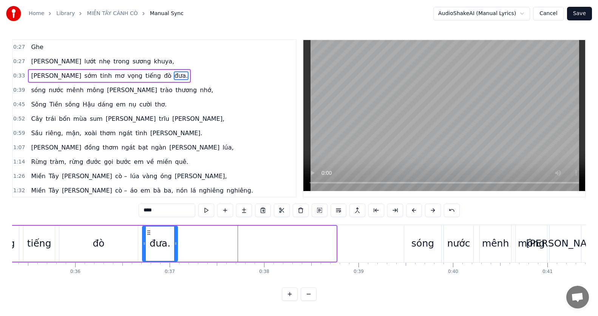
drag, startPoint x: 332, startPoint y: 245, endPoint x: 176, endPoint y: 248, distance: 155.5
click at [176, 248] on div at bounding box center [175, 243] width 3 height 34
click at [69, 237] on div "đò" at bounding box center [98, 244] width 79 height 36
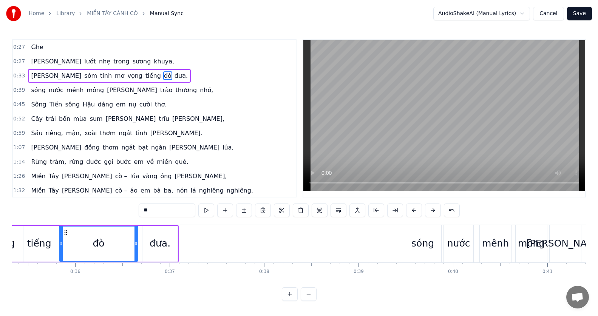
scroll to position [3, 0]
click at [39, 230] on div "tiếng" at bounding box center [38, 244] width 31 height 36
type input "*****"
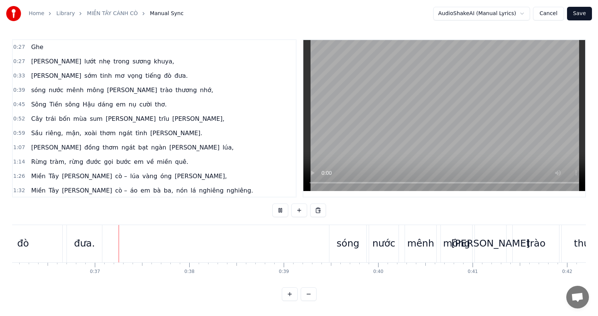
scroll to position [0, 3418]
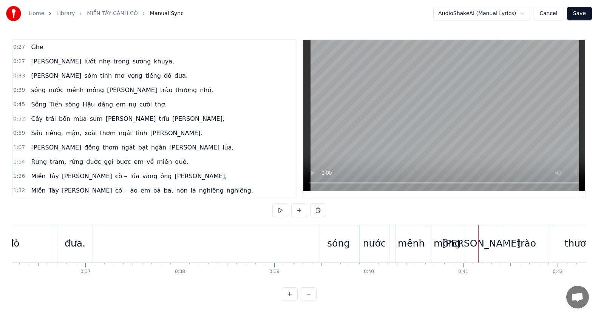
click at [332, 248] on div "sóng" at bounding box center [338, 243] width 37 height 37
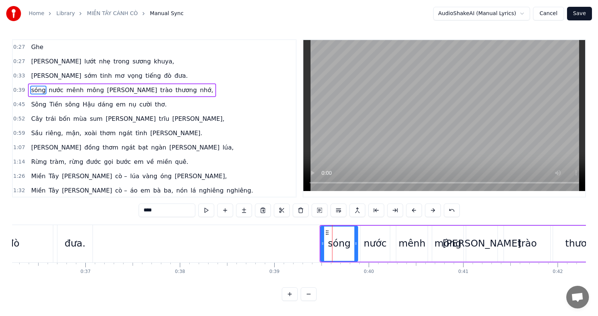
scroll to position [0, 0]
drag, startPoint x: 327, startPoint y: 234, endPoint x: 318, endPoint y: 235, distance: 9.1
click at [318, 235] on icon at bounding box center [318, 232] width 6 height 6
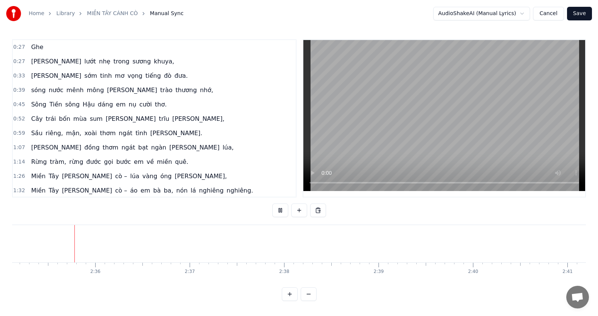
scroll to position [0, 14636]
click at [280, 207] on button at bounding box center [280, 210] width 16 height 14
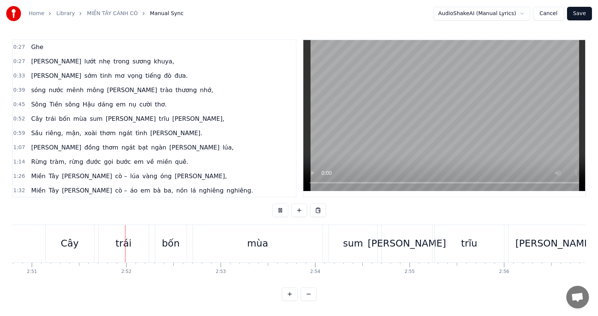
scroll to position [0, 16148]
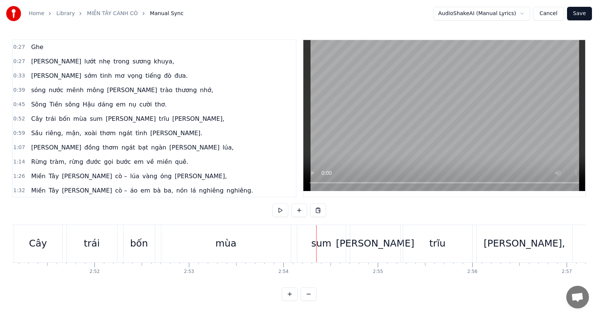
click at [272, 203] on button at bounding box center [280, 210] width 16 height 14
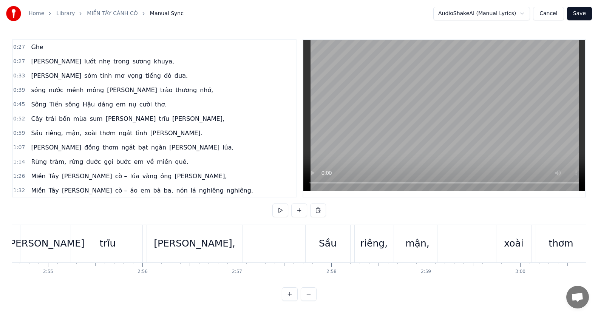
click at [272, 203] on button at bounding box center [280, 210] width 16 height 14
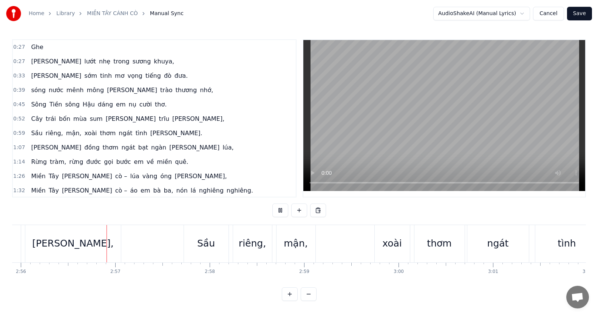
scroll to position [0, 16611]
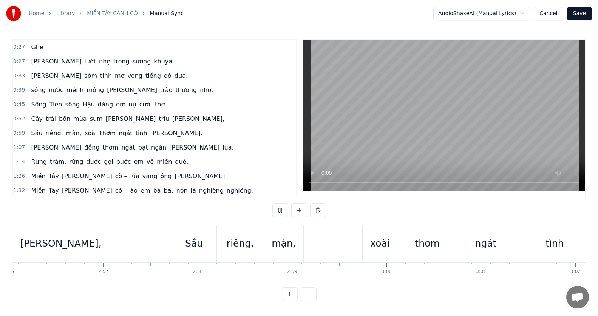
click at [272, 203] on button at bounding box center [280, 210] width 16 height 14
click at [283, 206] on button at bounding box center [280, 210] width 16 height 14
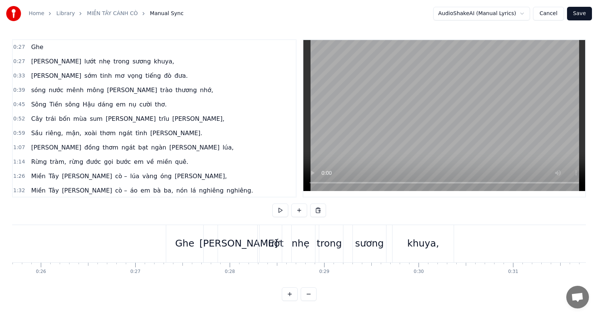
scroll to position [0, 2391]
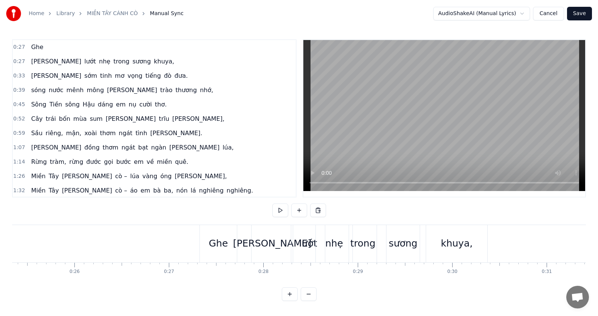
click at [282, 204] on button at bounding box center [280, 210] width 16 height 14
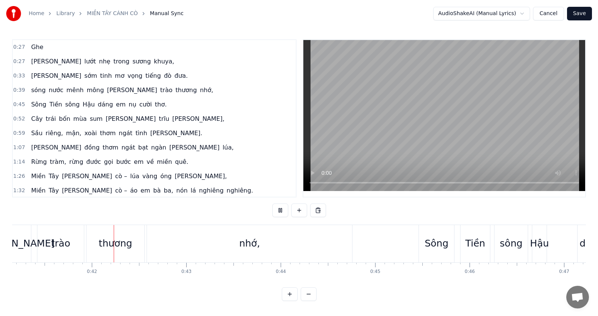
scroll to position [0, 3901]
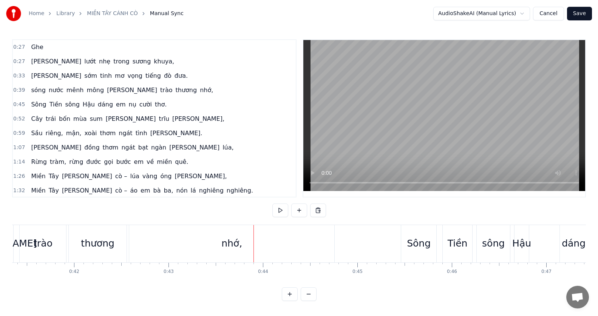
click at [579, 10] on button "Save" at bounding box center [579, 14] width 25 height 14
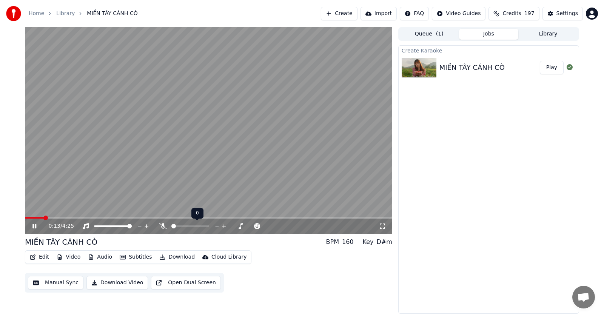
click at [171, 226] on span at bounding box center [173, 226] width 5 height 5
click at [58, 217] on span at bounding box center [208, 218] width 367 height 2
click at [383, 225] on icon at bounding box center [383, 226] width 8 height 6
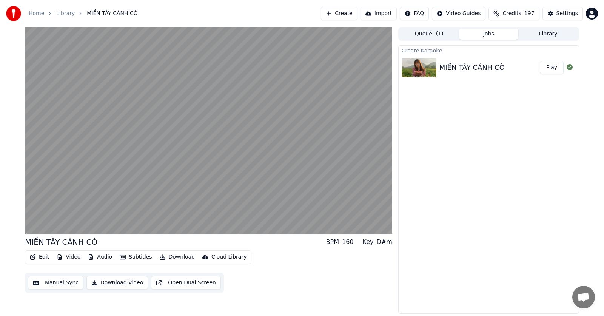
click at [120, 283] on button "Download Video" at bounding box center [117, 283] width 62 height 14
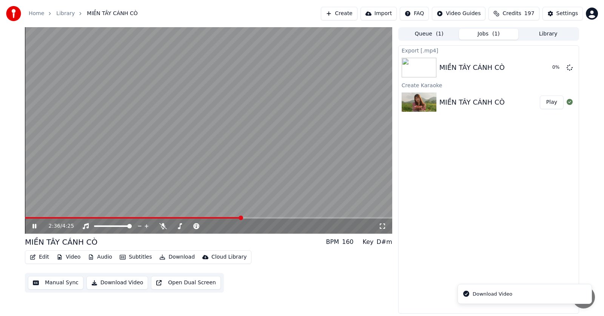
click at [205, 181] on video at bounding box center [208, 130] width 367 height 206
click at [550, 66] on button "Show" at bounding box center [549, 68] width 27 height 14
